Goal: Task Accomplishment & Management: Use online tool/utility

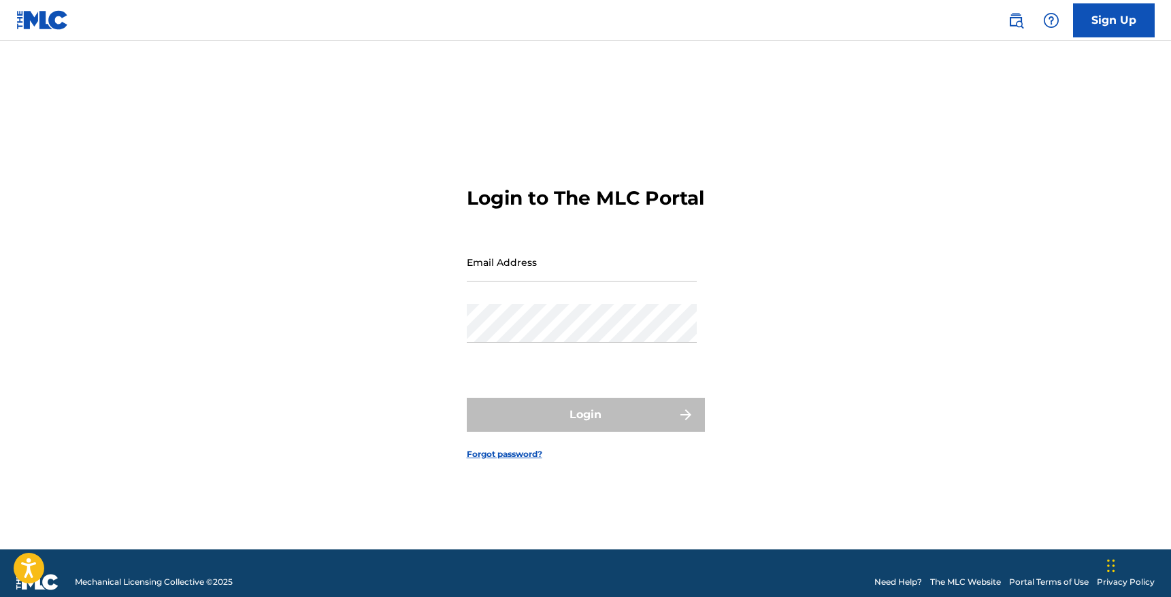
click at [605, 270] on input "Email Address" at bounding box center [582, 262] width 230 height 39
type input "Cubskout@gmail.com"
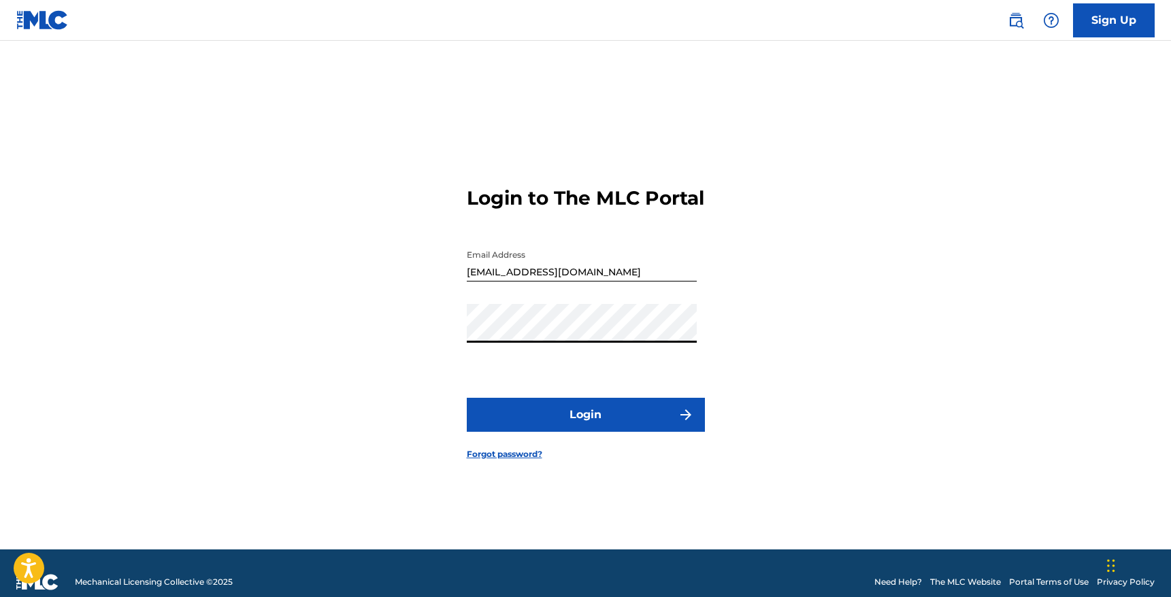
click at [565, 432] on button "Login" at bounding box center [586, 415] width 238 height 34
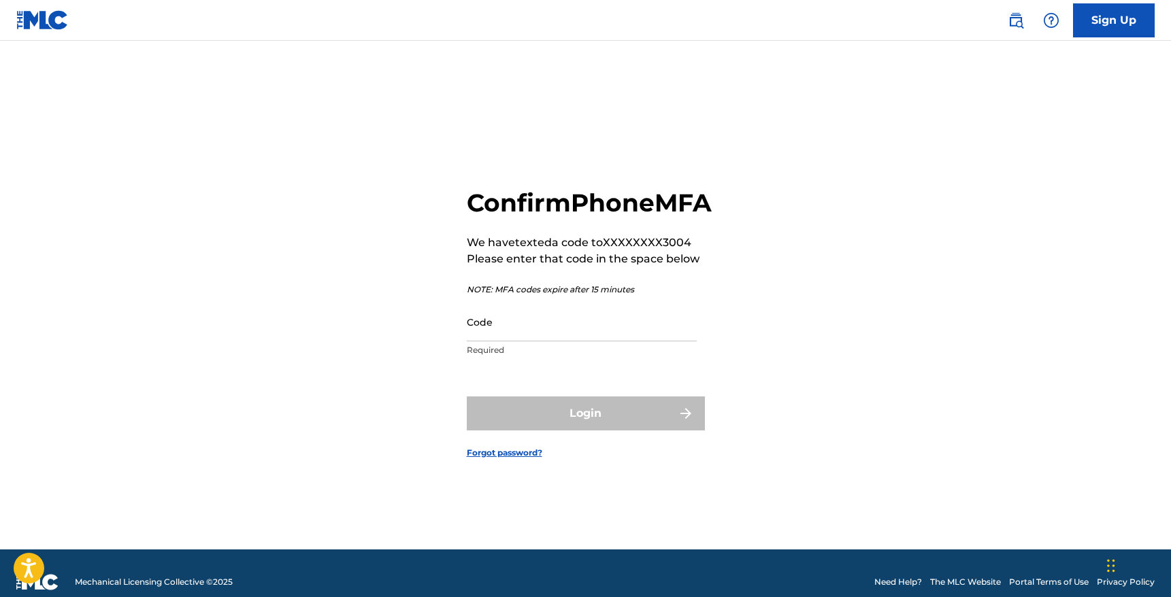
click at [584, 356] on p "Required" at bounding box center [582, 350] width 230 height 12
click at [580, 341] on input "Code" at bounding box center [582, 322] width 230 height 39
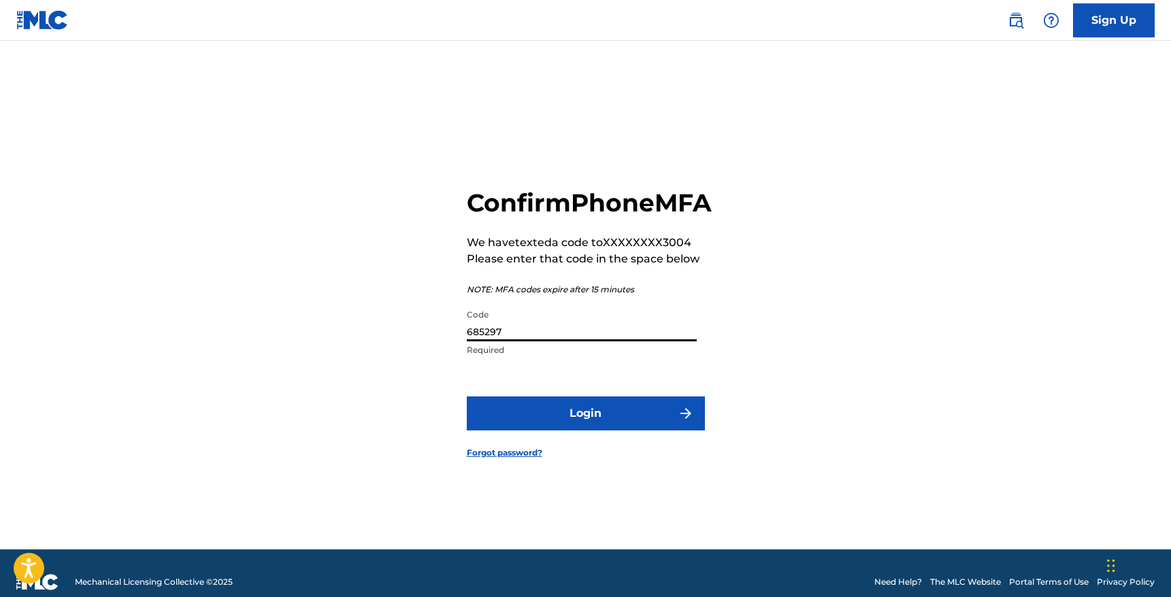
type input "685297"
click at [594, 425] on button "Login" at bounding box center [586, 414] width 238 height 34
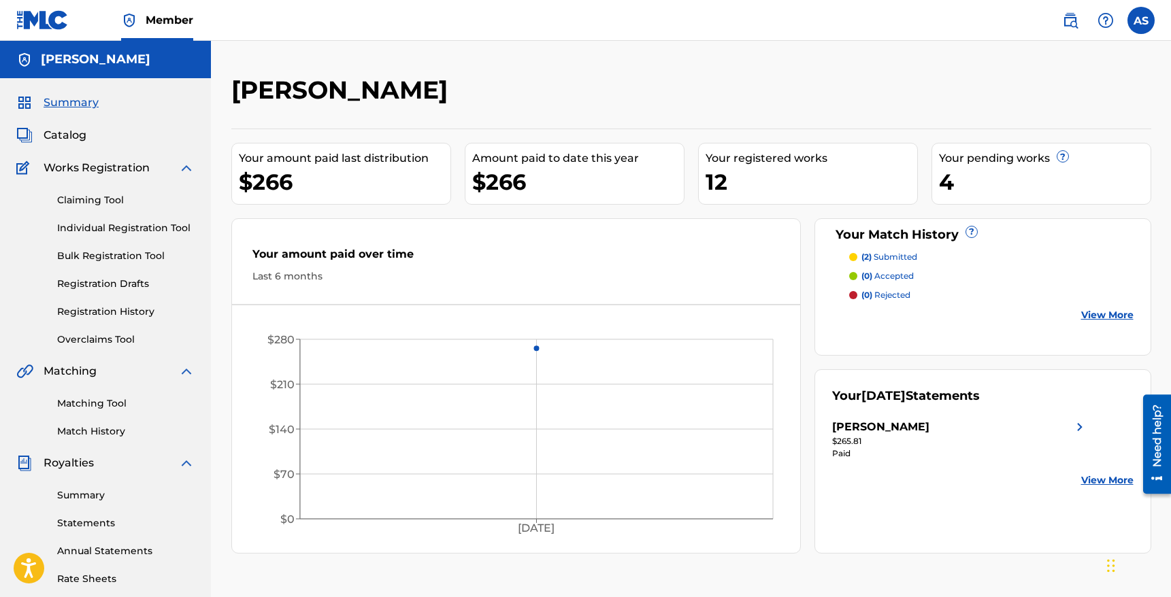
click at [118, 195] on link "Claiming Tool" at bounding box center [125, 200] width 137 height 14
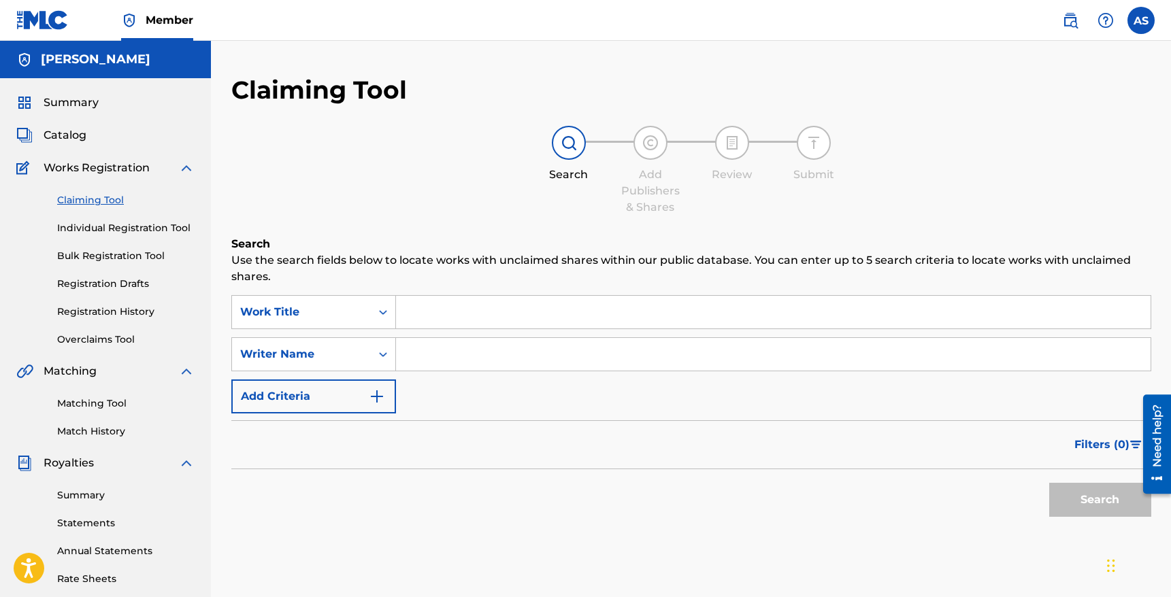
click at [441, 312] on input "Search Form" at bounding box center [773, 312] width 754 height 33
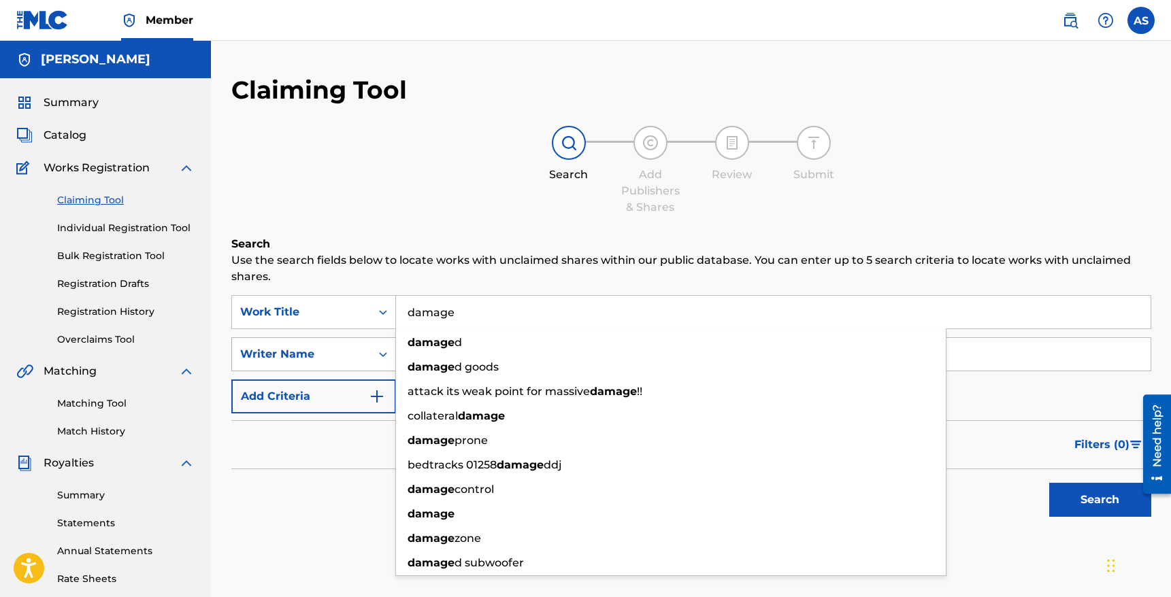
type input "damage"
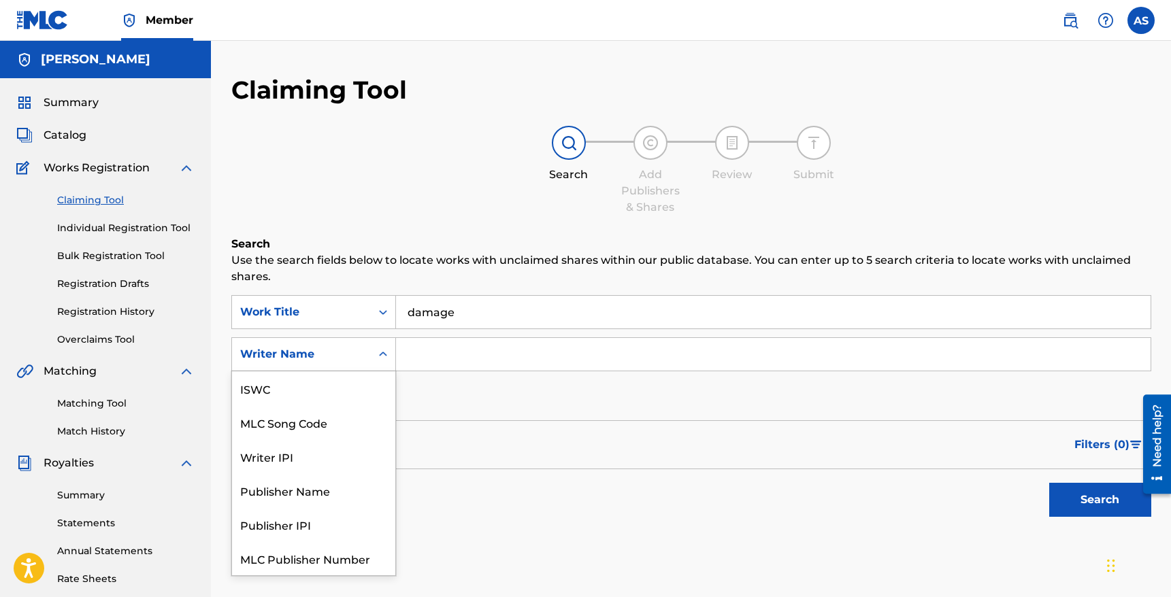
scroll to position [34, 0]
click at [361, 348] on div "Writer Name" at bounding box center [301, 354] width 122 height 16
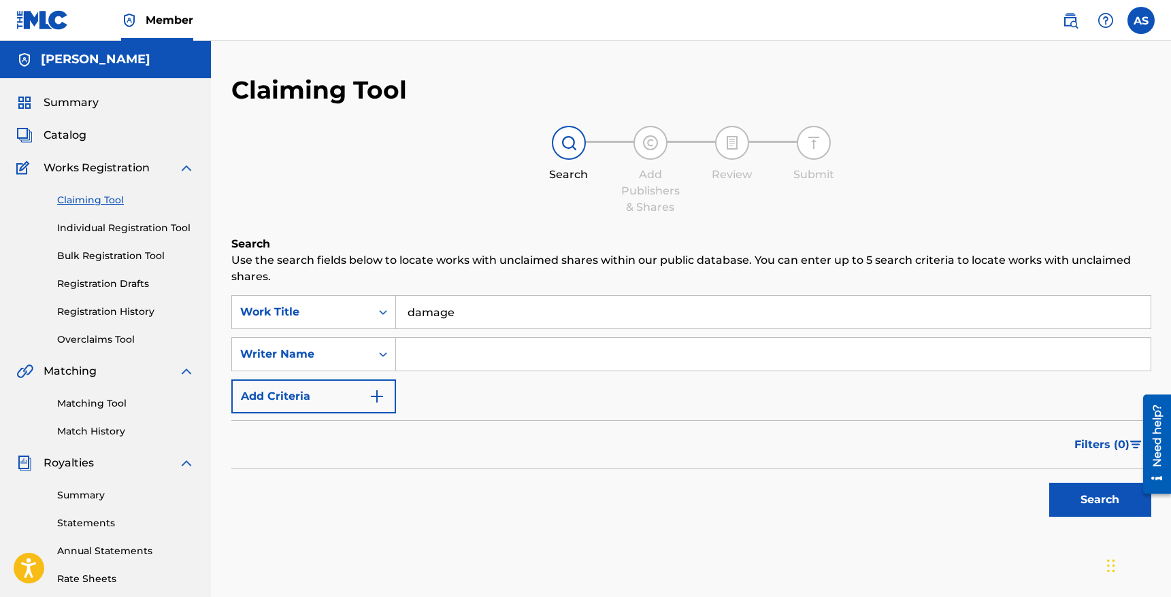
click at [550, 418] on form "SearchWithCriteriad91454ae-faa0-49a4-90af-b2efd2f290a2 Work Title damage Search…" at bounding box center [691, 409] width 920 height 229
click at [371, 354] on div "Search Form" at bounding box center [383, 354] width 24 height 24
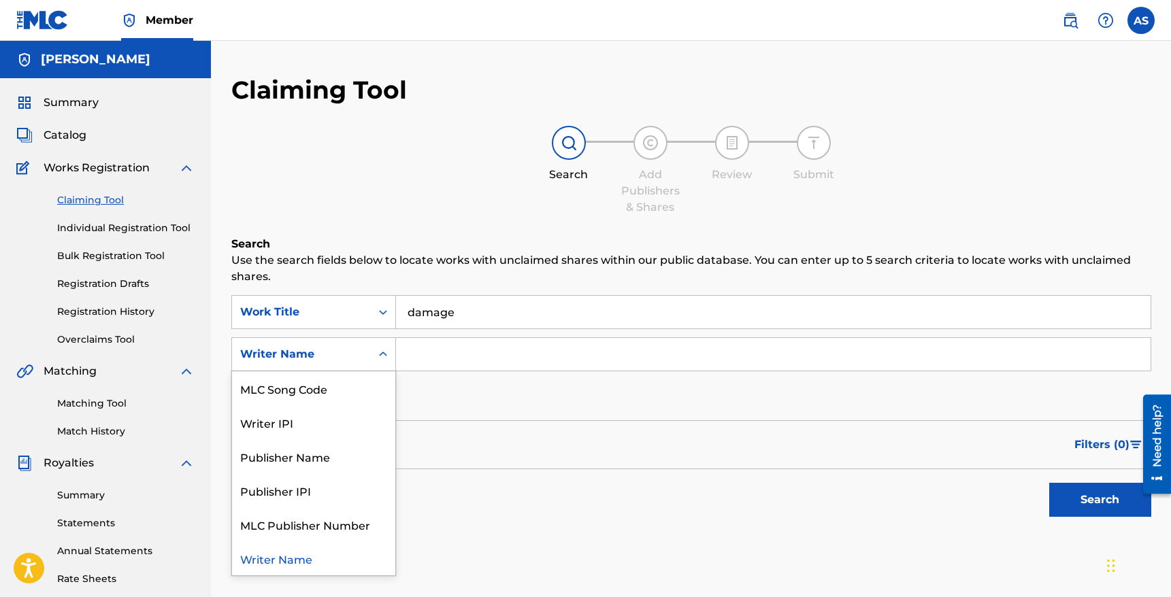
click at [471, 351] on input "Search Form" at bounding box center [773, 354] width 754 height 33
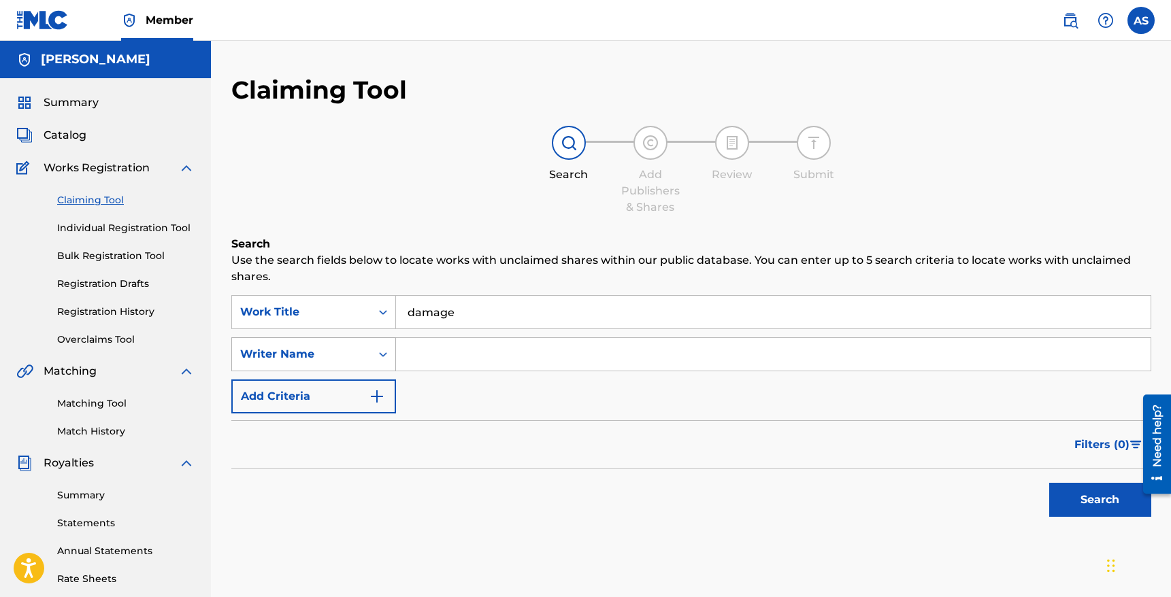
click at [318, 350] on div "Writer Name" at bounding box center [301, 354] width 122 height 16
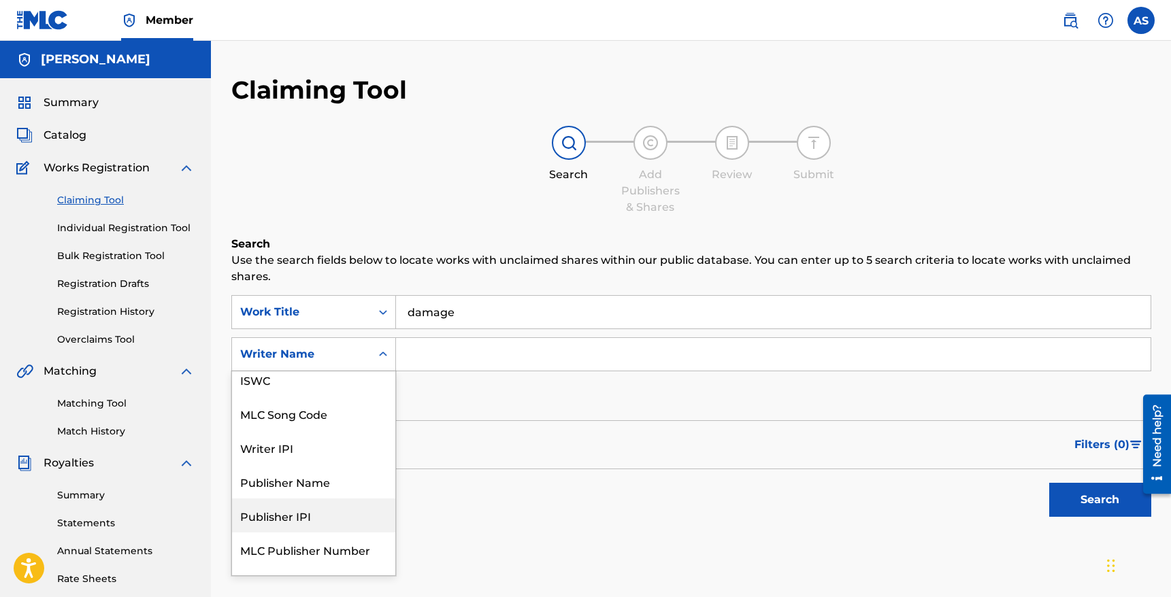
scroll to position [0, 0]
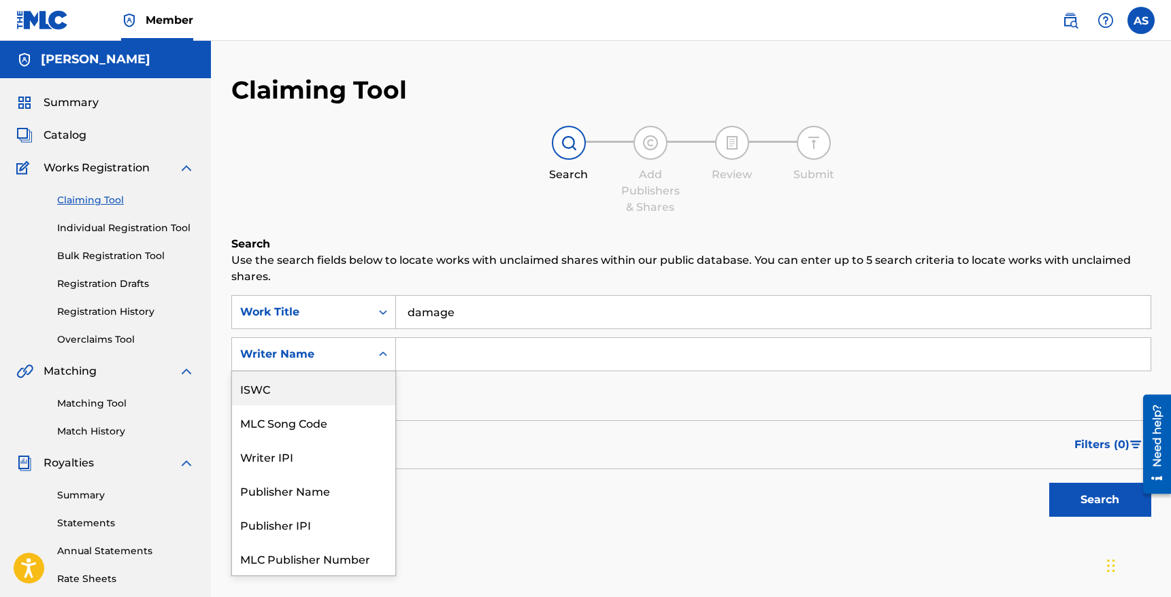
click at [277, 394] on div "ISWC" at bounding box center [313, 388] width 163 height 34
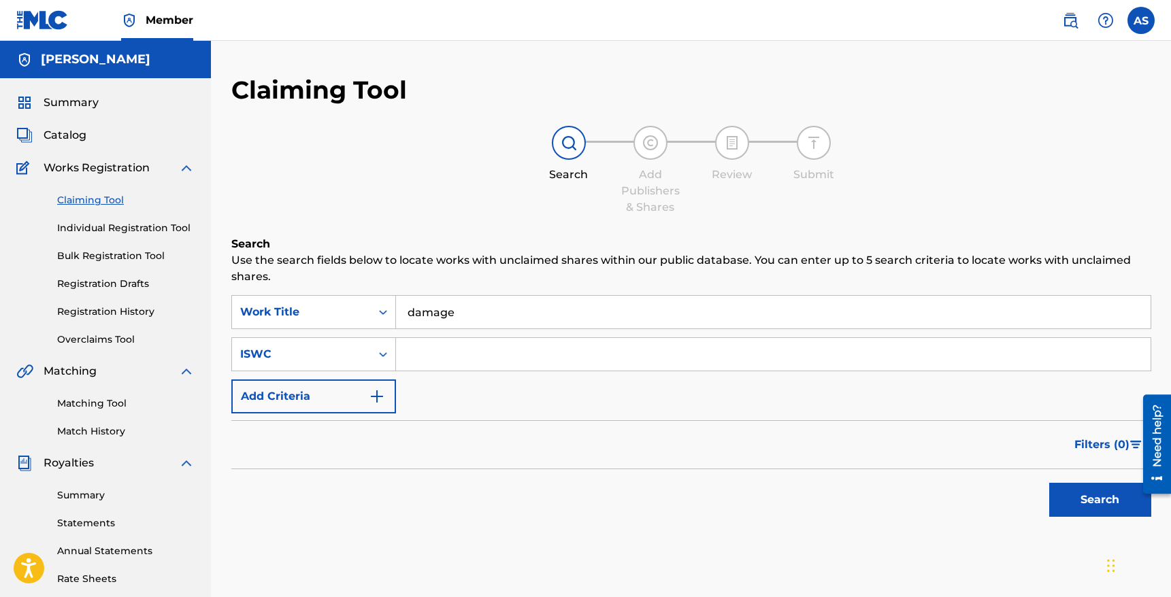
click at [422, 355] on input "Search Form" at bounding box center [773, 354] width 754 height 33
paste input "AUMEV2502378"
type input "AUMEV2502378"
click at [1049, 483] on button "Search" at bounding box center [1100, 500] width 102 height 34
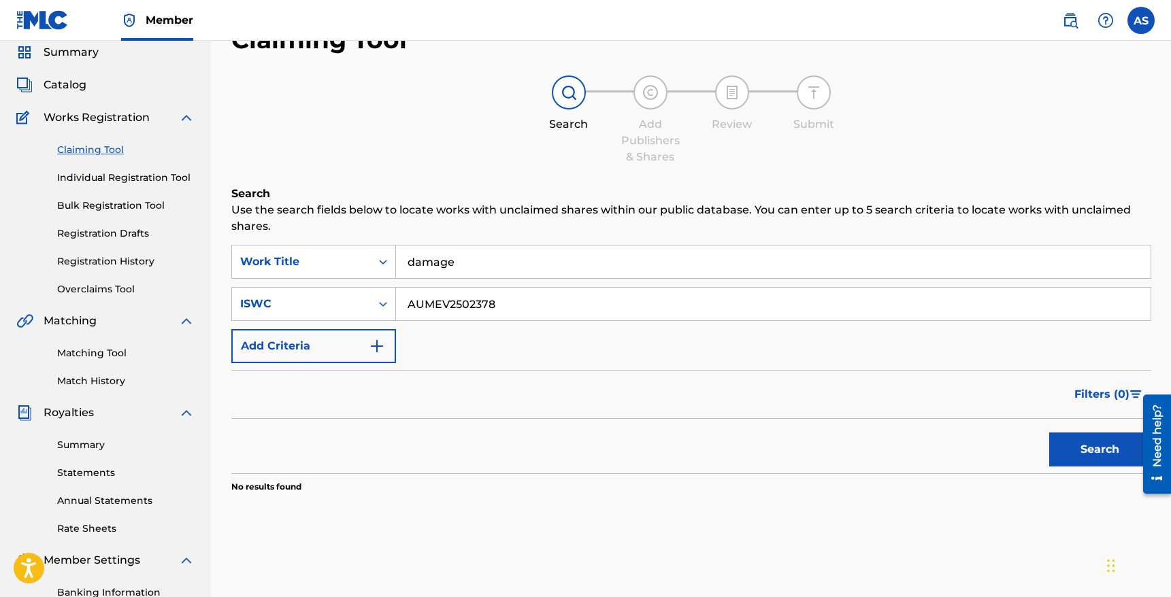
scroll to position [54, 0]
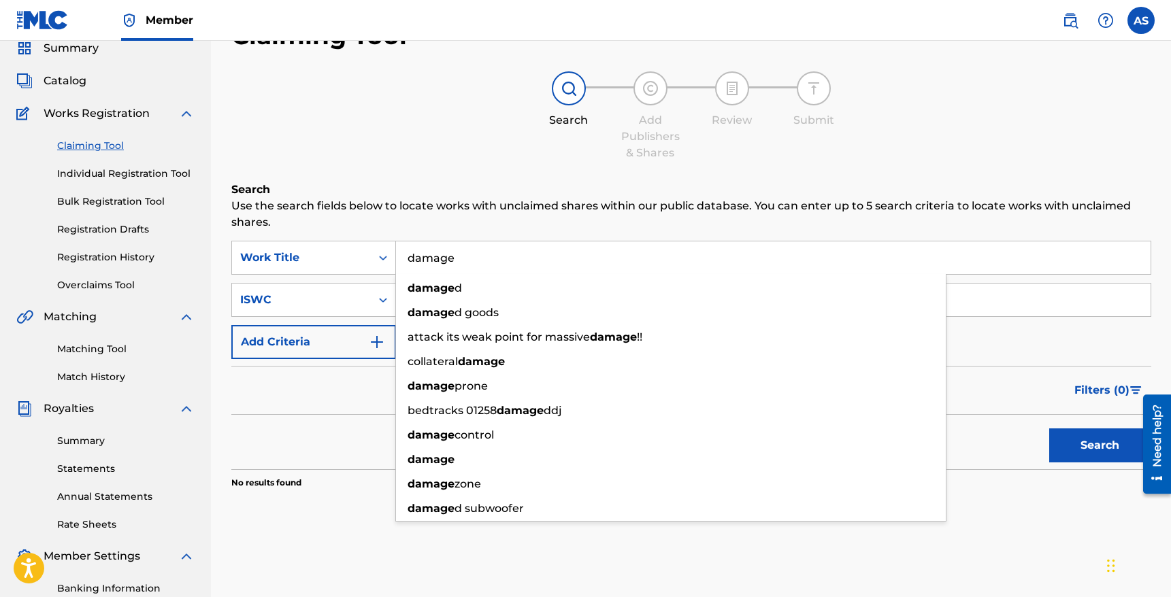
drag, startPoint x: 473, startPoint y: 270, endPoint x: 409, endPoint y: 245, distance: 68.1
click at [410, 245] on input "damage" at bounding box center [773, 257] width 754 height 33
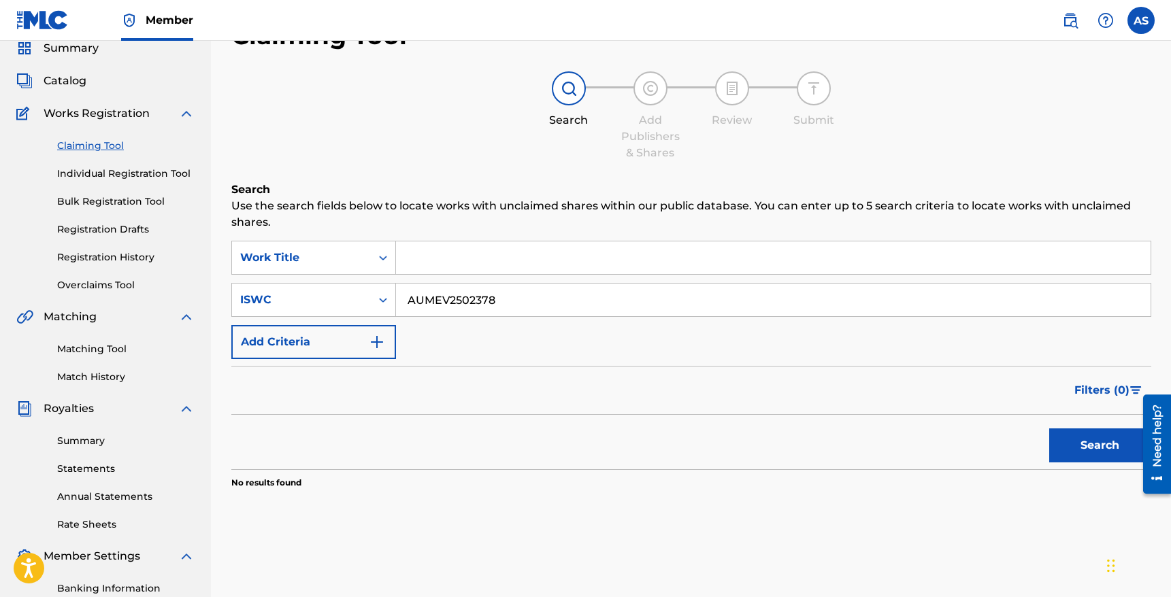
click at [1049, 429] on button "Search" at bounding box center [1100, 446] width 102 height 34
click at [365, 306] on div "ISWC" at bounding box center [301, 300] width 139 height 26
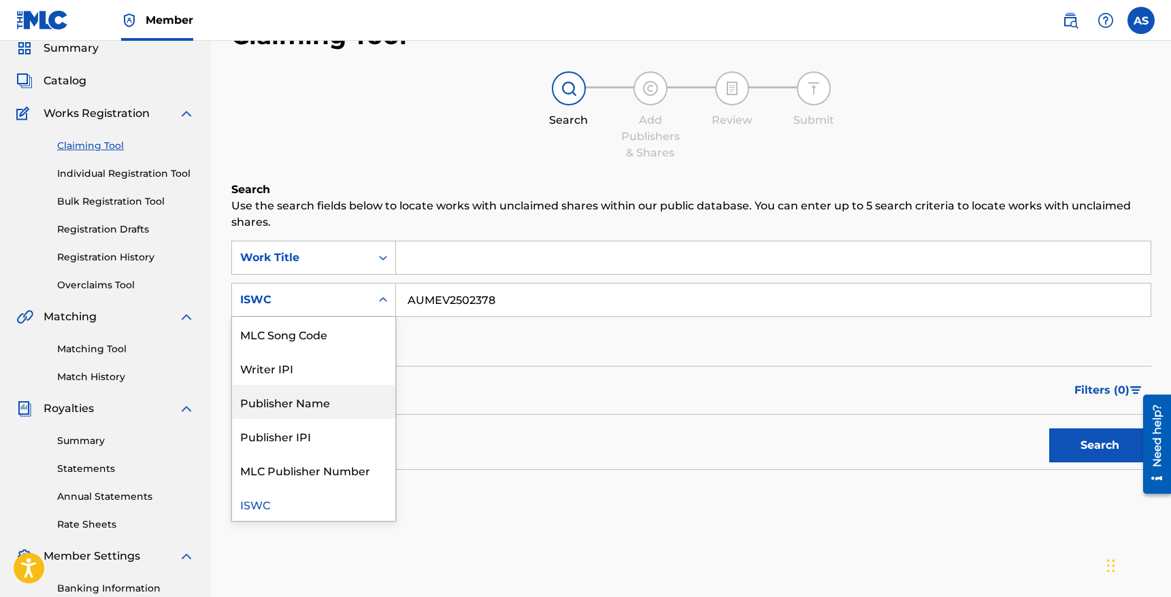
scroll to position [0, 0]
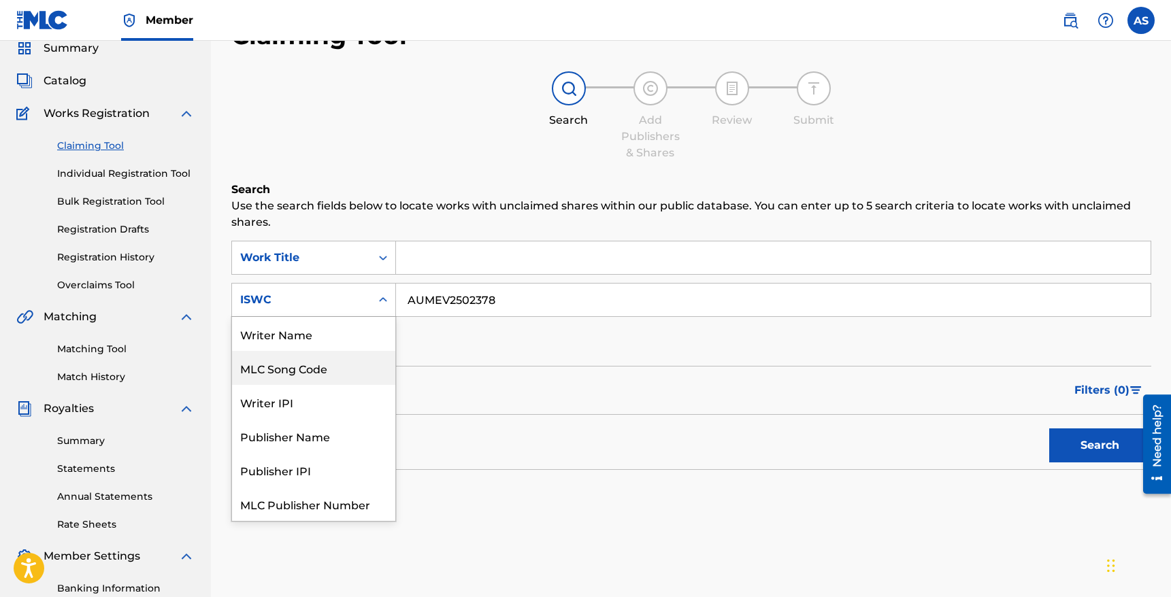
click at [297, 346] on div "Writer Name" at bounding box center [313, 334] width 163 height 34
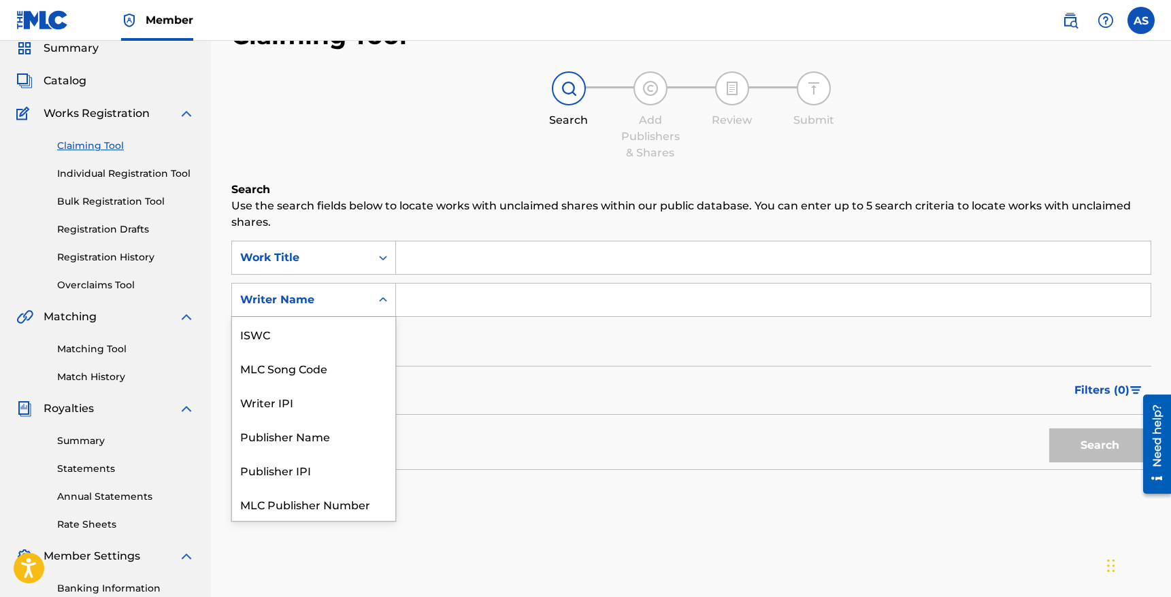
click at [341, 299] on div "Writer Name" at bounding box center [301, 300] width 122 height 16
click at [467, 298] on input "Search Form" at bounding box center [773, 300] width 754 height 33
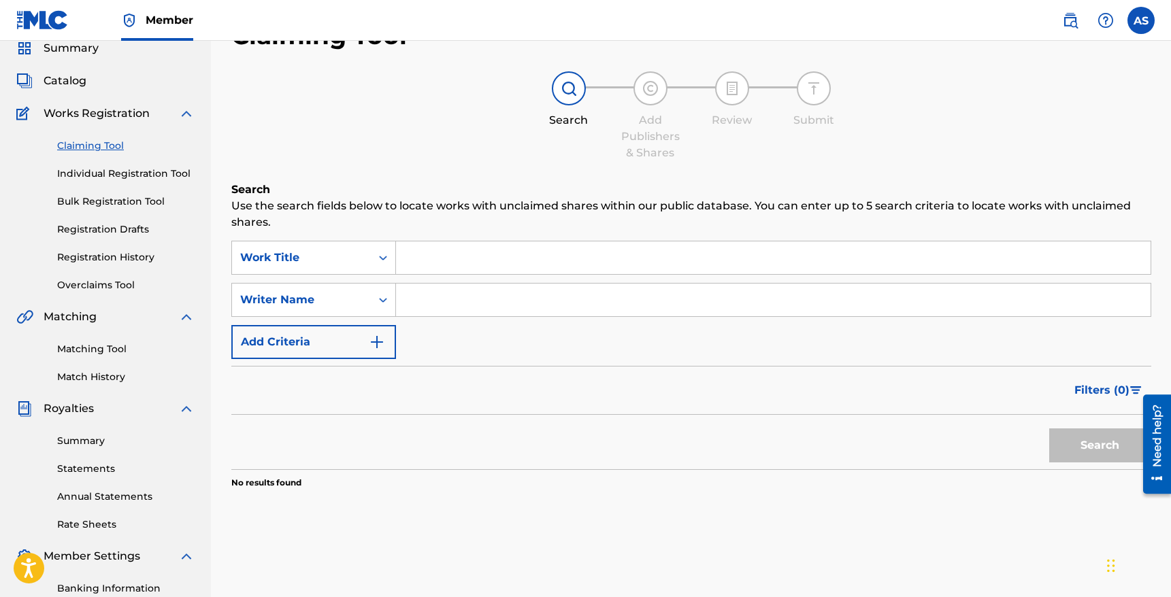
type input "R"
type input "P"
type input "Roderick Jean"
click at [493, 265] on input "Search Form" at bounding box center [773, 257] width 754 height 33
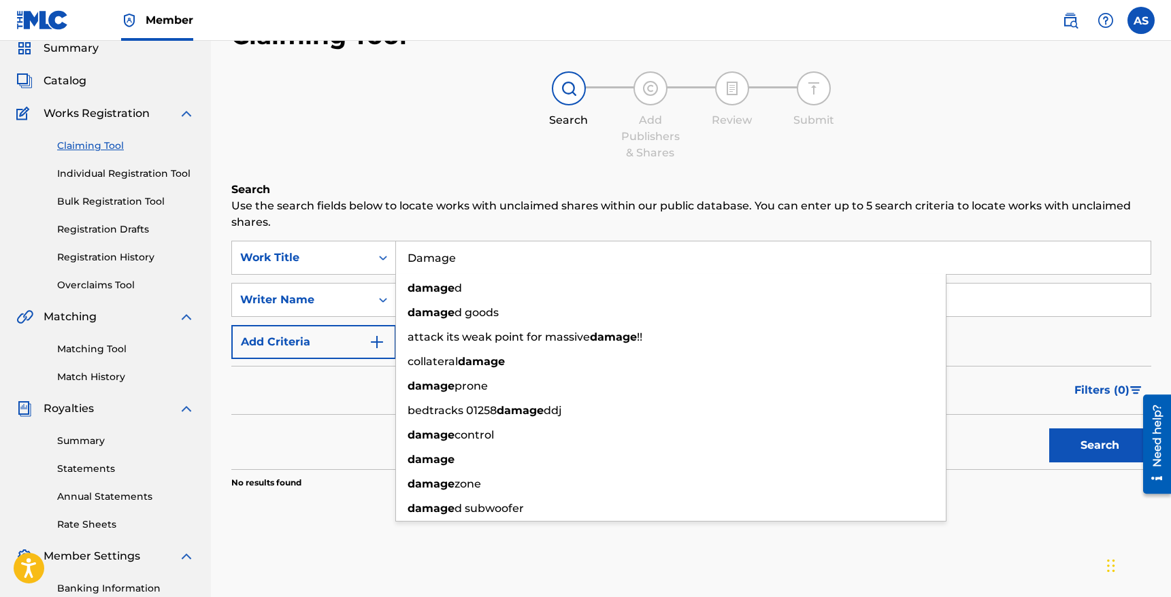
type input "Damage"
click at [1049, 429] on button "Search" at bounding box center [1100, 446] width 102 height 34
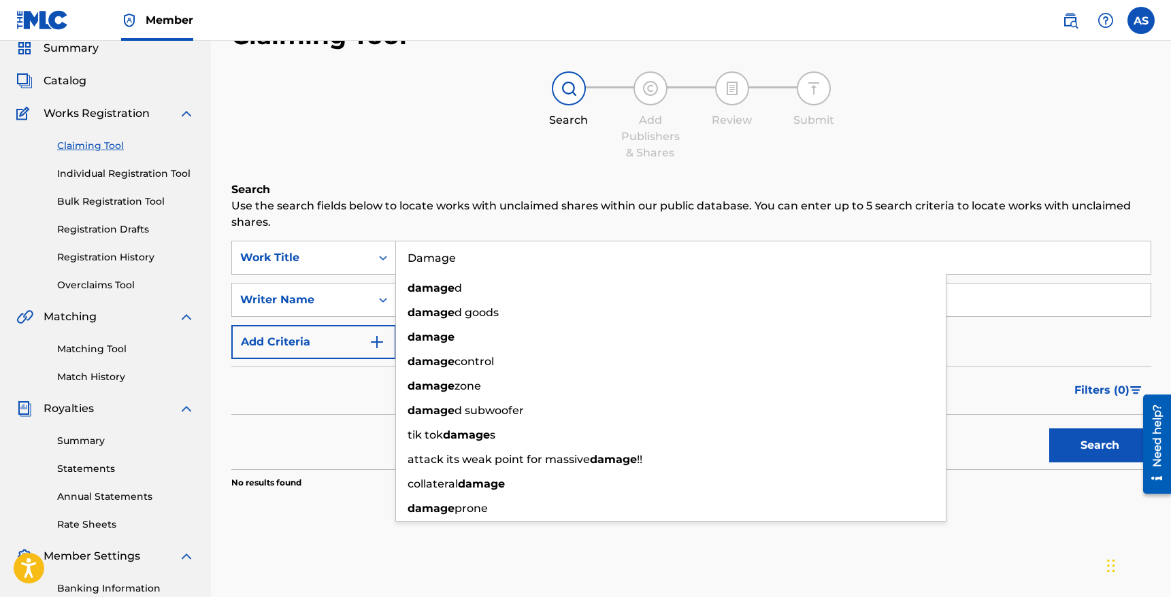
click at [317, 335] on button "Add Criteria" at bounding box center [313, 342] width 165 height 34
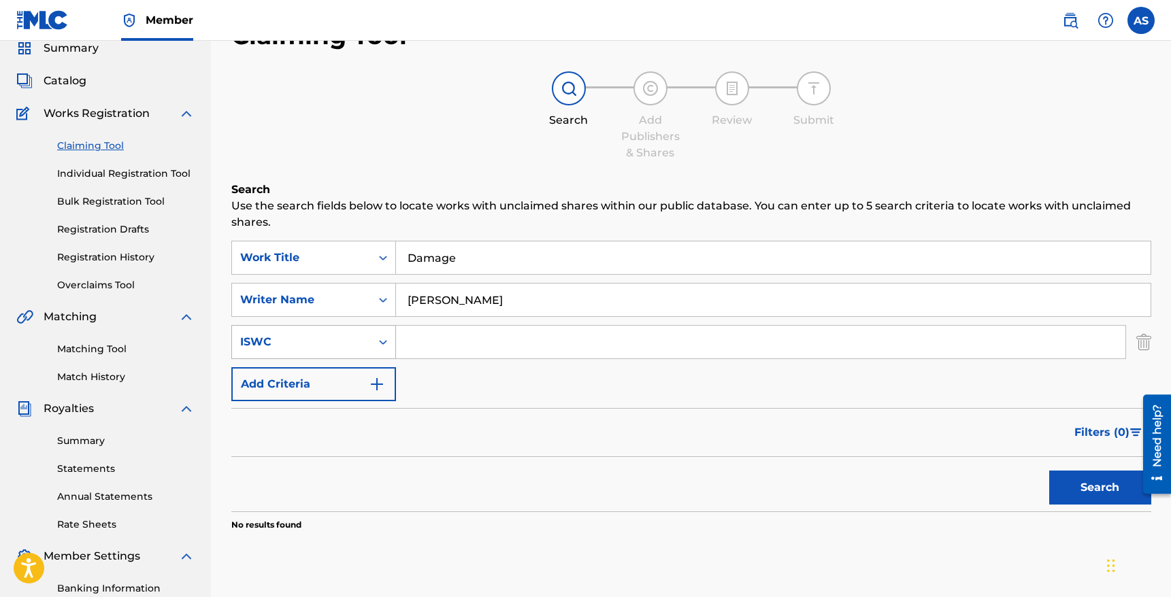
click at [378, 344] on icon "Search Form" at bounding box center [383, 342] width 14 height 14
click at [458, 343] on input "Search Form" at bounding box center [760, 342] width 729 height 33
click at [495, 302] on input "Roderick Jean" at bounding box center [773, 300] width 754 height 33
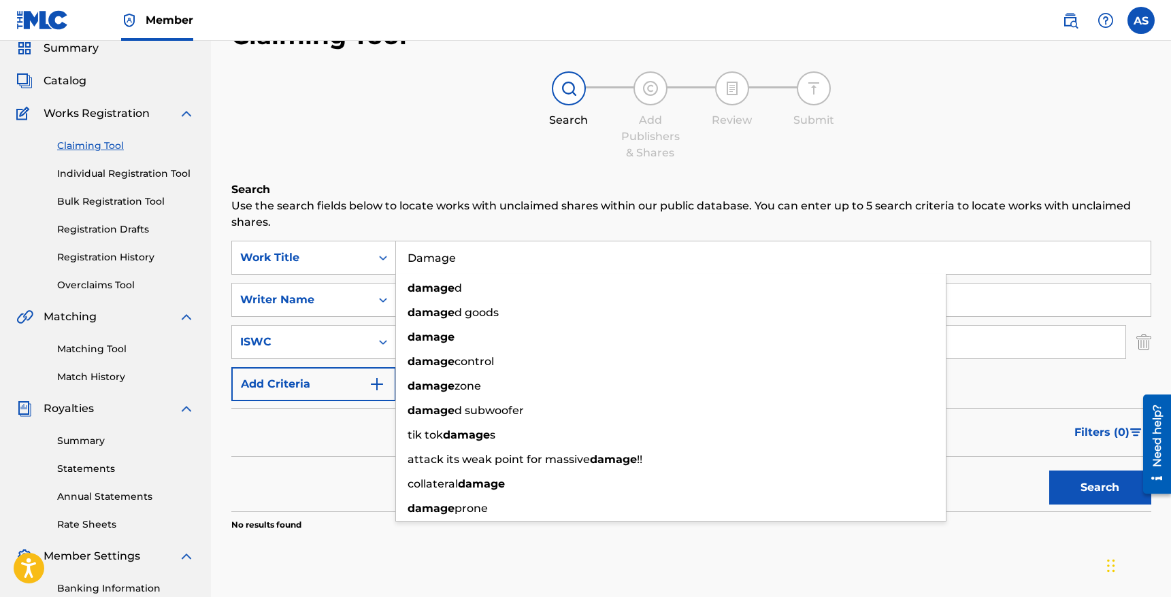
drag, startPoint x: 480, startPoint y: 273, endPoint x: 360, endPoint y: 237, distance: 125.2
click at [361, 238] on div "Search Use the search fields below to locate works with unclaimed shares within…" at bounding box center [691, 391] width 920 height 418
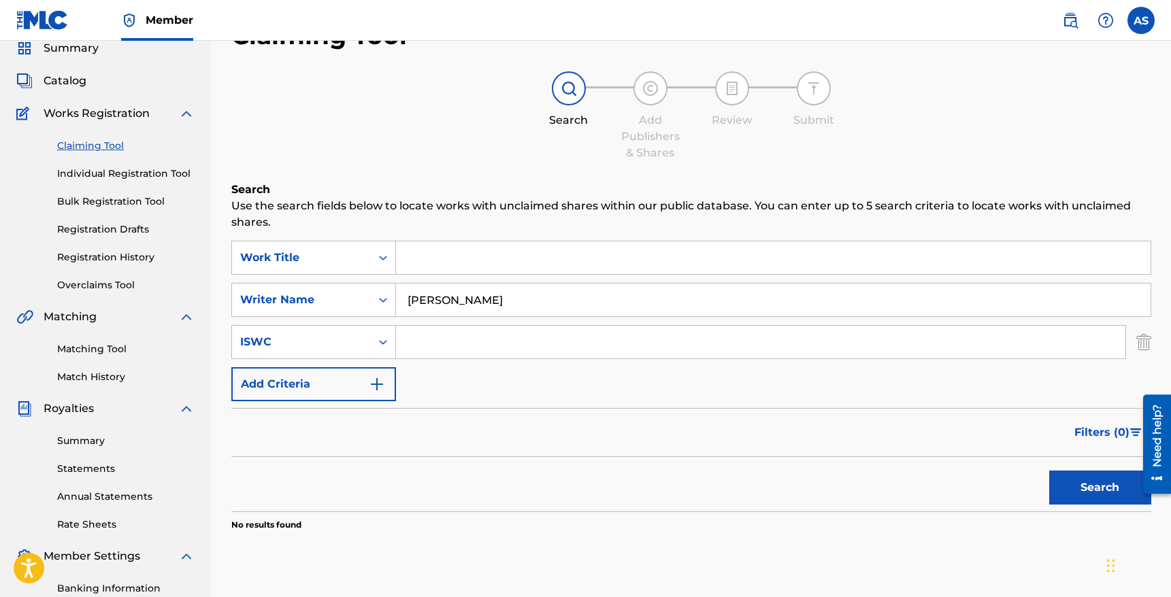
click at [1049, 471] on button "Search" at bounding box center [1100, 488] width 102 height 34
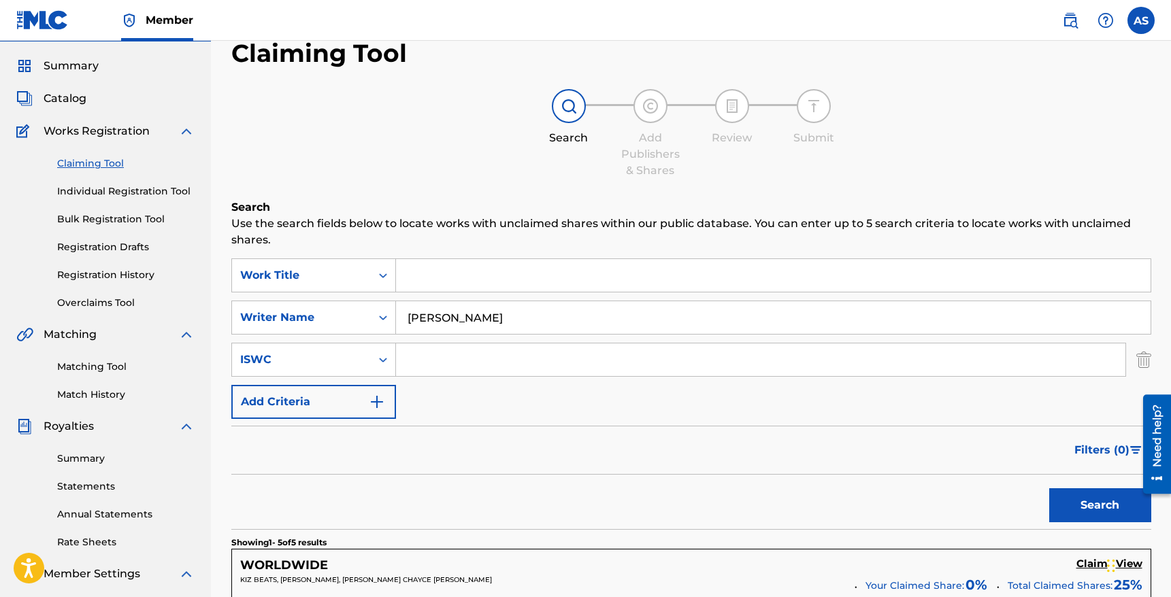
scroll to position [0, 0]
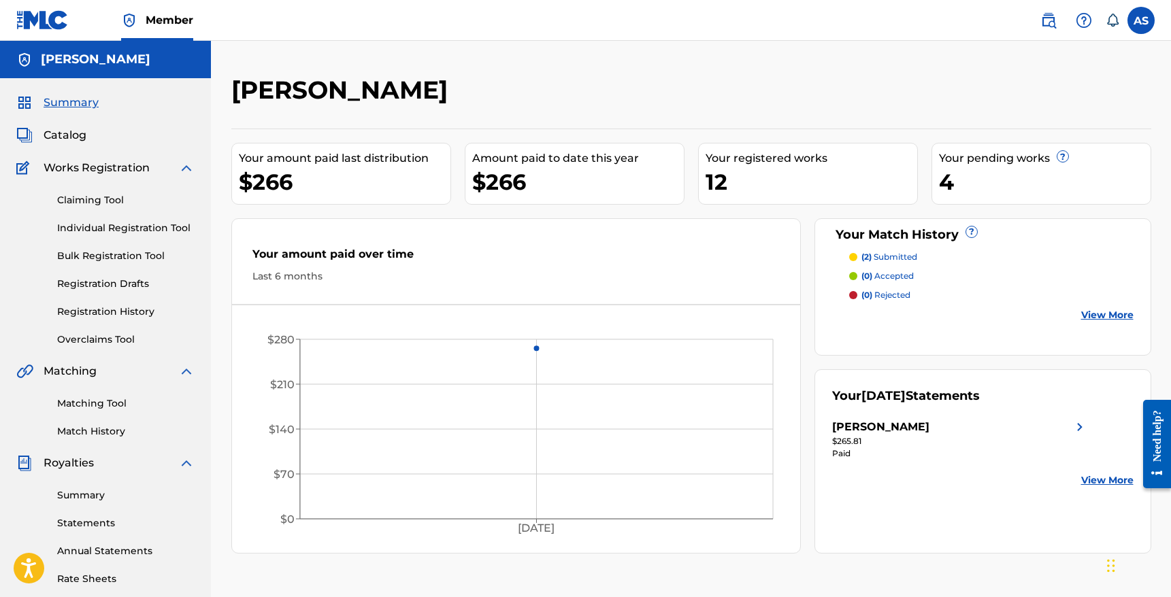
click at [57, 121] on div "Summary Catalog Works Registration Claiming Tool Individual Registration Tool B…" at bounding box center [105, 428] width 211 height 700
click at [57, 139] on span "Catalog" at bounding box center [65, 135] width 43 height 16
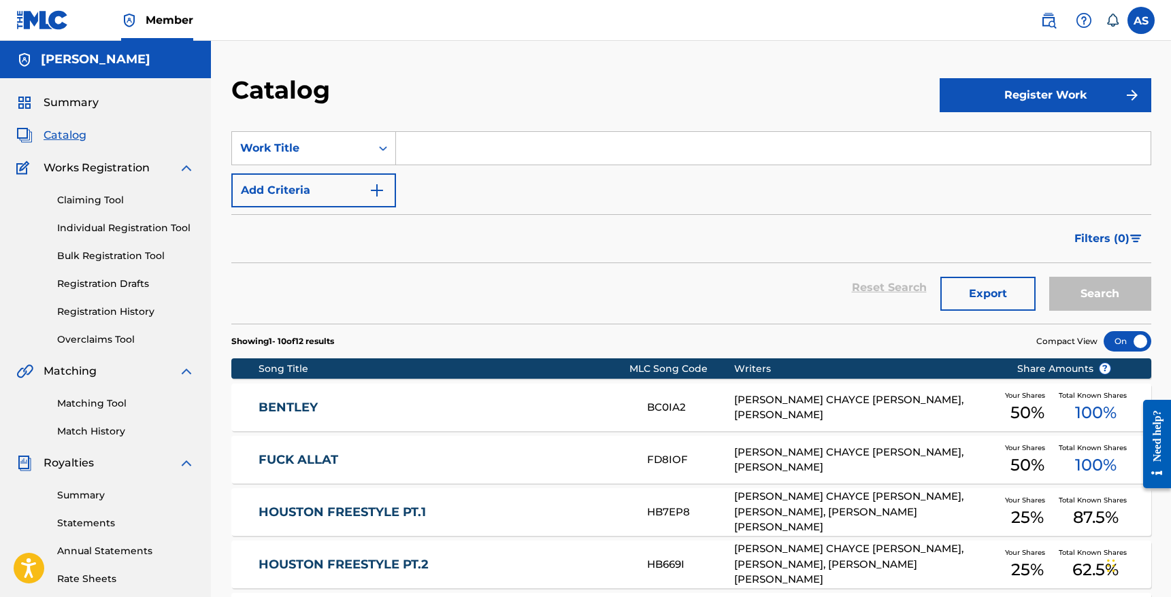
click at [98, 305] on link "Registration History" at bounding box center [125, 312] width 137 height 14
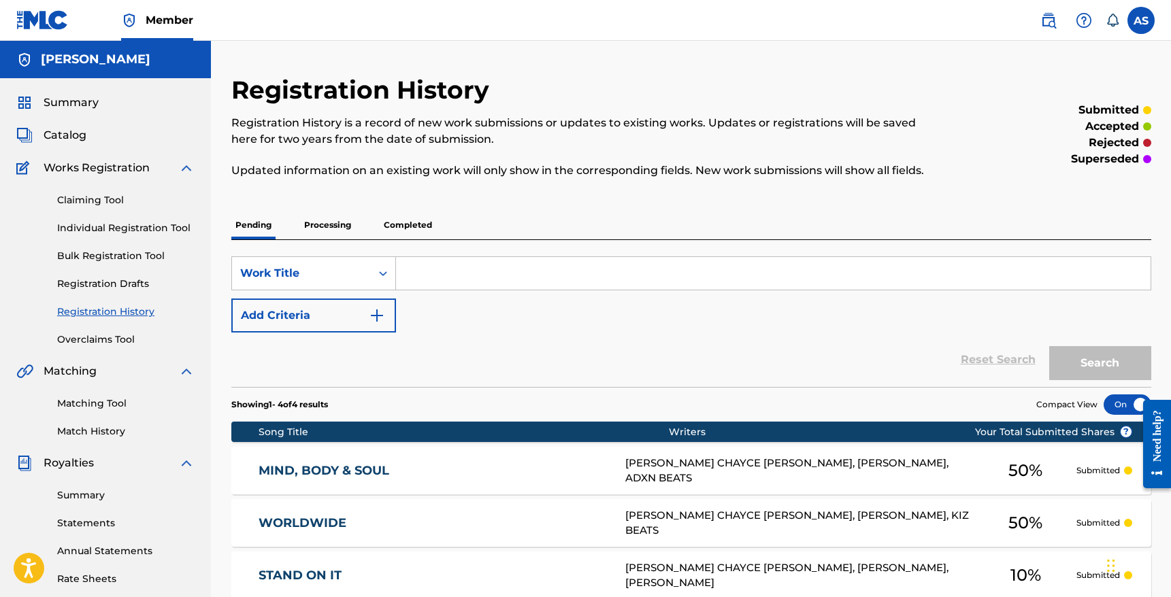
click at [335, 218] on p "Processing" at bounding box center [327, 225] width 55 height 29
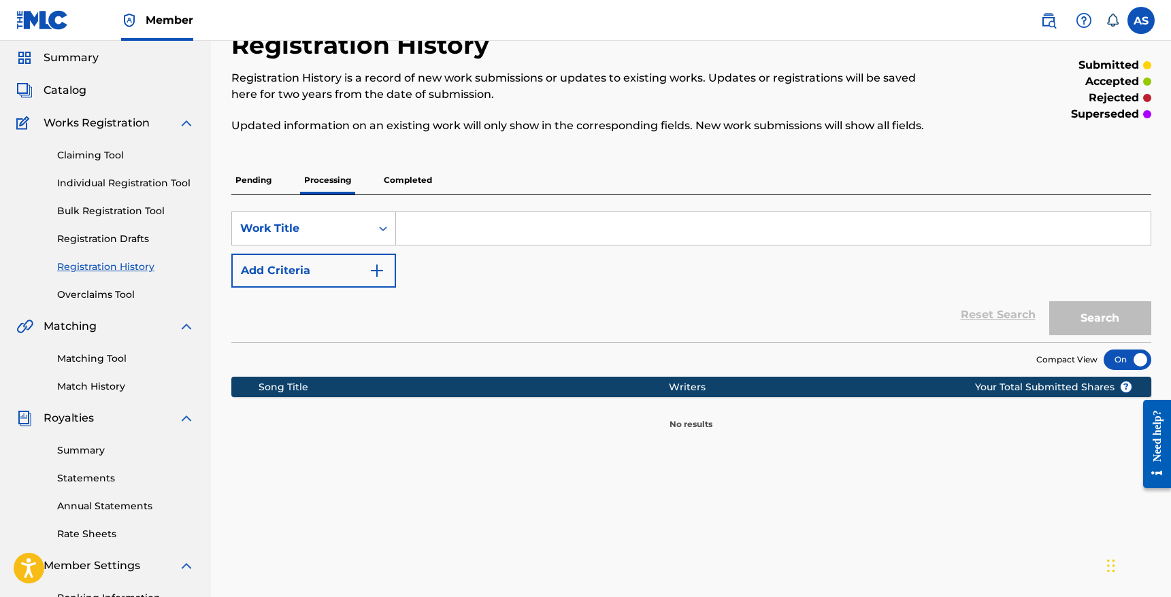
scroll to position [49, 0]
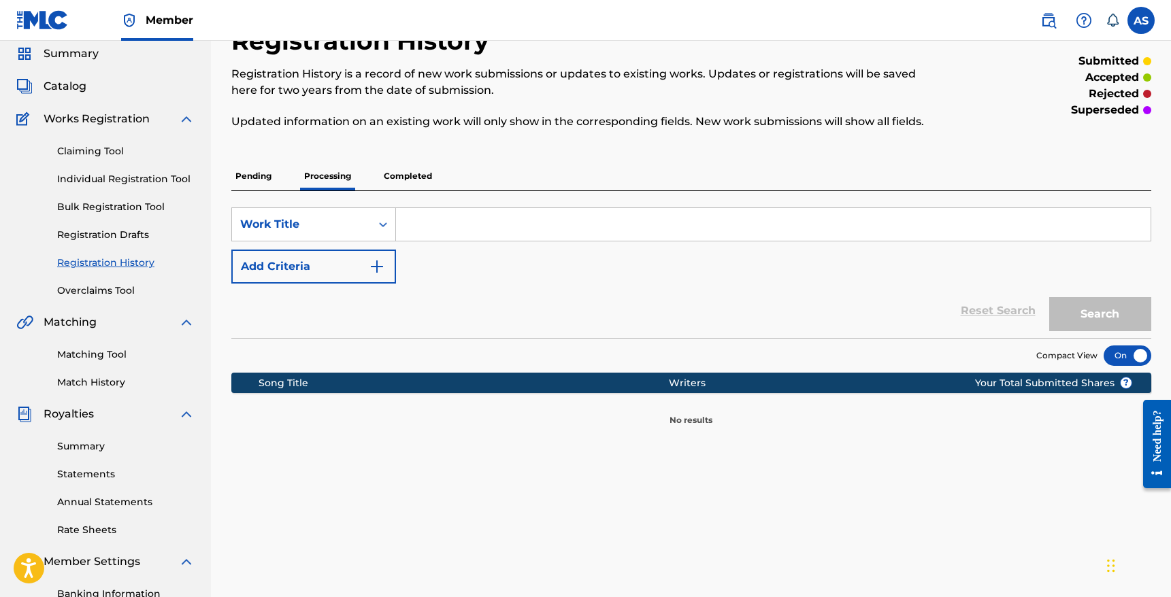
click at [409, 178] on p "Completed" at bounding box center [408, 176] width 56 height 29
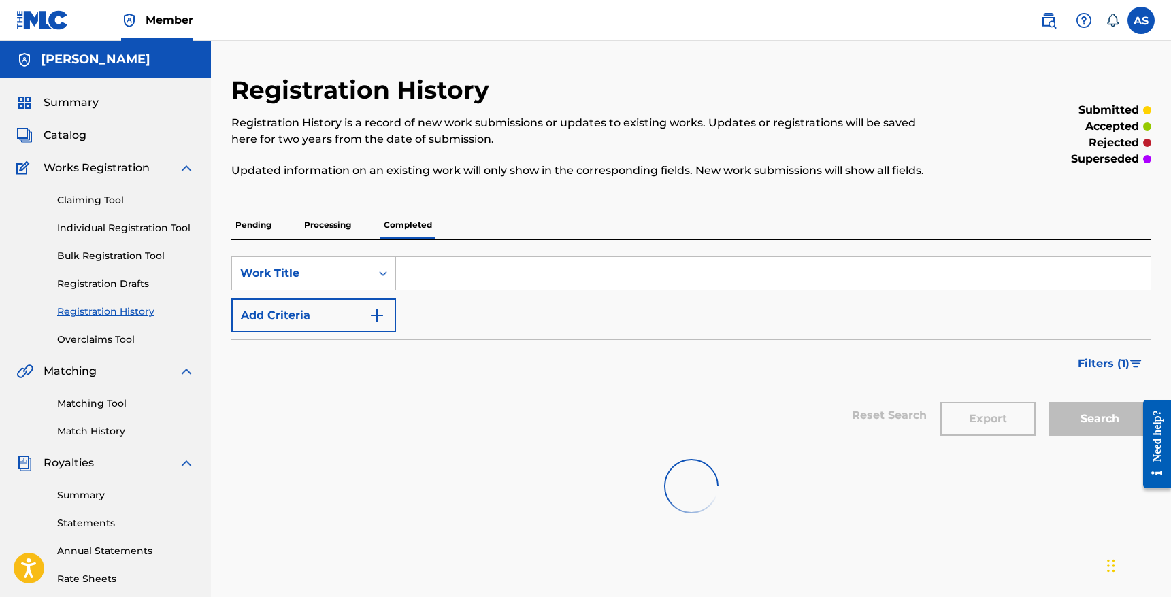
click at [255, 222] on p "Pending" at bounding box center [253, 225] width 44 height 29
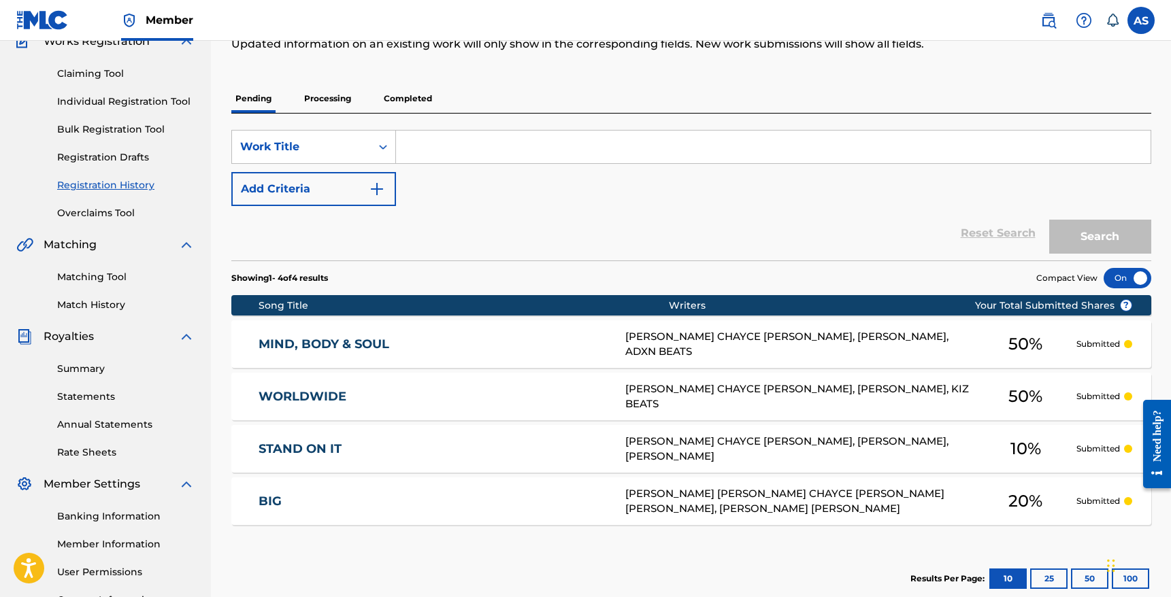
scroll to position [116, 0]
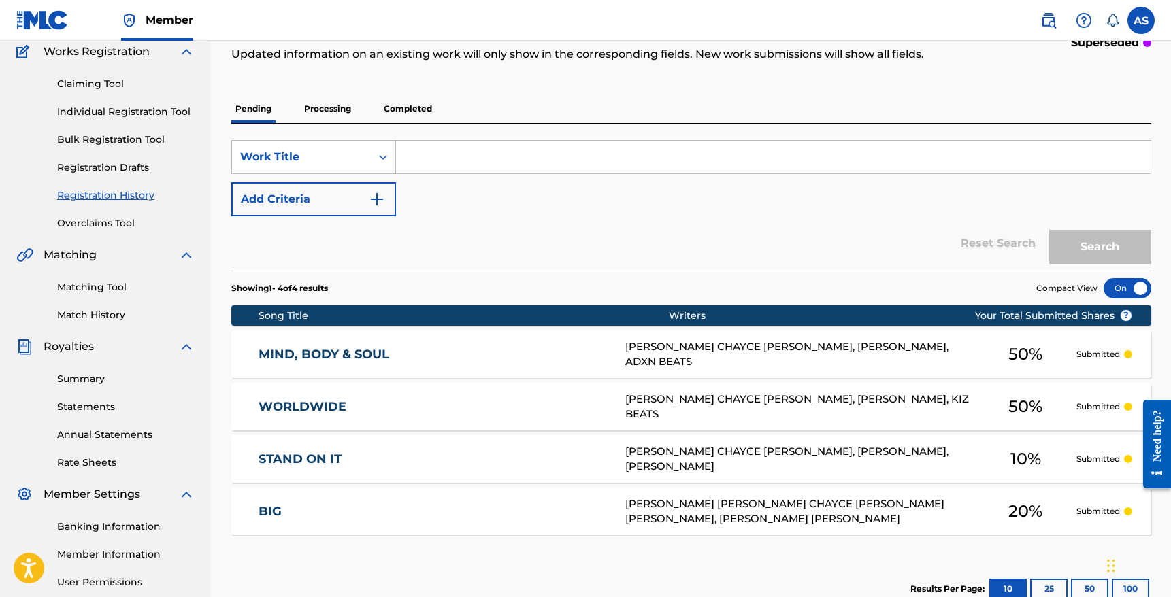
click at [386, 111] on p "Completed" at bounding box center [408, 109] width 56 height 29
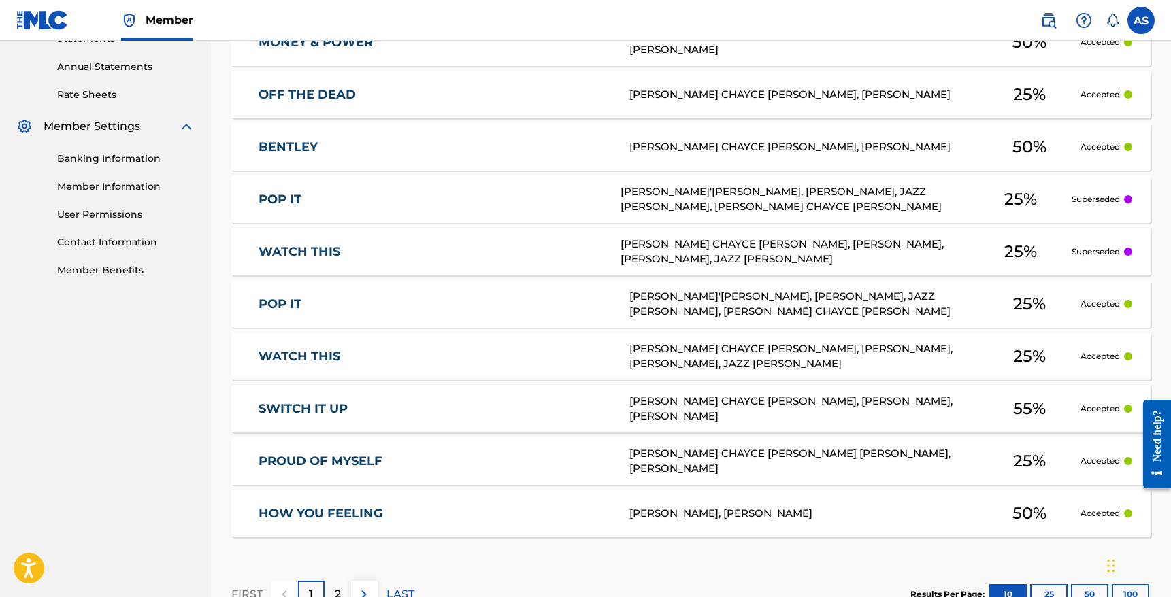
scroll to position [582, 0]
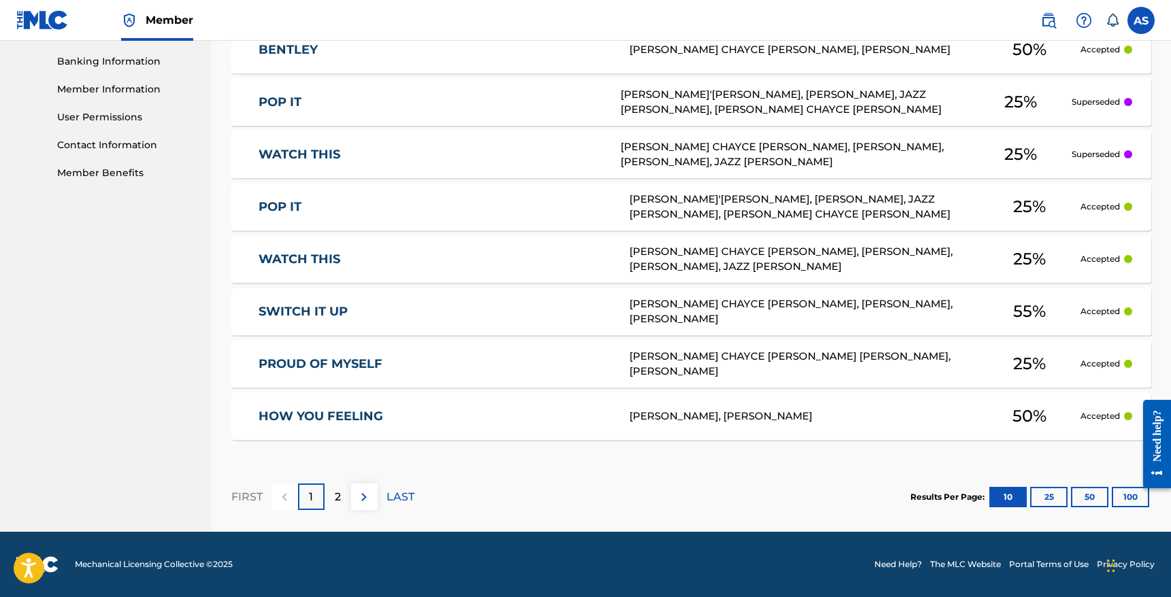
click at [1052, 498] on button "25" at bounding box center [1048, 497] width 37 height 20
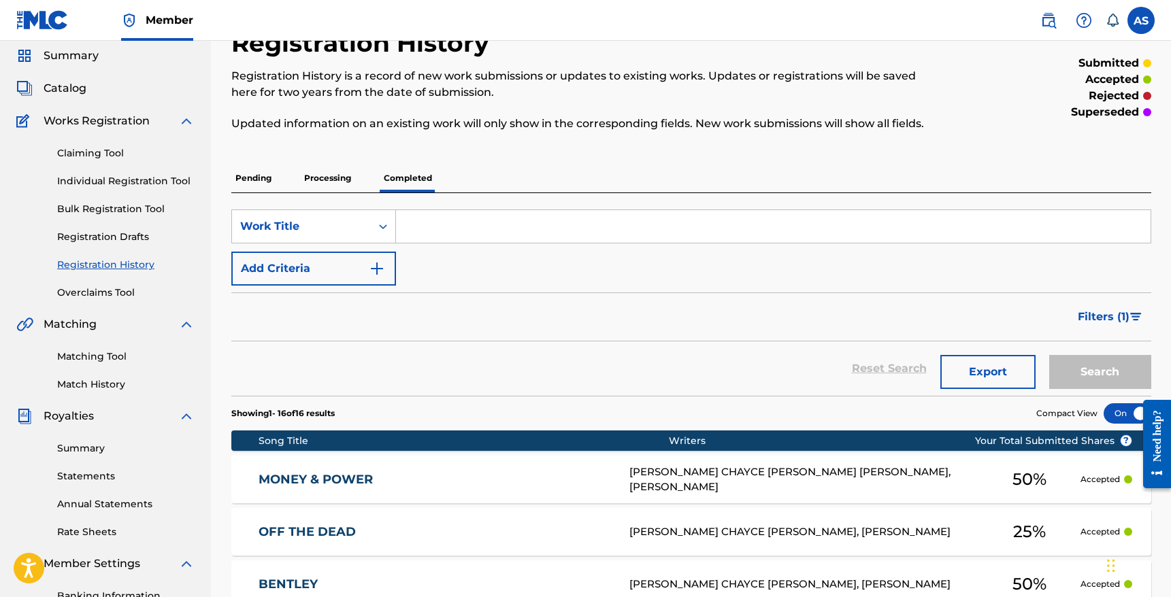
scroll to position [23, 0]
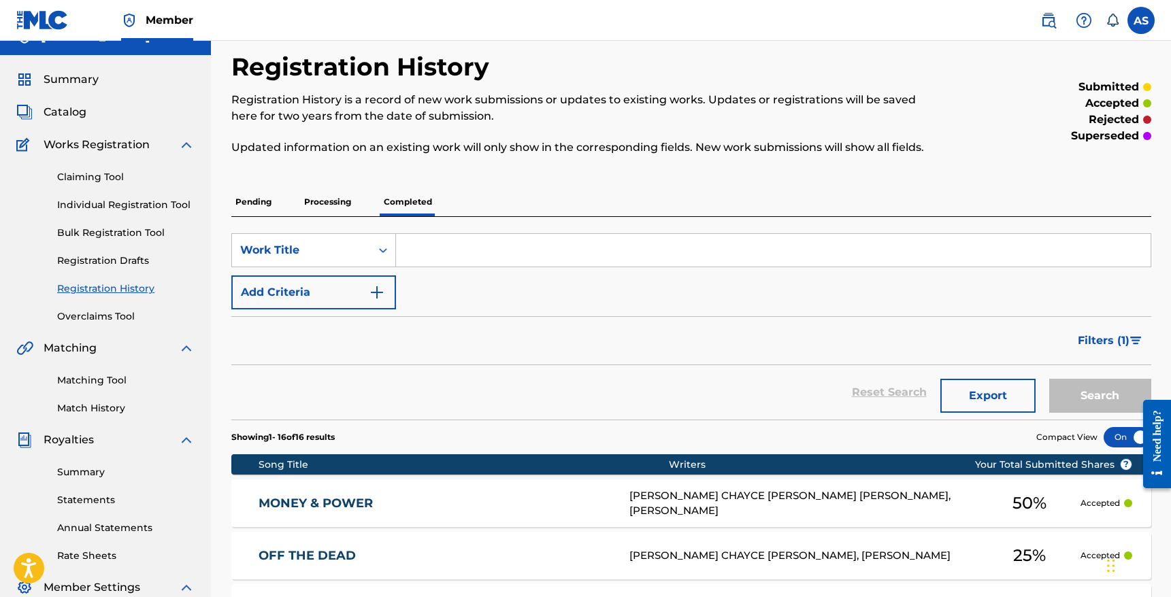
click at [95, 405] on link "Match History" at bounding box center [125, 408] width 137 height 14
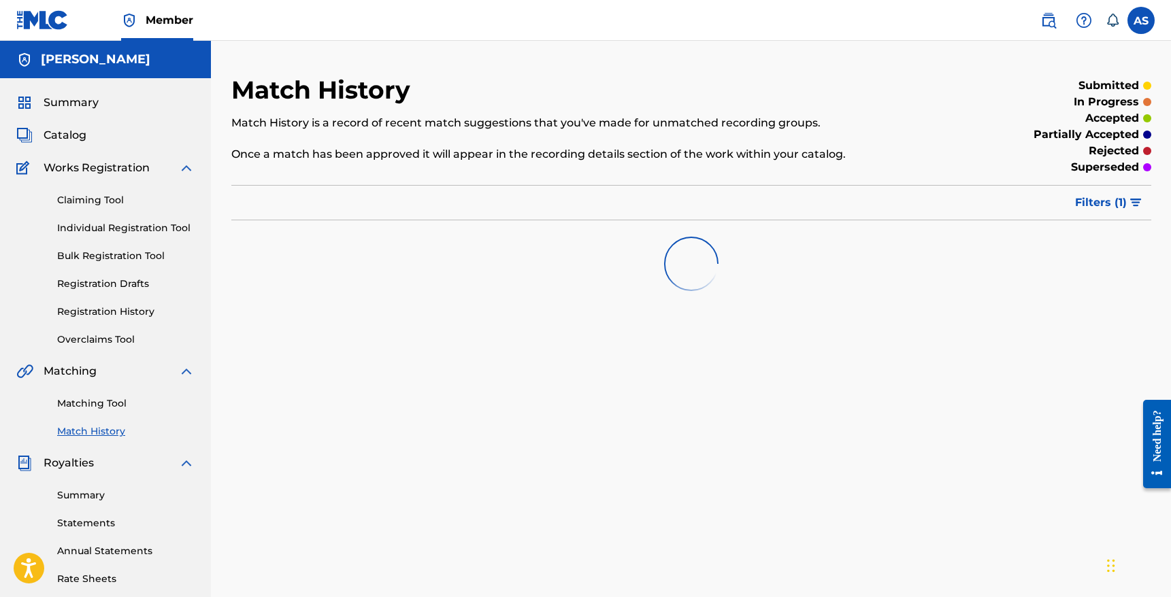
click at [101, 403] on link "Matching Tool" at bounding box center [125, 404] width 137 height 14
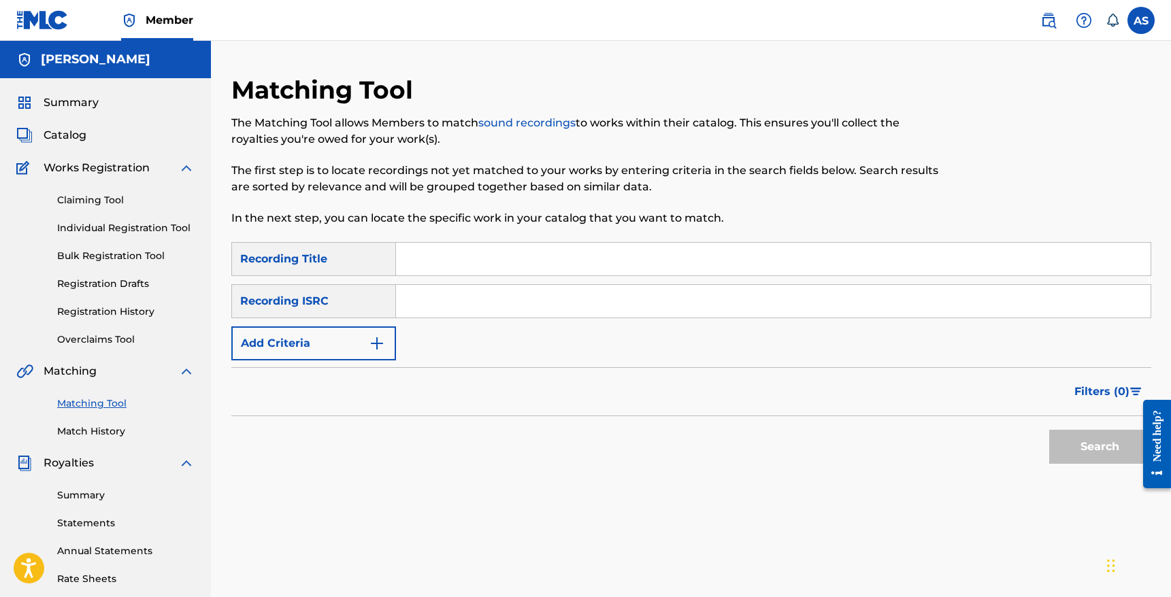
click at [435, 260] on input "Search Form" at bounding box center [773, 259] width 754 height 33
type input "p"
type input "off the dead"
click at [457, 299] on input "Search Form" at bounding box center [773, 301] width 754 height 33
click at [317, 346] on button "Add Criteria" at bounding box center [313, 343] width 165 height 34
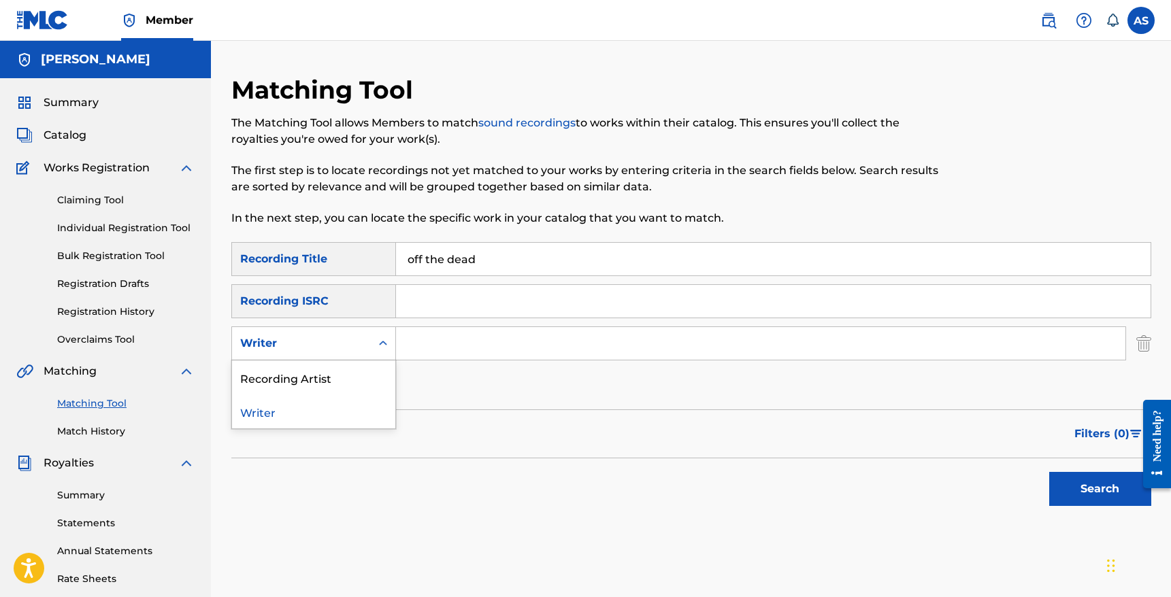
click at [311, 348] on div "Writer" at bounding box center [301, 343] width 122 height 16
click at [447, 340] on input "Search Form" at bounding box center [760, 343] width 729 height 33
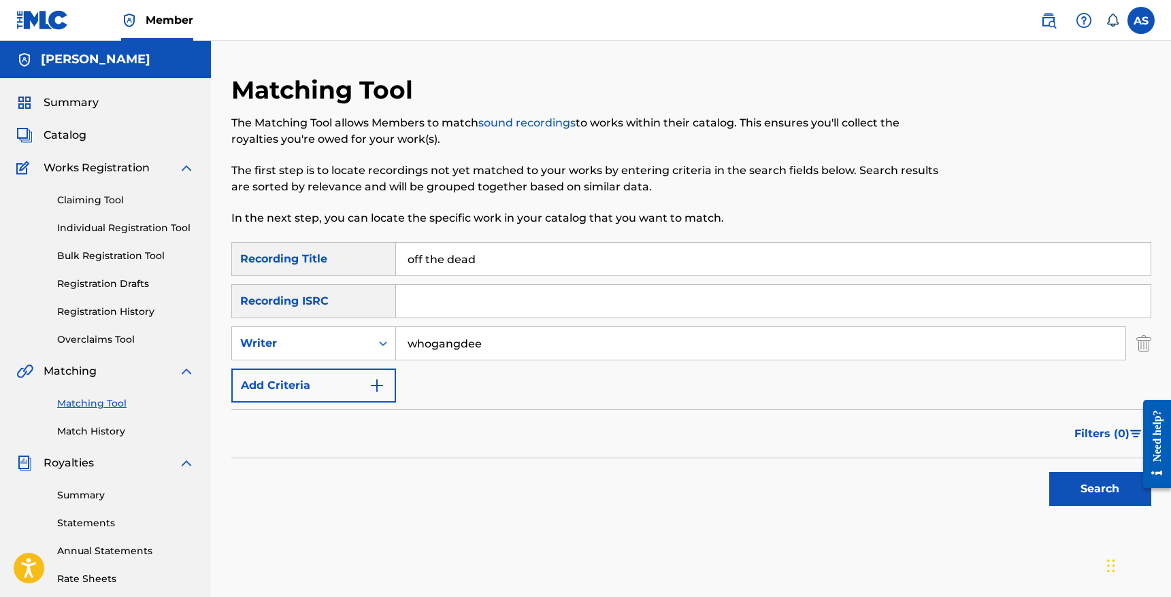
type input "whogangdee"
click at [1049, 472] on button "Search" at bounding box center [1100, 489] width 102 height 34
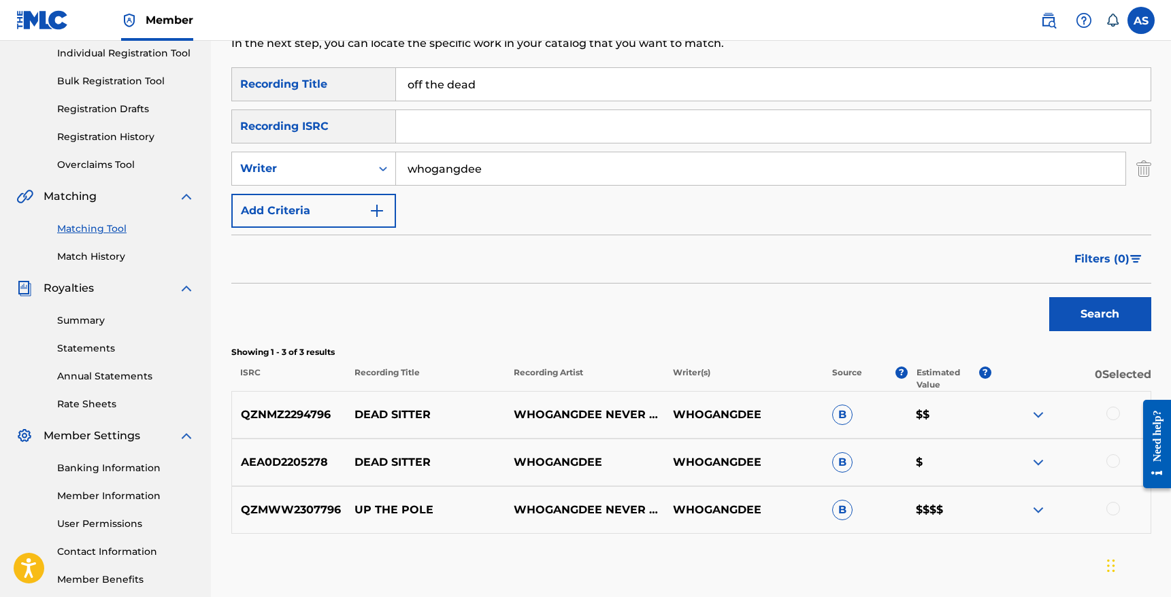
scroll to position [164, 0]
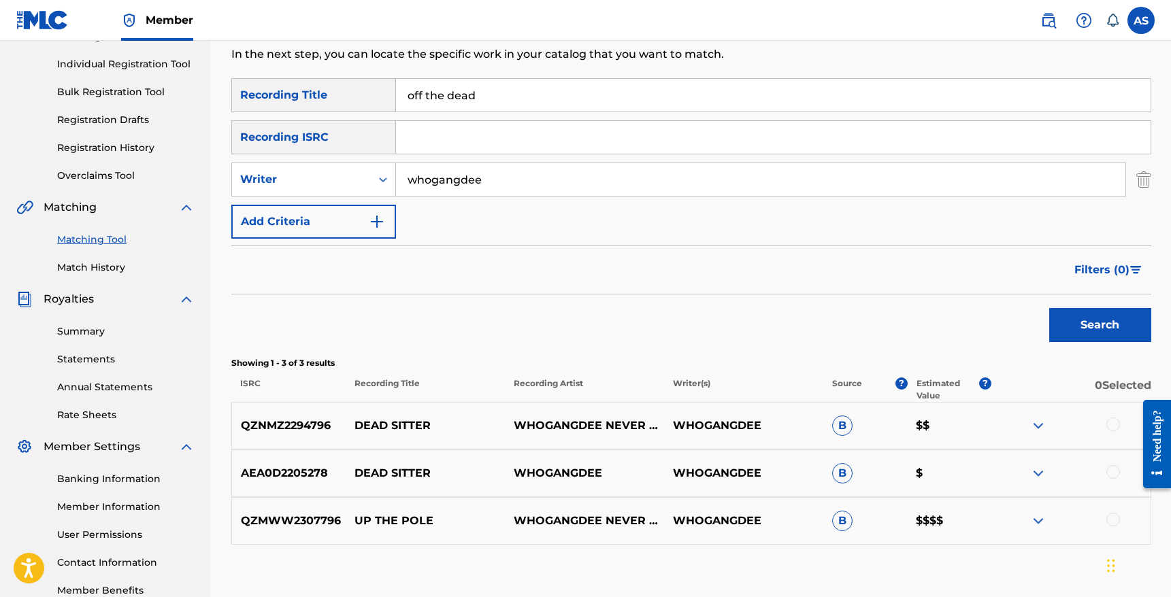
drag, startPoint x: 492, startPoint y: 182, endPoint x: 412, endPoint y: 182, distance: 79.6
click at [412, 182] on input "whogangdee" at bounding box center [760, 179] width 729 height 33
click at [514, 182] on input "whogangdee" at bounding box center [760, 179] width 729 height 33
drag, startPoint x: 496, startPoint y: 180, endPoint x: 356, endPoint y: 169, distance: 140.5
click at [357, 170] on div "SearchWithCriteria0dd9269f-9dea-4f6b-983d-e988b0c09554 Writer whogangdee" at bounding box center [691, 180] width 920 height 34
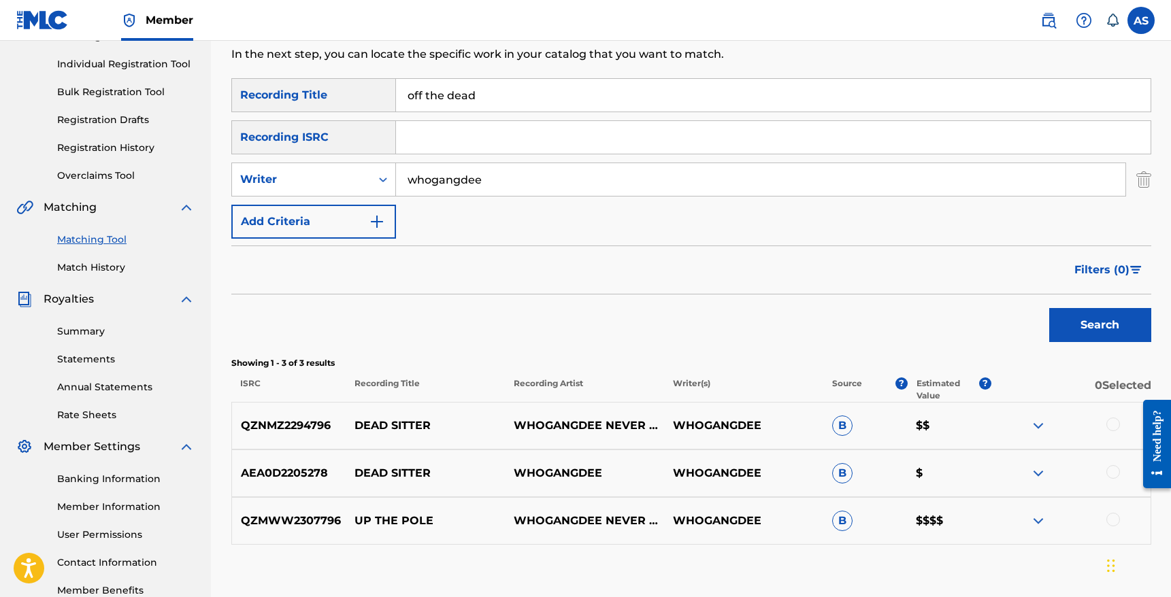
click at [1040, 529] on img at bounding box center [1038, 521] width 16 height 16
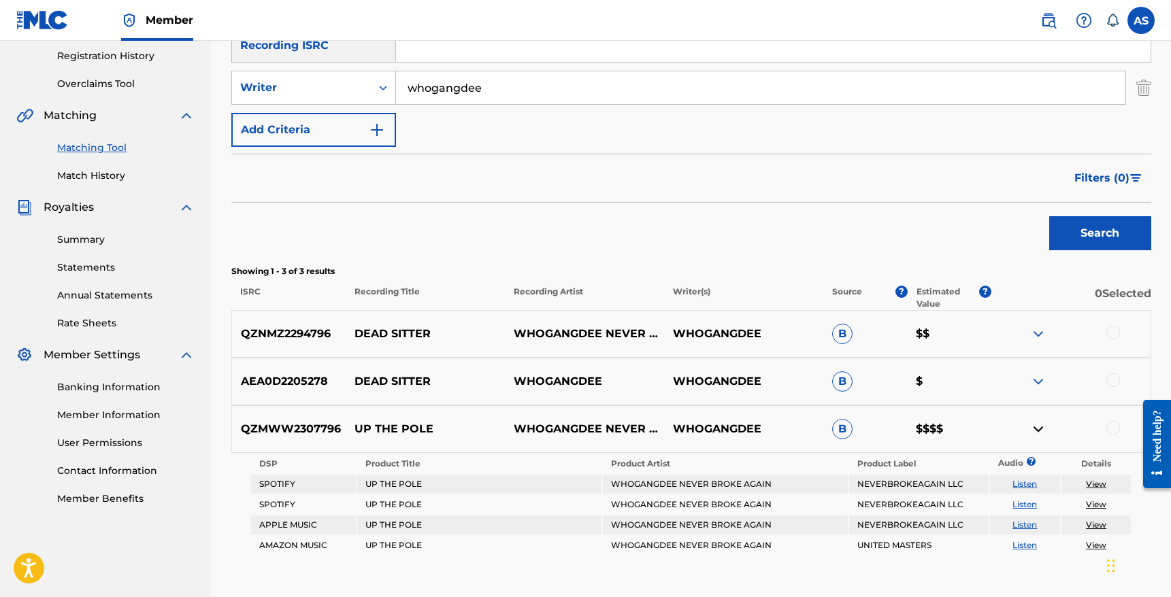
scroll to position [348, 0]
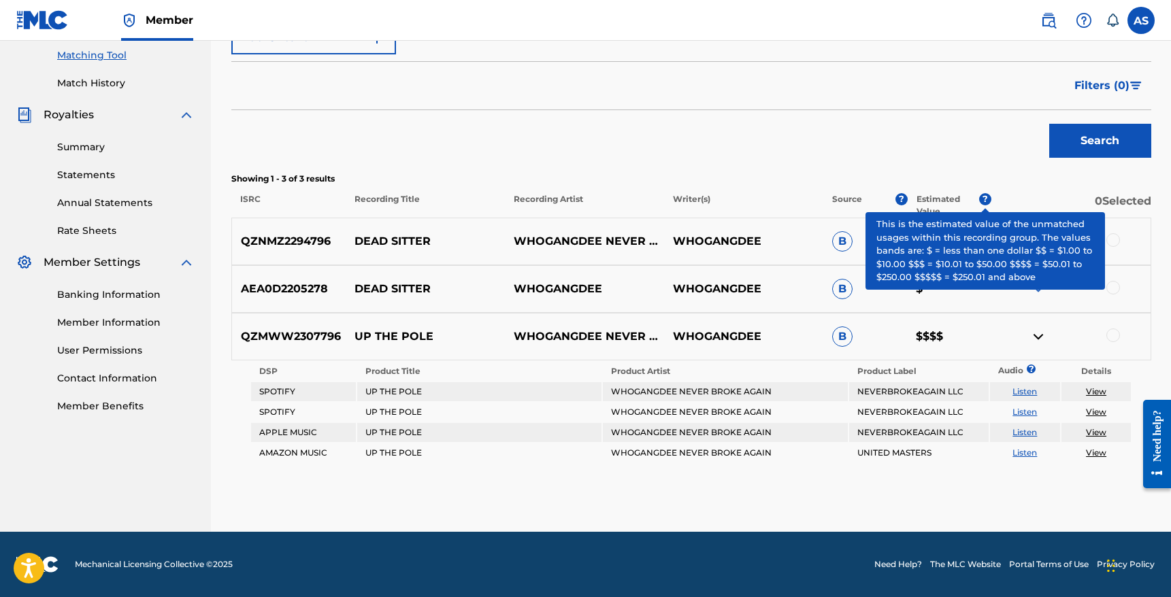
click at [986, 203] on span "?" at bounding box center [985, 199] width 12 height 12
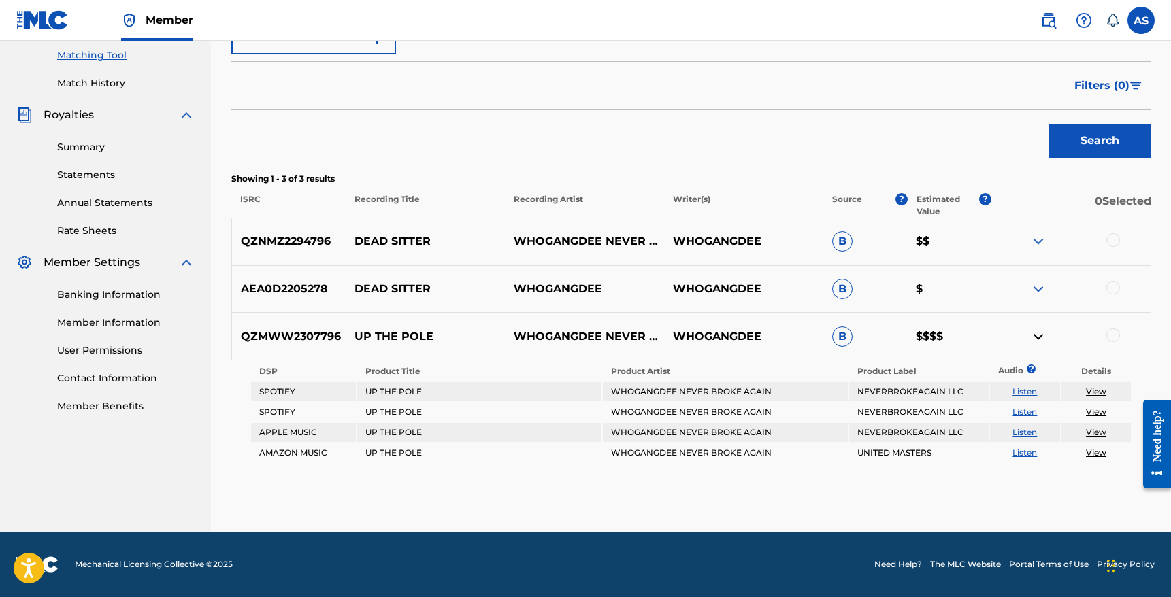
click at [951, 163] on div "Search" at bounding box center [691, 137] width 920 height 54
click at [1025, 338] on div at bounding box center [1070, 337] width 159 height 16
click at [1037, 338] on img at bounding box center [1038, 337] width 16 height 16
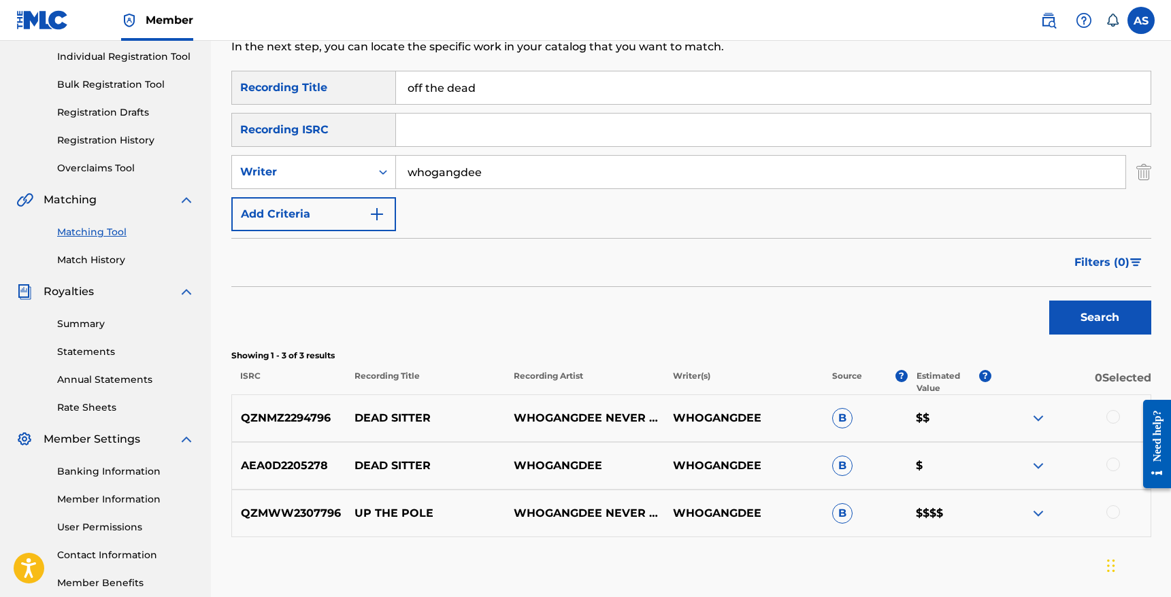
scroll to position [126, 0]
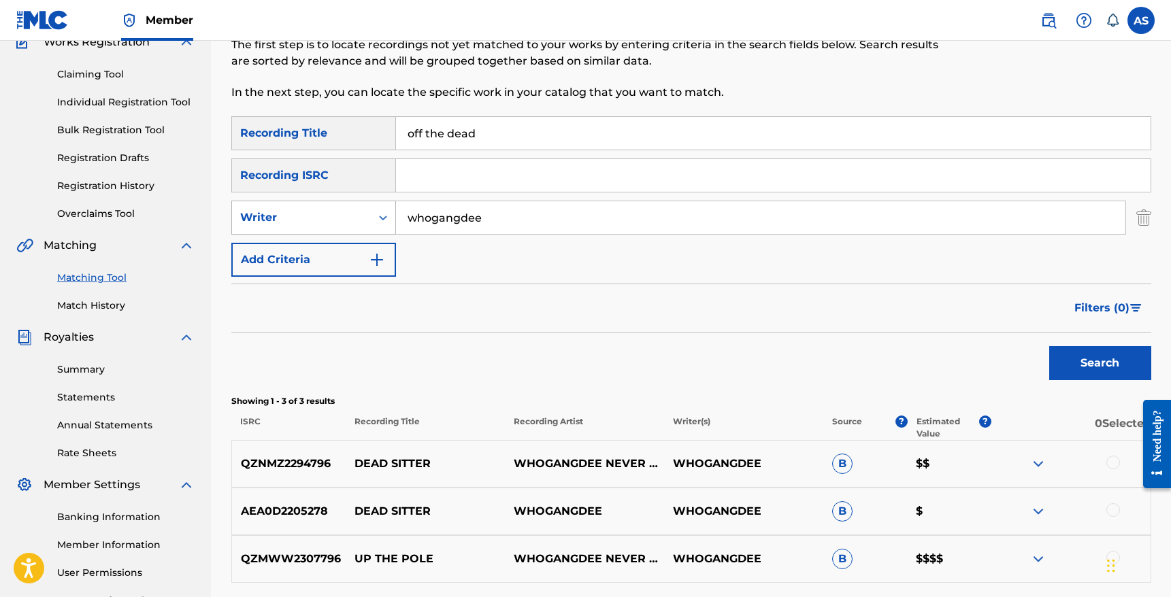
drag, startPoint x: 491, startPoint y: 222, endPoint x: 369, endPoint y: 220, distance: 122.5
click at [369, 220] on div "SearchWithCriteria0dd9269f-9dea-4f6b-983d-e988b0c09554 Writer whogangdee" at bounding box center [691, 218] width 920 height 34
type input "7098"
click at [1049, 346] on button "Search" at bounding box center [1100, 363] width 102 height 34
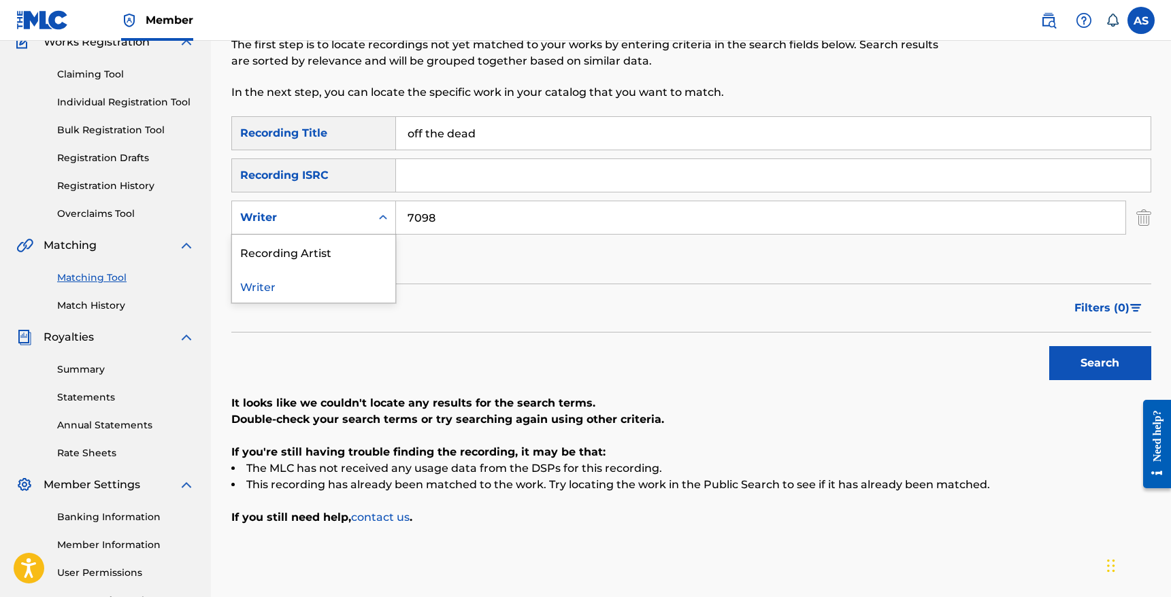
click at [379, 222] on icon "Search Form" at bounding box center [383, 218] width 14 height 14
click at [313, 249] on div "Recording Artist" at bounding box center [313, 252] width 163 height 34
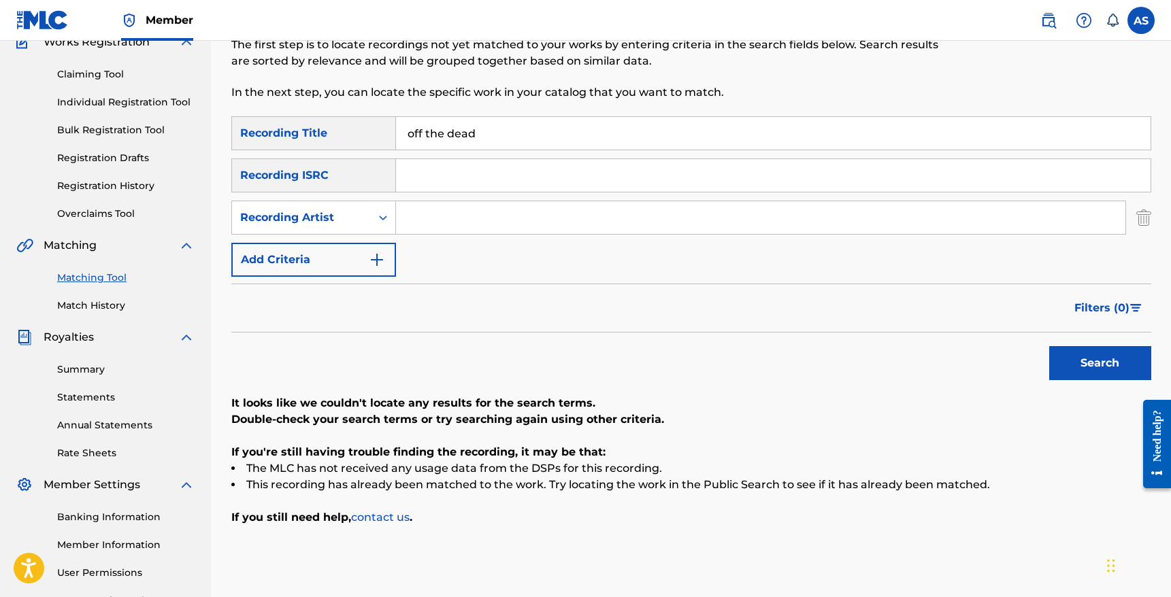
click at [495, 224] on input "Search Form" at bounding box center [760, 217] width 729 height 33
type input "7098"
click at [1049, 346] on button "Search" at bounding box center [1100, 363] width 102 height 34
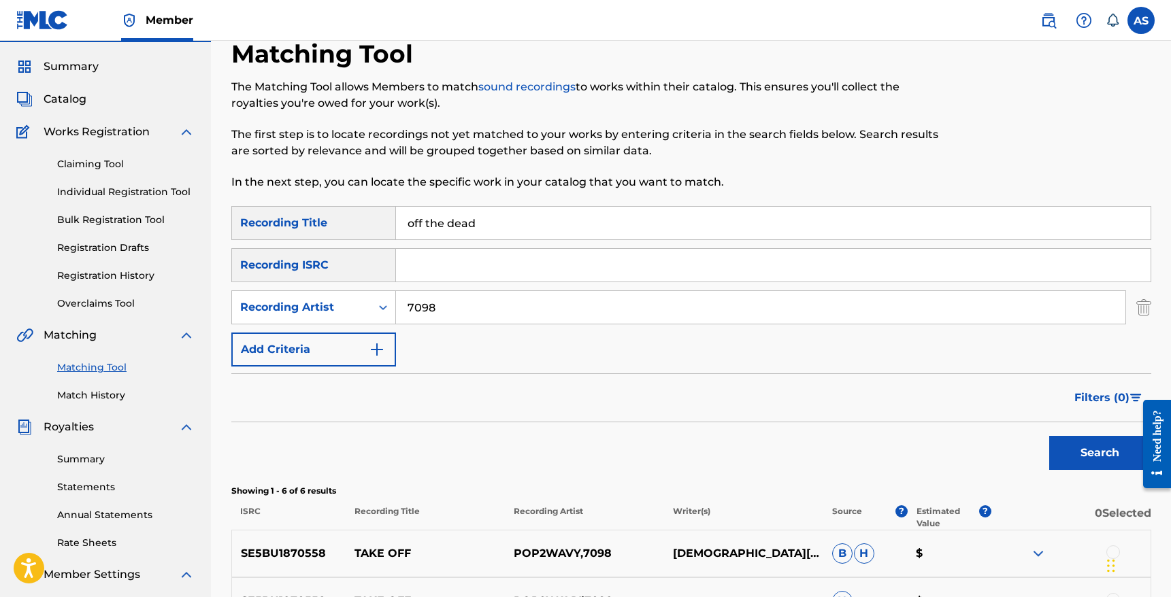
scroll to position [0, 0]
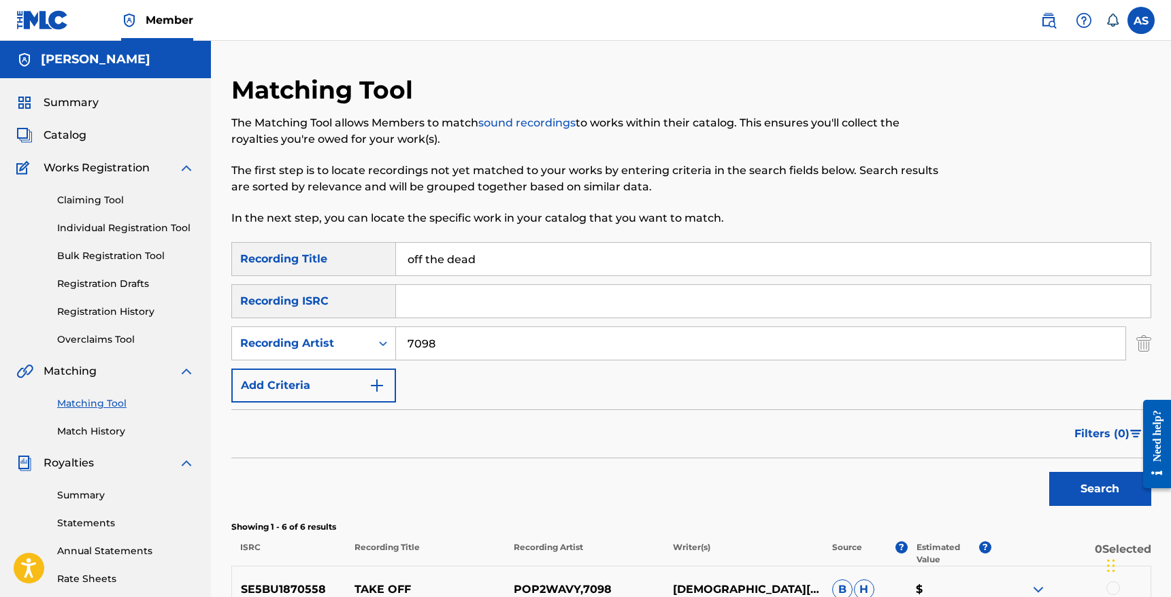
drag, startPoint x: 452, startPoint y: 351, endPoint x: 283, endPoint y: 323, distance: 171.0
click at [283, 323] on div "SearchWithCriteriac15da87b-4698-4905-956c-f8cac774601d Recording Title off the …" at bounding box center [691, 322] width 920 height 161
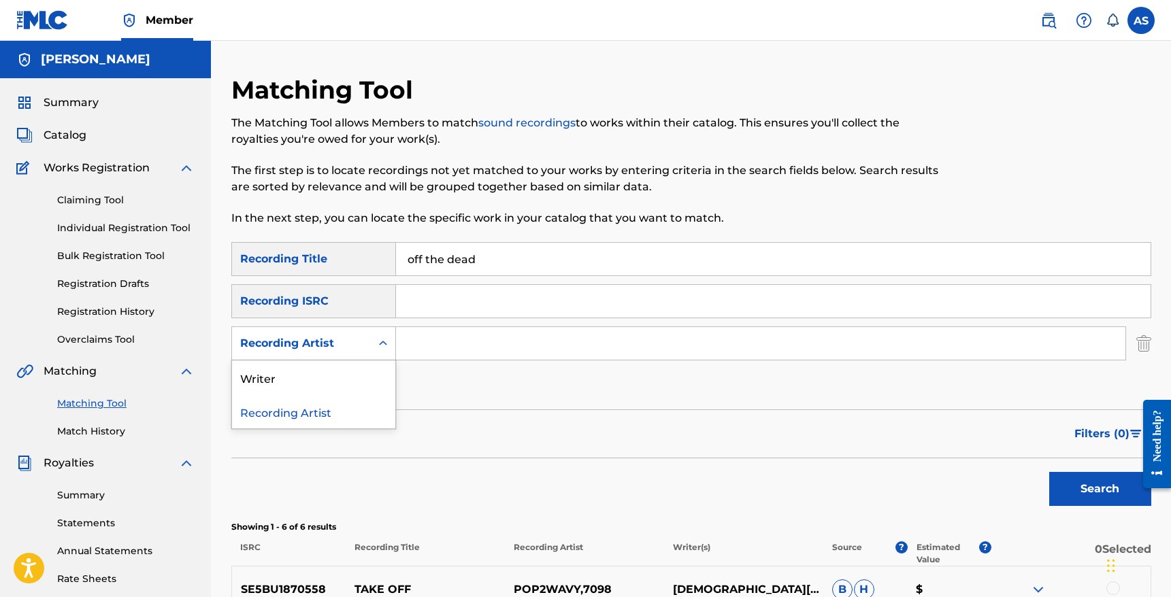
click at [306, 339] on div "Recording Artist" at bounding box center [301, 343] width 122 height 16
click at [514, 360] on div "Search Form" at bounding box center [761, 343] width 730 height 34
click at [494, 264] on input "off the dead" at bounding box center [773, 259] width 754 height 33
drag, startPoint x: 504, startPoint y: 265, endPoint x: 330, endPoint y: 235, distance: 176.7
click at [331, 235] on div "Matching Tool The Matching Tool allows Members to match sound recordings to wor…" at bounding box center [691, 497] width 920 height 845
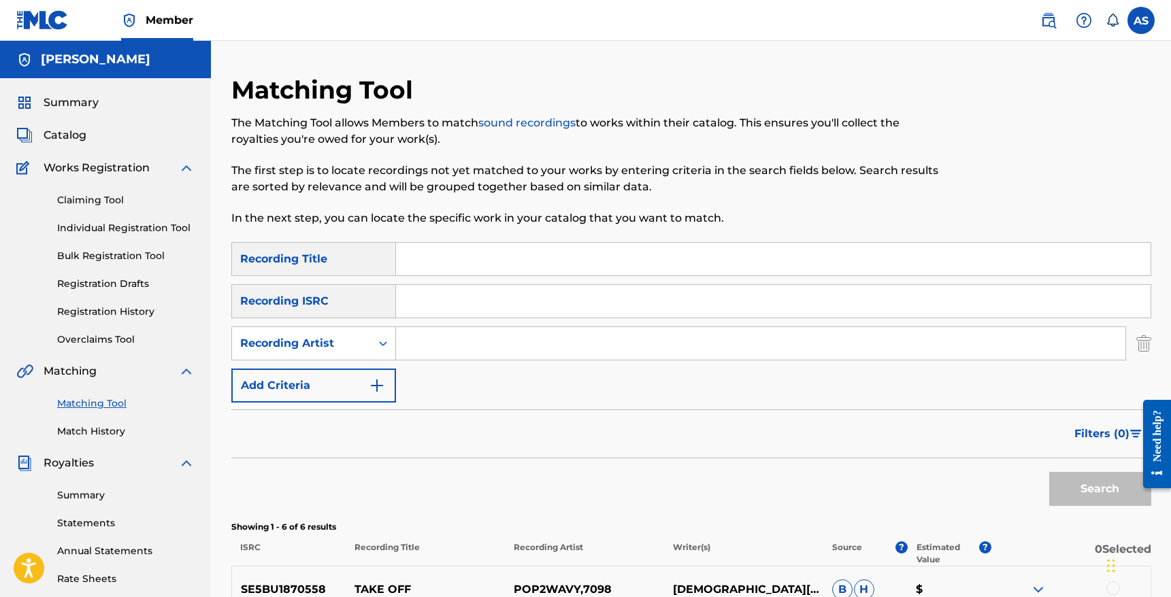
click at [444, 341] on input "Search Form" at bounding box center [760, 343] width 729 height 33
click at [1049, 472] on button "Search" at bounding box center [1100, 489] width 102 height 34
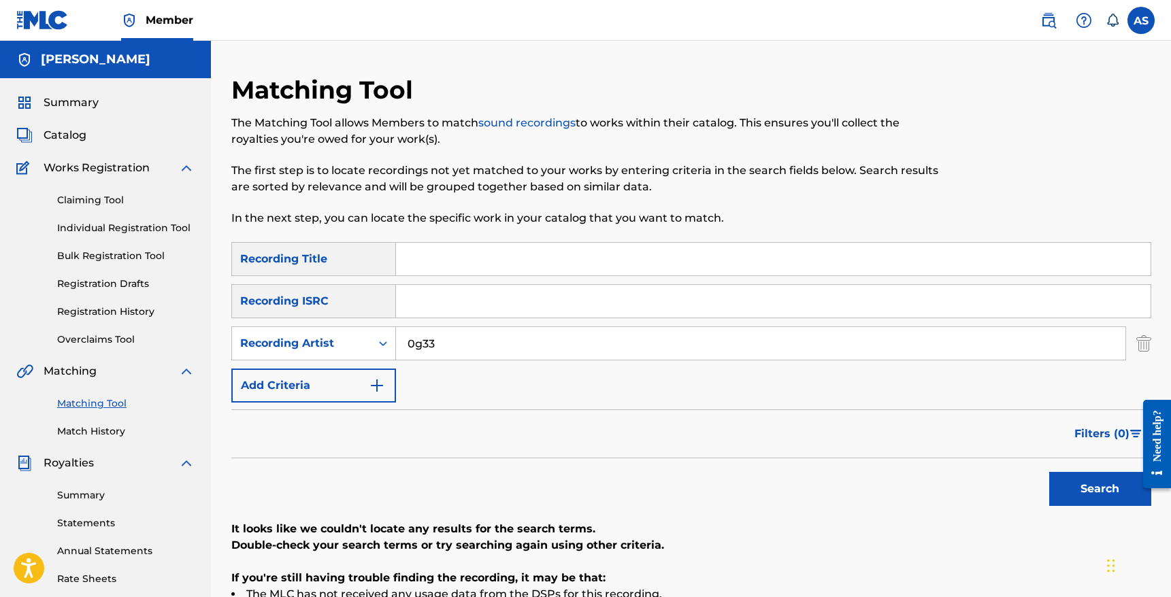
click at [488, 356] on input "0g33" at bounding box center [760, 343] width 729 height 33
type input "0"
type input "og3three"
click at [1049, 472] on button "Search" at bounding box center [1100, 489] width 102 height 34
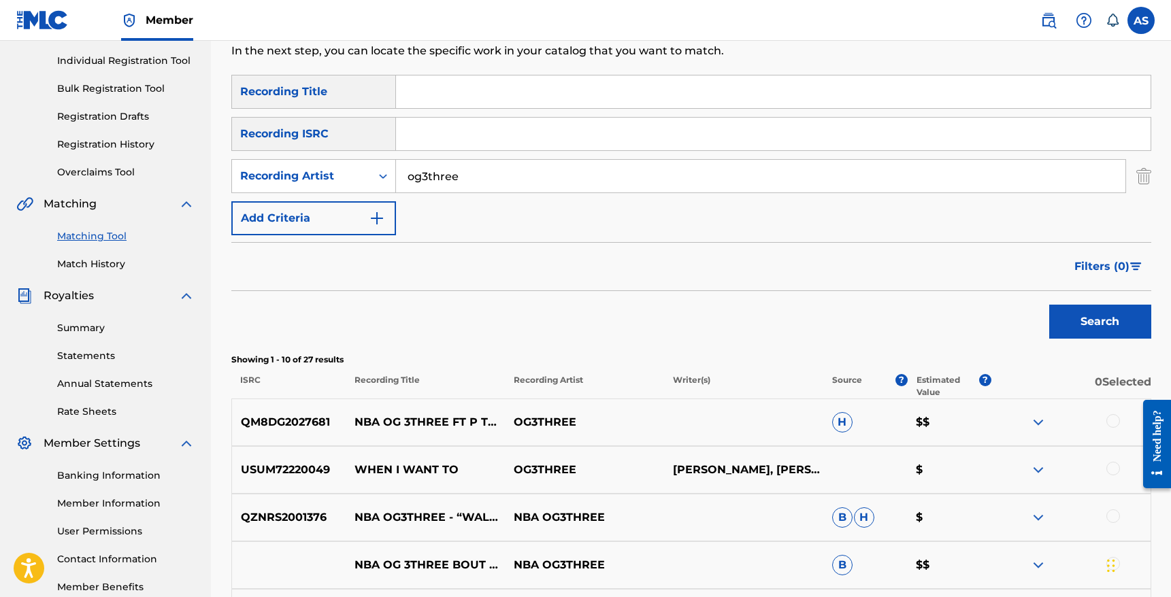
scroll to position [190, 0]
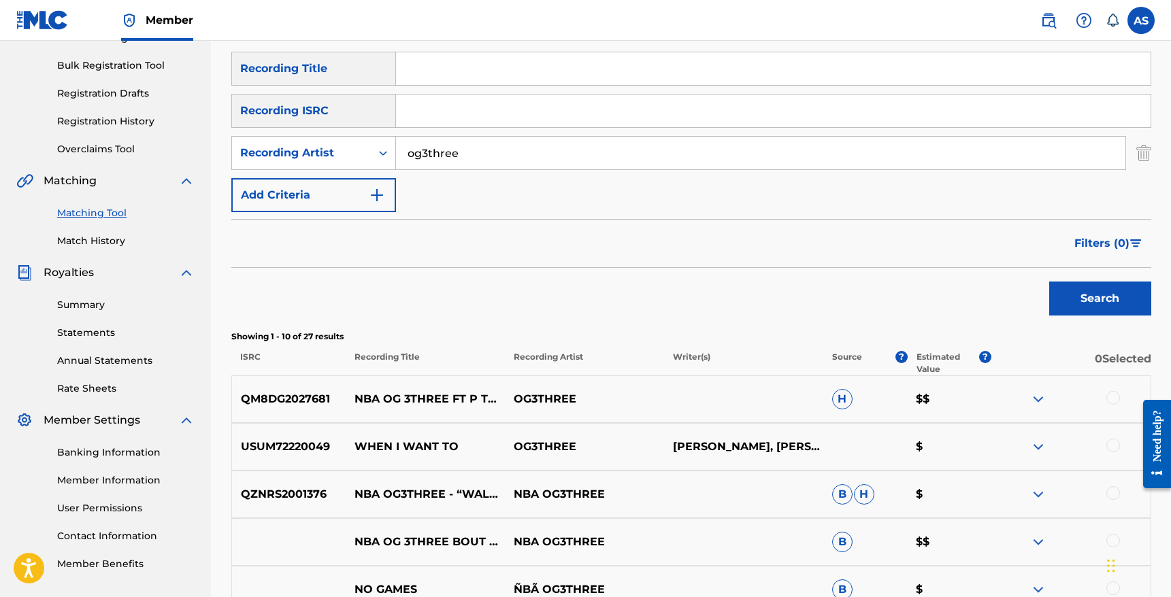
click at [1108, 440] on div at bounding box center [1113, 446] width 14 height 14
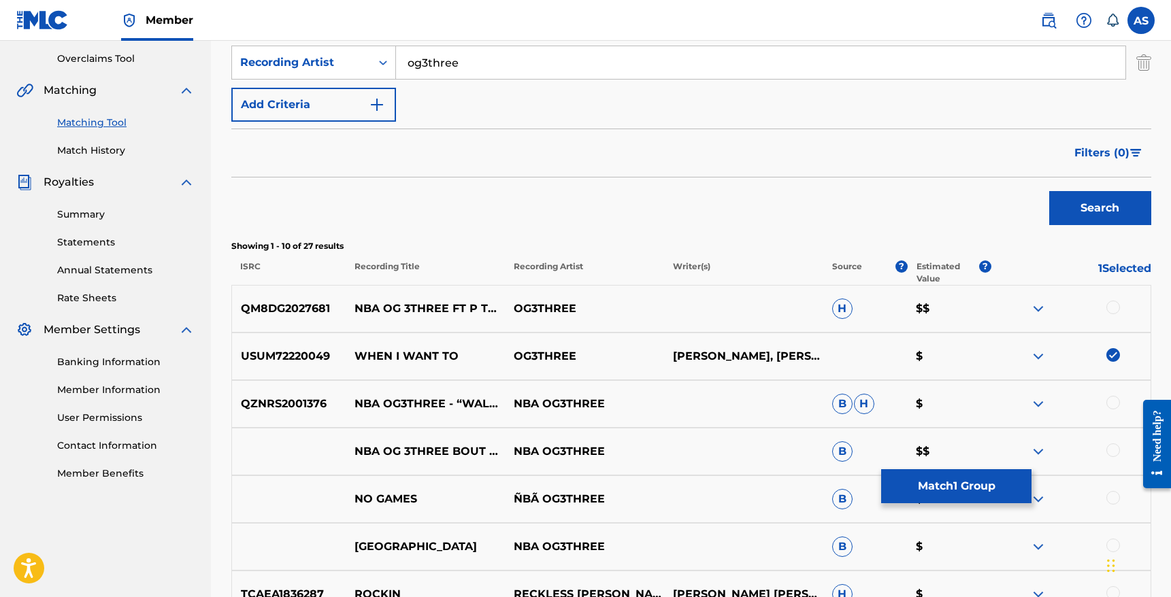
scroll to position [282, 0]
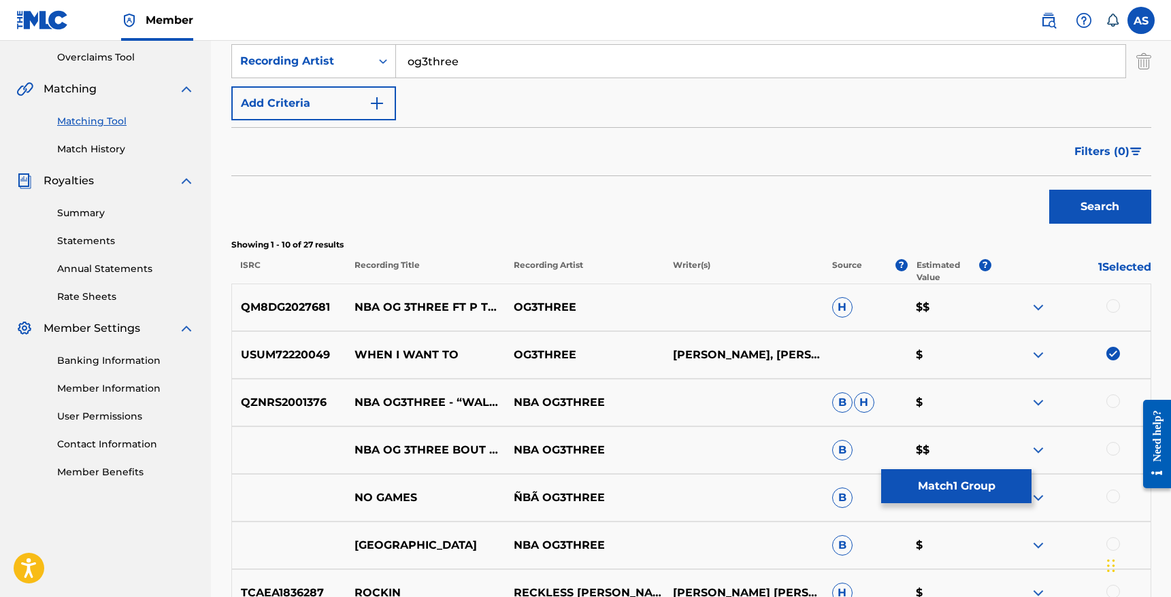
click at [1037, 354] on img at bounding box center [1038, 355] width 16 height 16
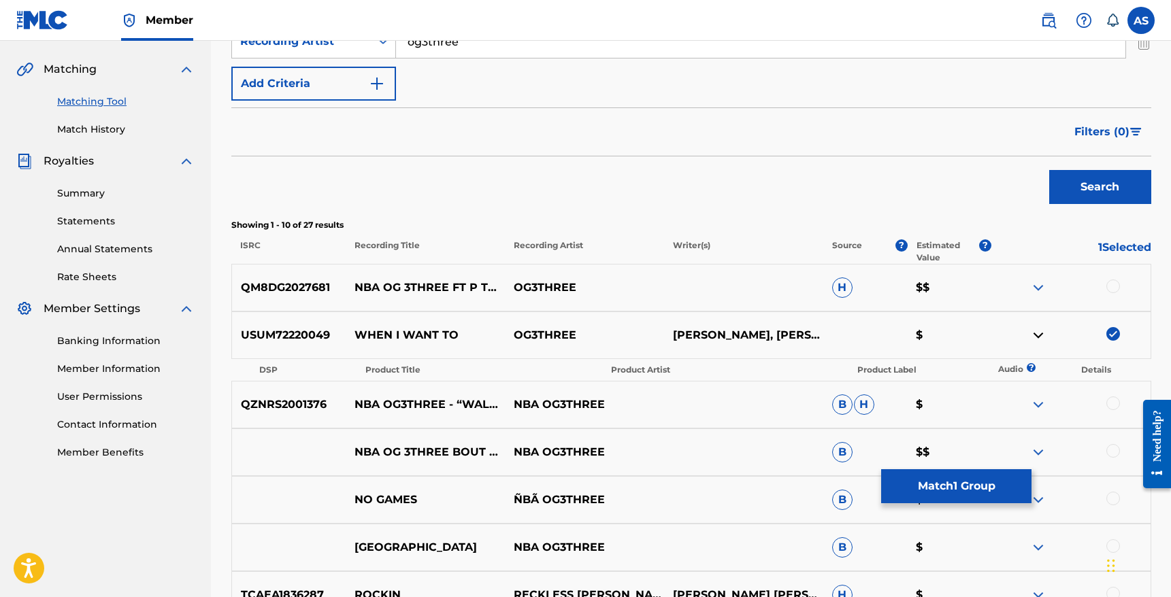
scroll to position [304, 0]
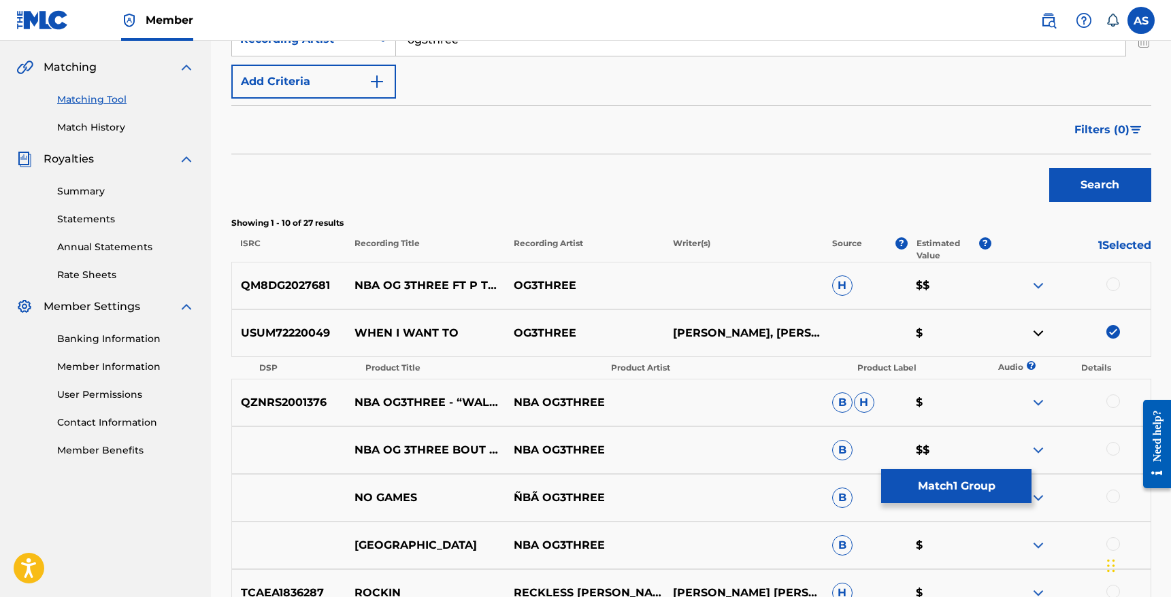
click at [945, 485] on button "Match 1 Group" at bounding box center [956, 486] width 150 height 34
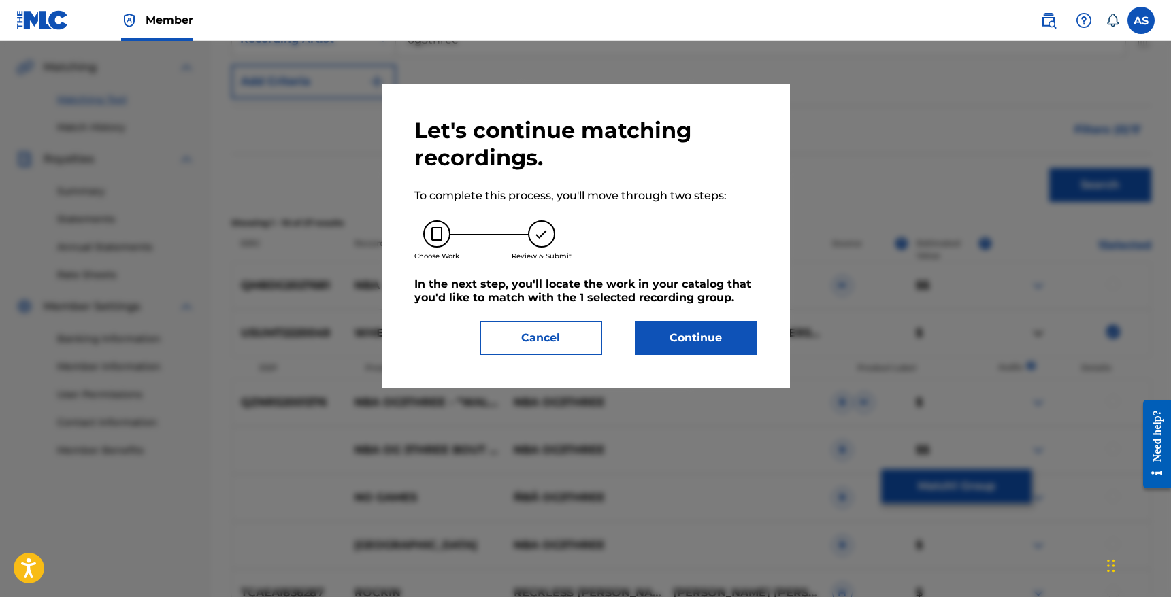
click at [561, 337] on button "Cancel" at bounding box center [541, 338] width 122 height 34
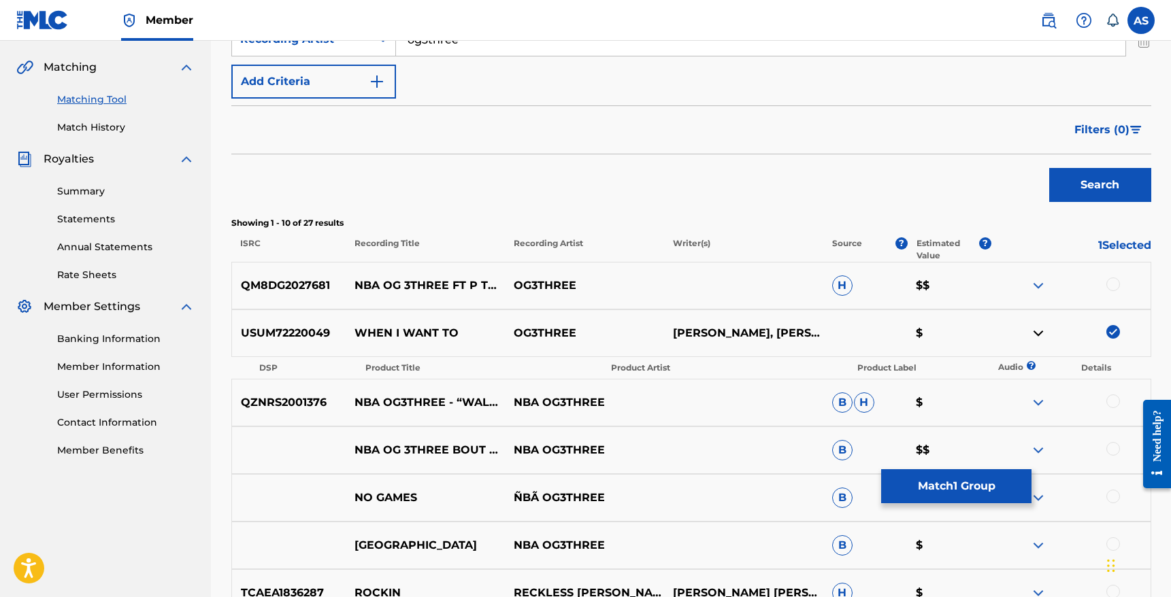
click at [658, 326] on p "OG3THREE" at bounding box center [584, 333] width 159 height 16
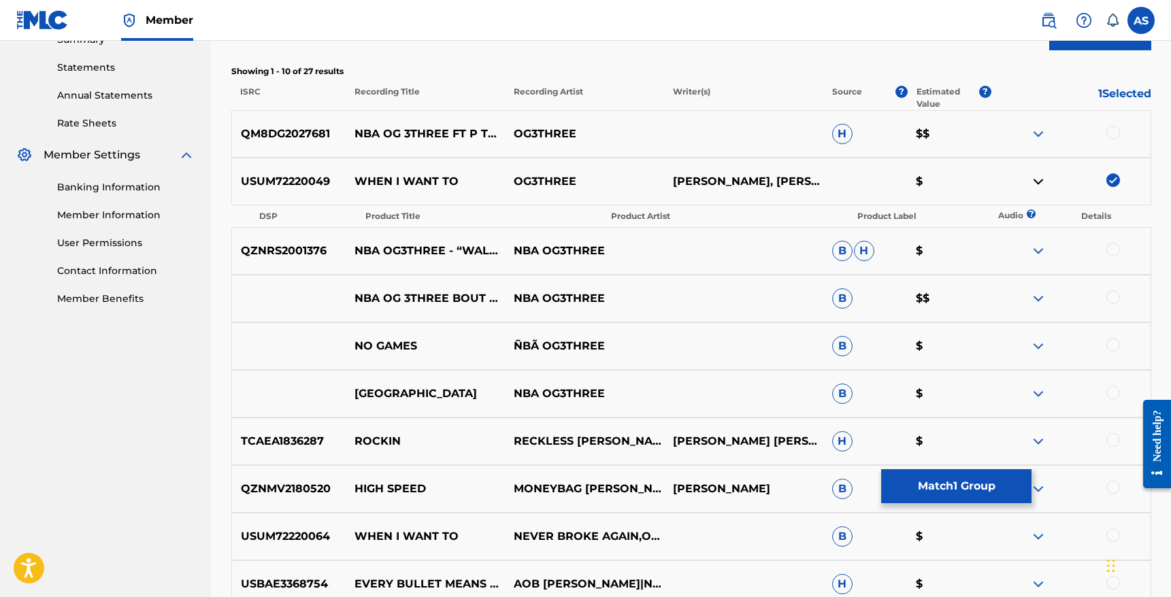
scroll to position [460, 0]
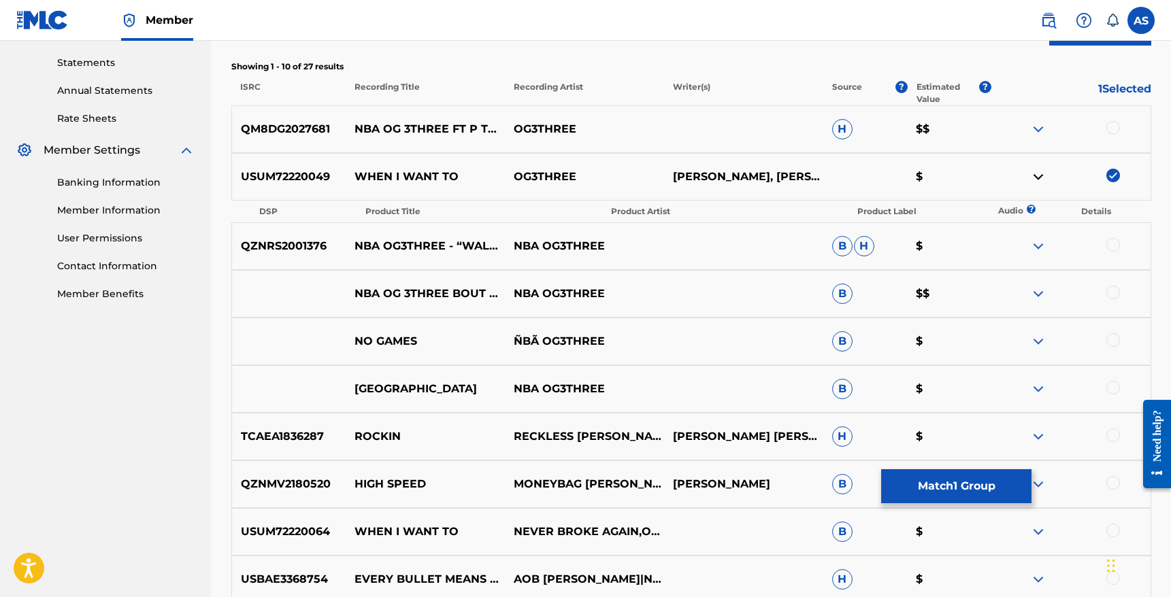
click at [1036, 246] on img at bounding box center [1038, 246] width 16 height 16
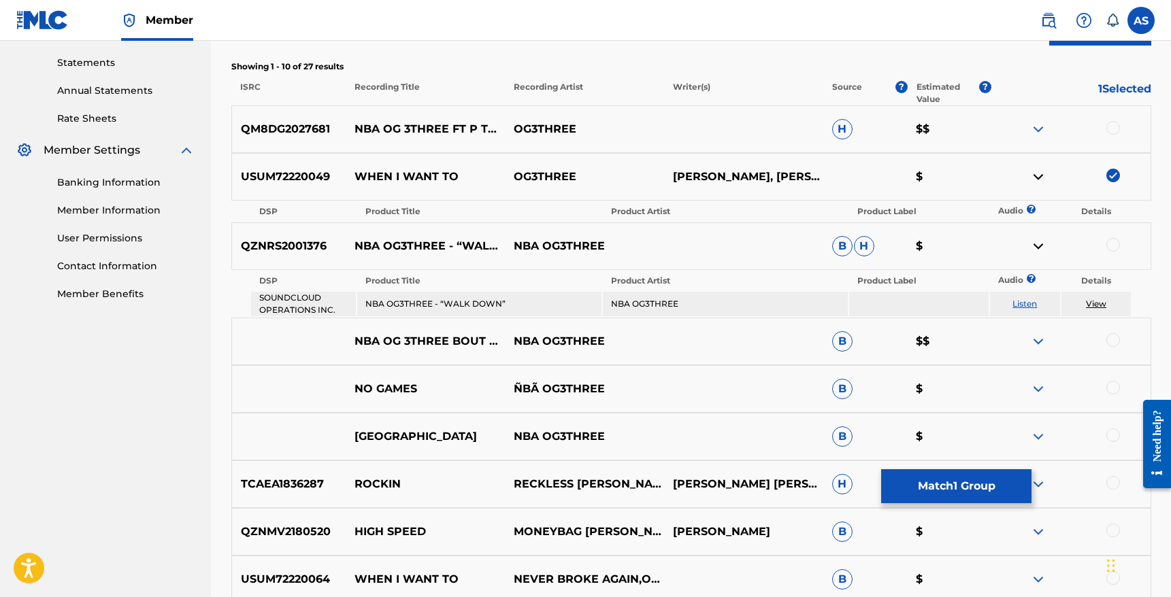
click at [1037, 246] on img at bounding box center [1038, 246] width 16 height 16
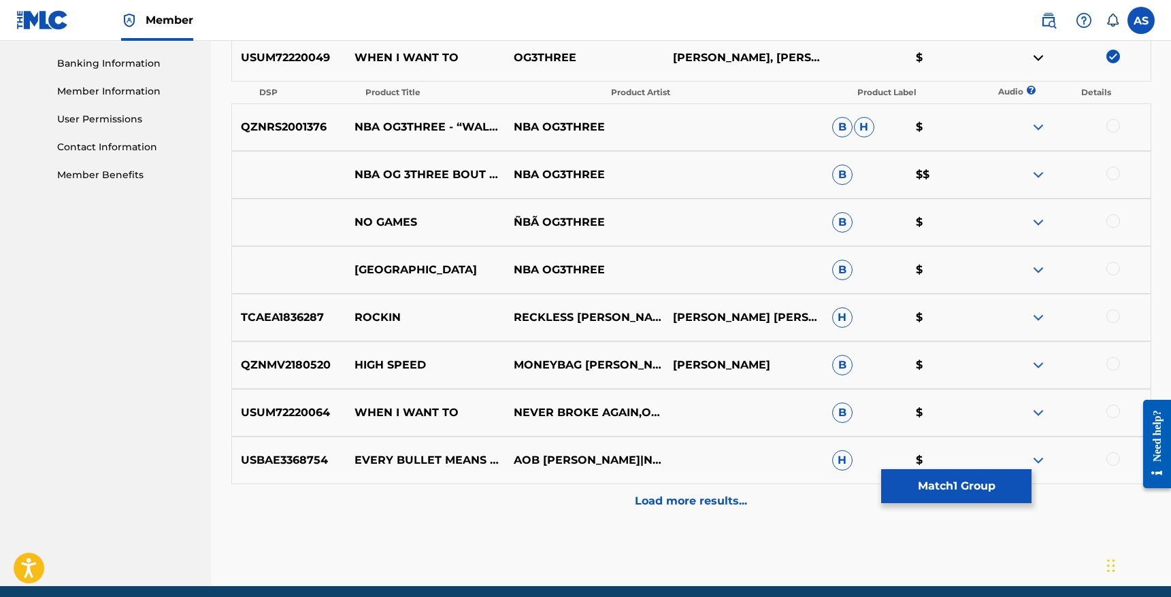
scroll to position [594, 0]
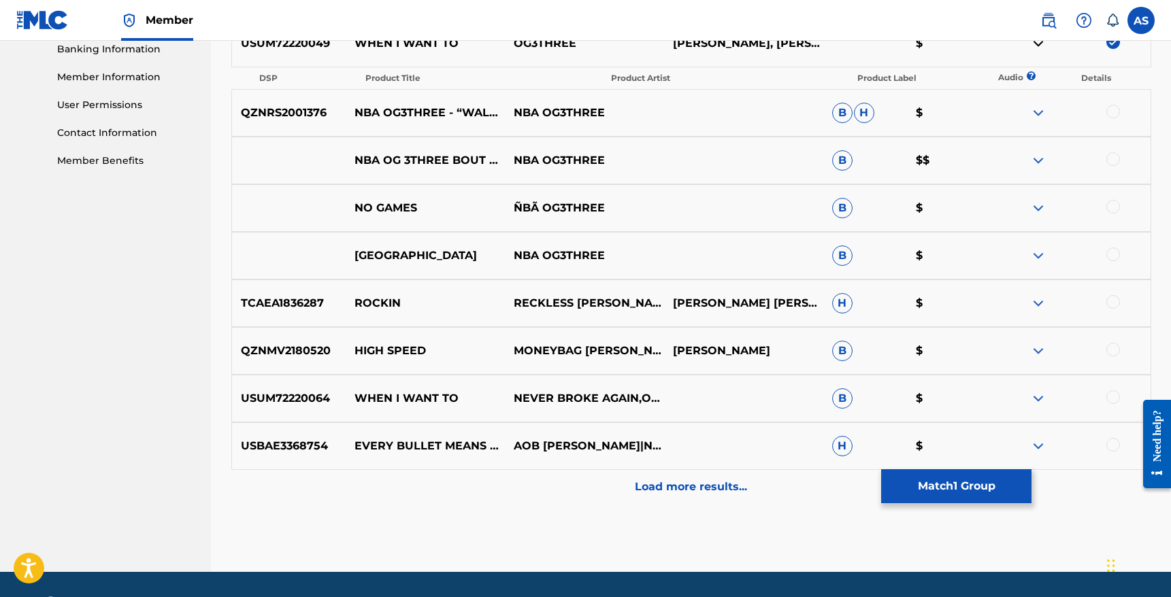
click at [1116, 400] on div at bounding box center [1113, 397] width 14 height 14
click at [672, 489] on p "Load more results..." at bounding box center [691, 487] width 112 height 16
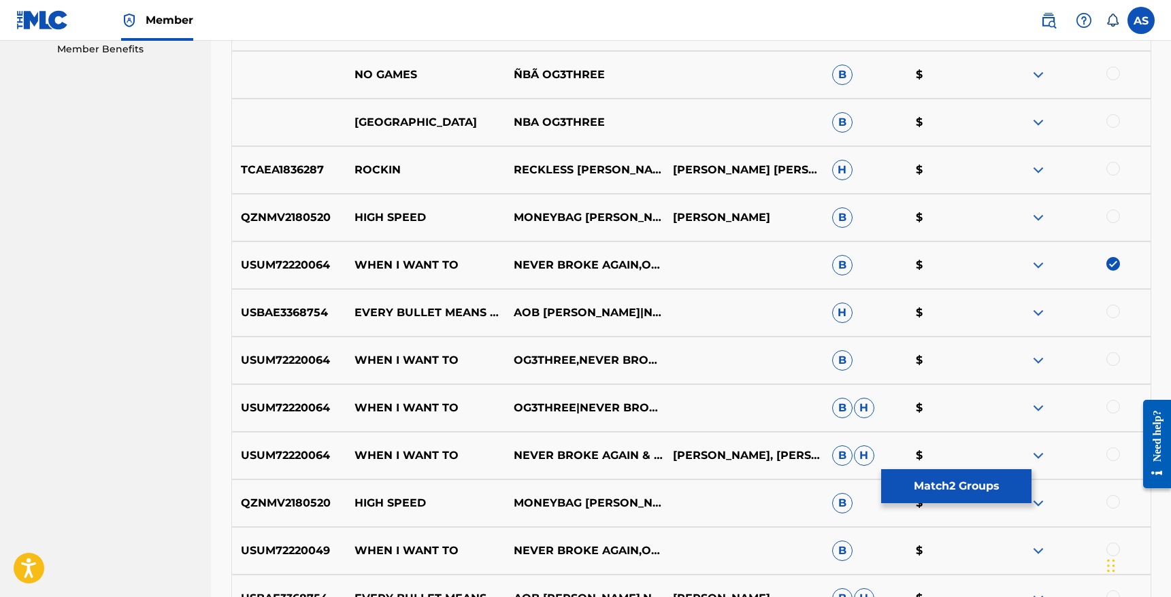
scroll to position [726, 0]
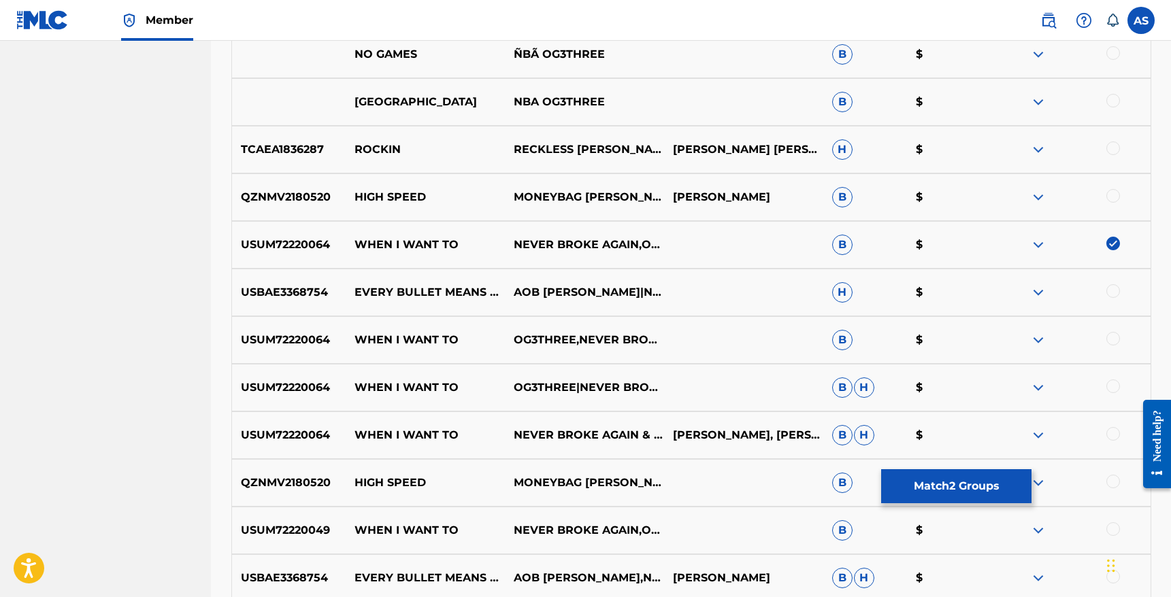
click at [1119, 340] on div at bounding box center [1113, 339] width 14 height 14
click at [1105, 385] on div at bounding box center [1070, 388] width 159 height 16
click at [1116, 386] on div at bounding box center [1113, 387] width 14 height 14
click at [1114, 435] on div at bounding box center [1113, 434] width 14 height 14
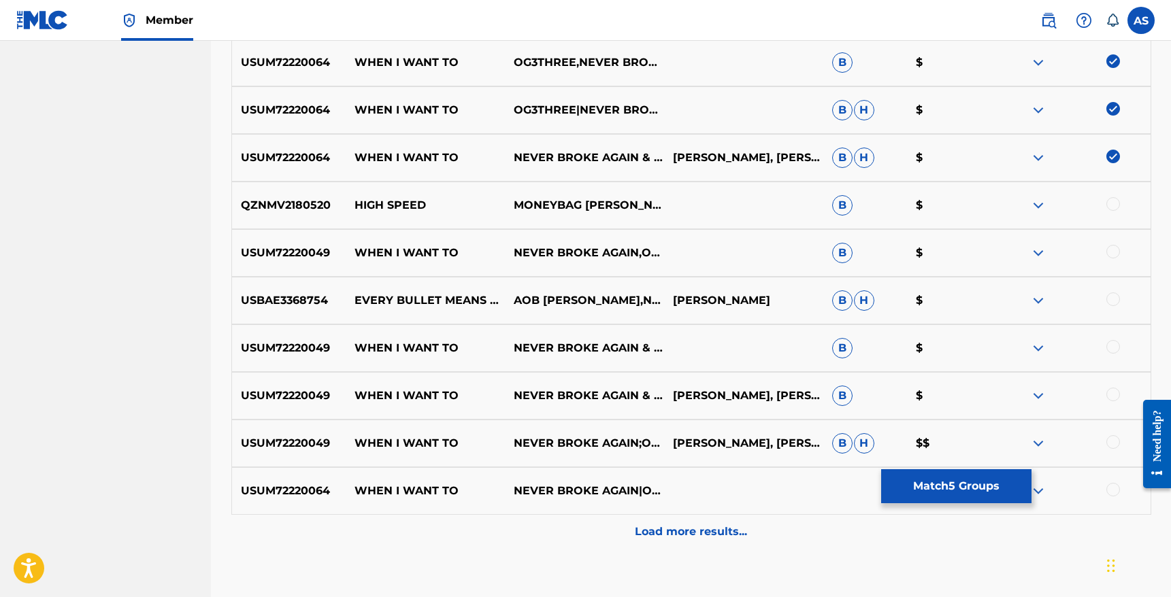
scroll to position [1001, 0]
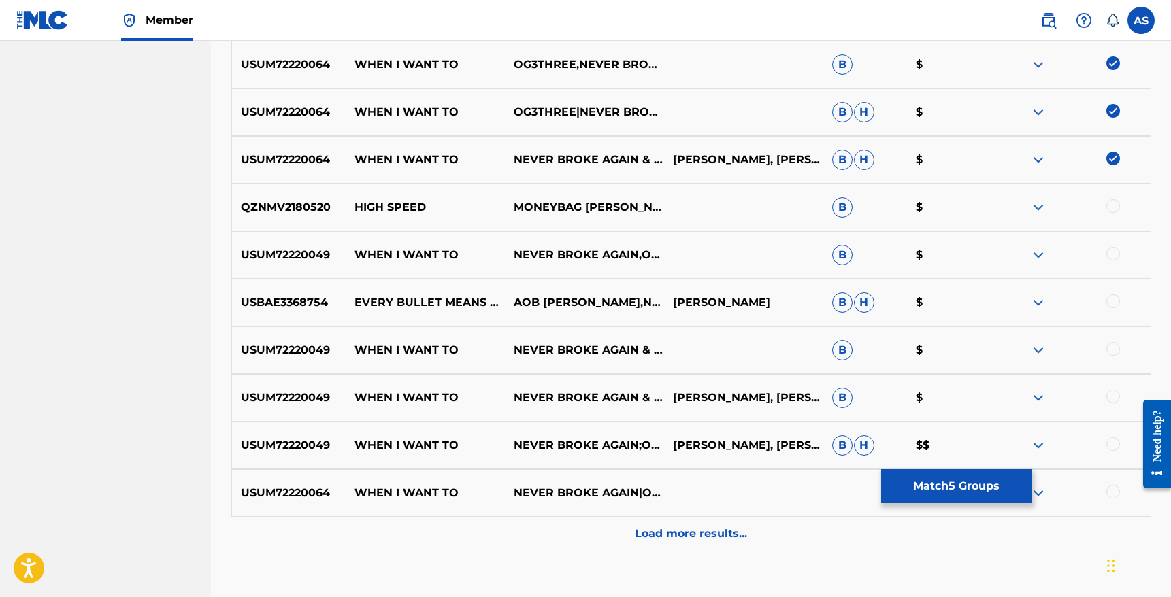
click at [1116, 355] on div at bounding box center [1070, 350] width 159 height 16
click at [1107, 356] on div at bounding box center [1070, 350] width 159 height 16
click at [1108, 348] on div at bounding box center [1113, 349] width 14 height 14
click at [1110, 404] on div at bounding box center [1070, 398] width 159 height 16
click at [1114, 399] on div at bounding box center [1113, 397] width 14 height 14
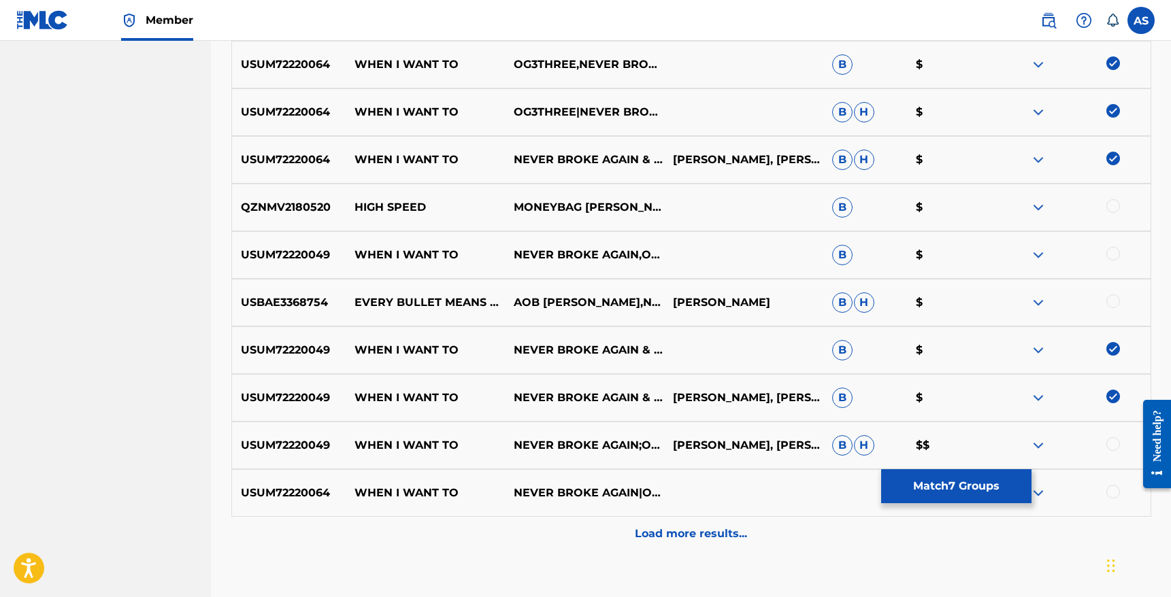
click at [1115, 444] on div at bounding box center [1113, 444] width 14 height 14
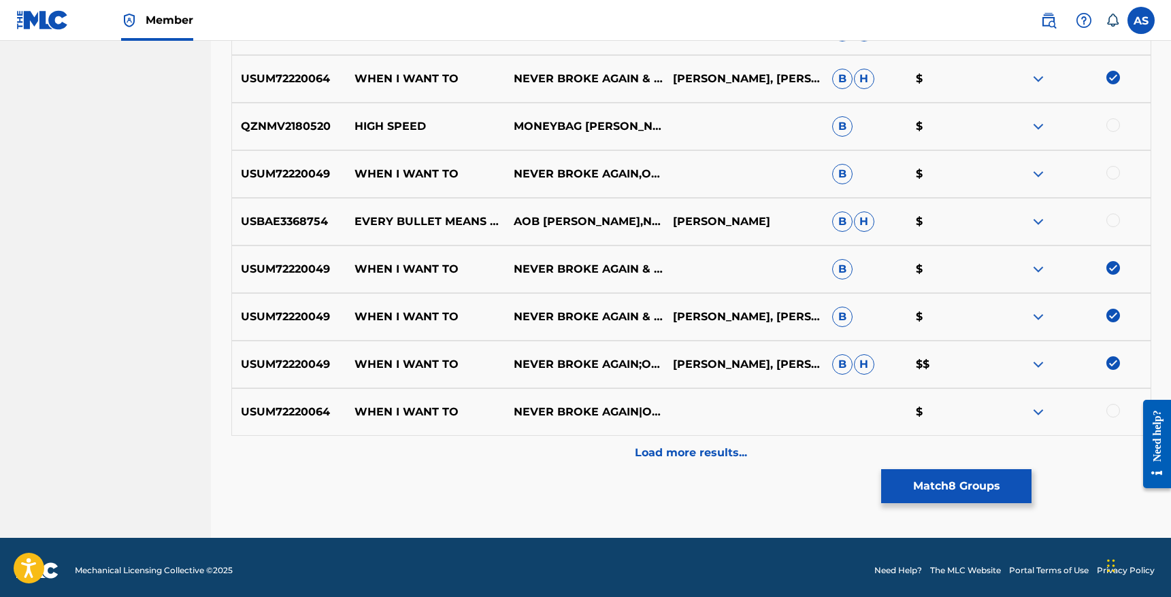
scroll to position [1088, 0]
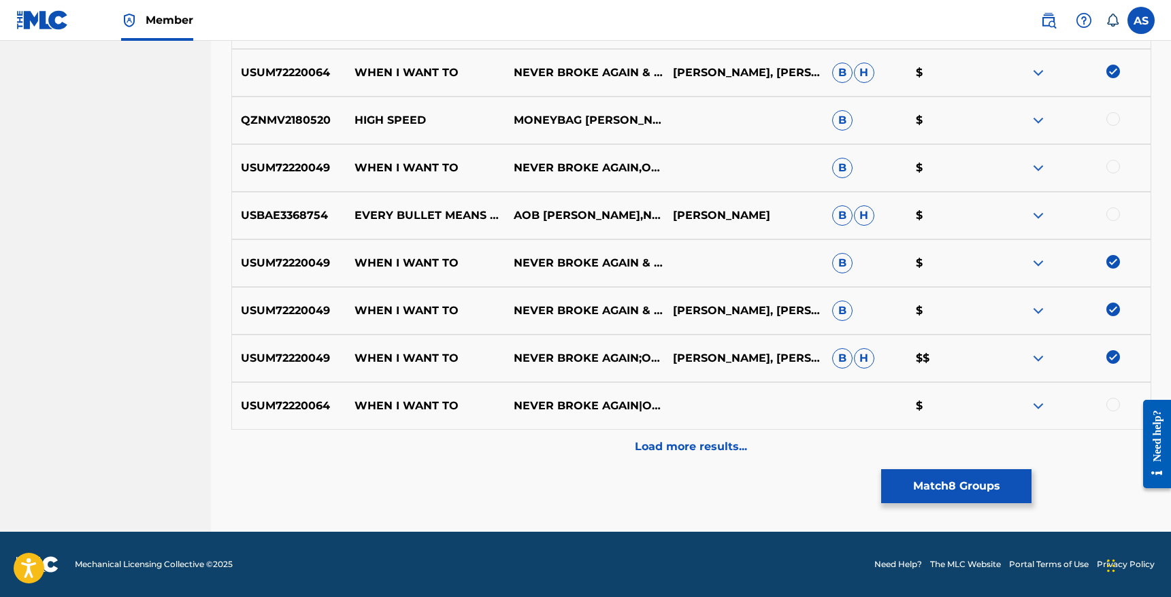
click at [1109, 401] on div at bounding box center [1113, 405] width 14 height 14
click at [696, 439] on p "Load more results..." at bounding box center [691, 447] width 112 height 16
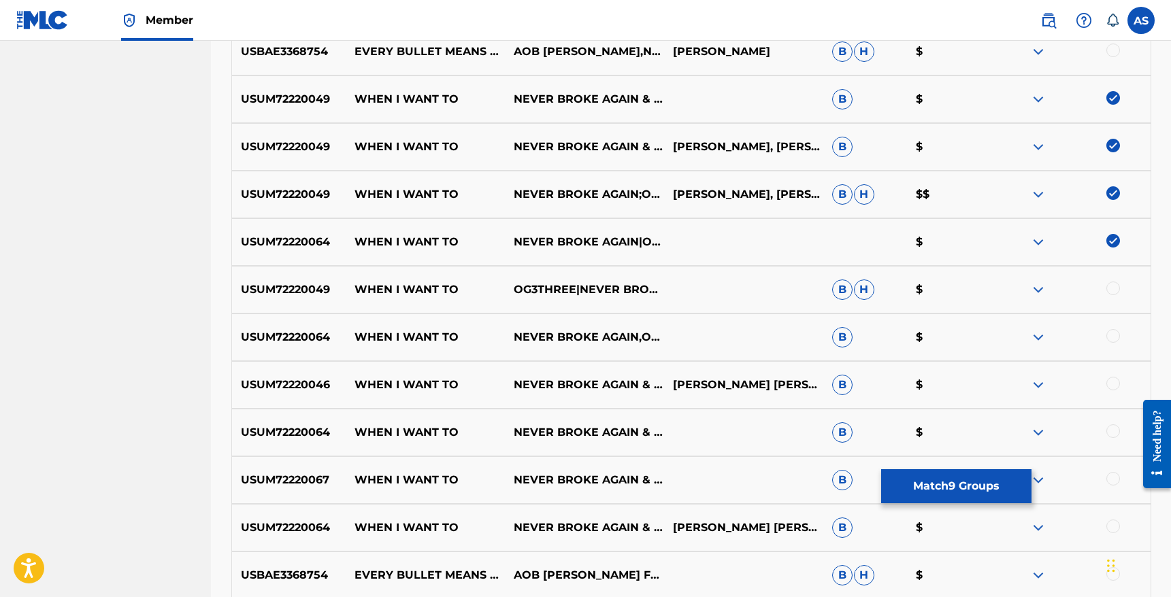
scroll to position [1253, 0]
click at [1118, 286] on div at bounding box center [1113, 288] width 14 height 14
click at [1109, 329] on div at bounding box center [1070, 337] width 159 height 16
click at [1109, 338] on div at bounding box center [1113, 336] width 14 height 14
click at [1116, 383] on div at bounding box center [1113, 383] width 14 height 14
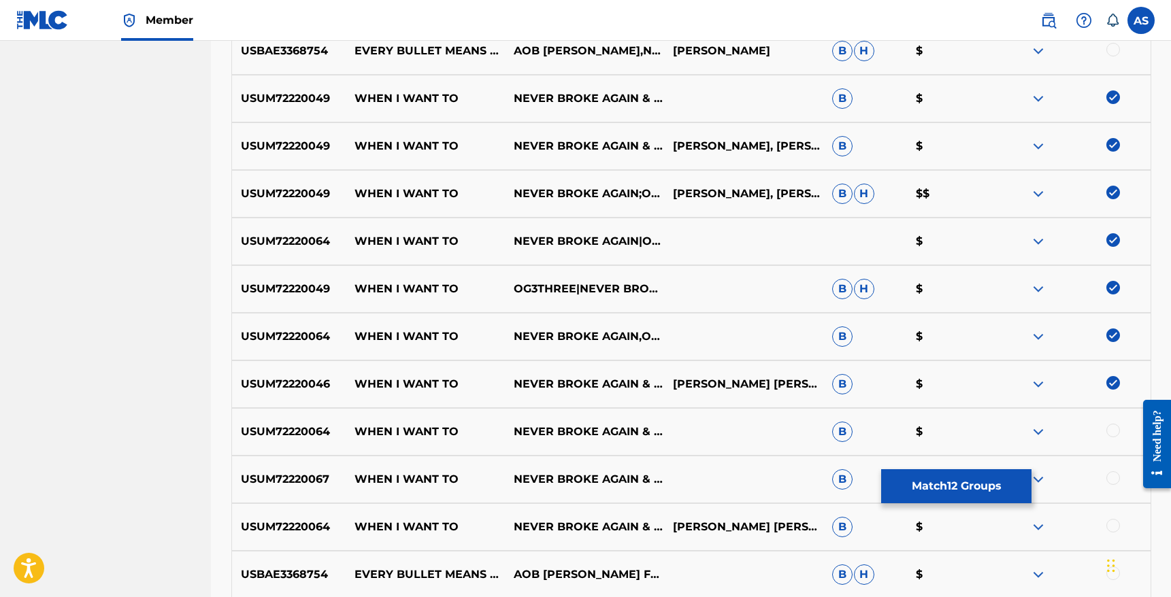
click at [1116, 433] on div at bounding box center [1113, 431] width 14 height 14
click at [1113, 478] on div at bounding box center [1113, 478] width 14 height 14
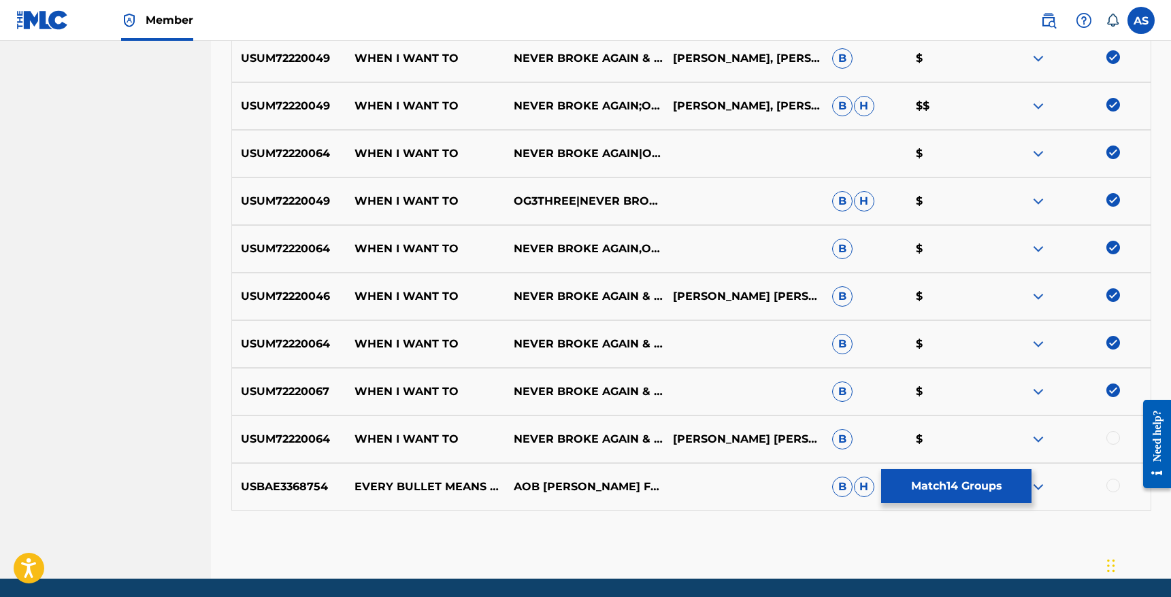
scroll to position [1388, 0]
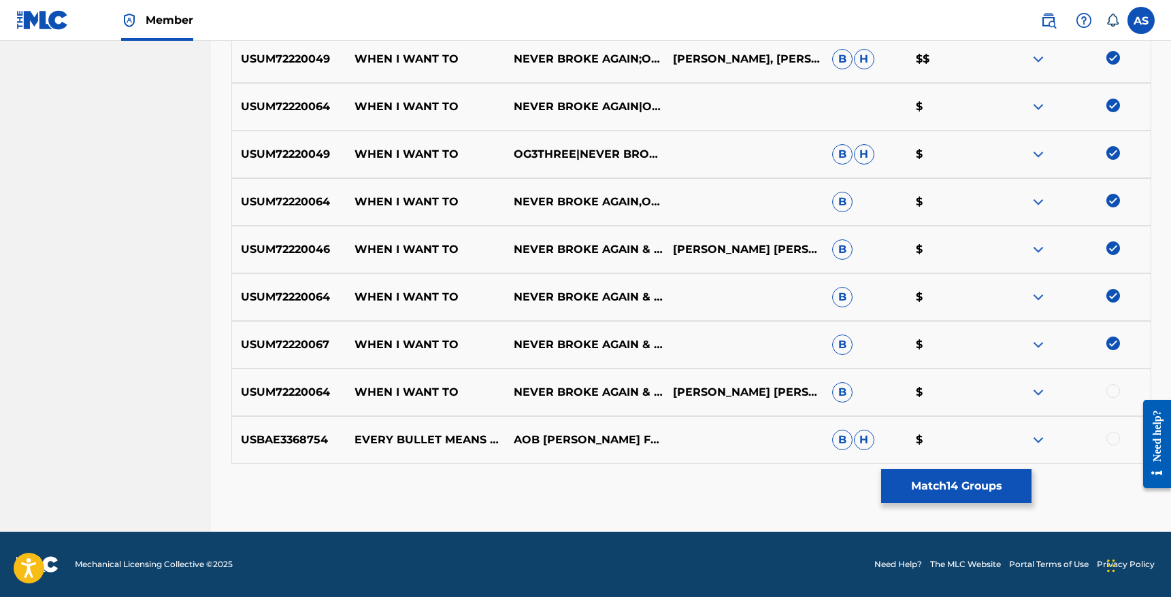
click at [1112, 391] on div at bounding box center [1113, 391] width 14 height 14
click at [973, 482] on button "Match 15 Groups" at bounding box center [956, 486] width 150 height 34
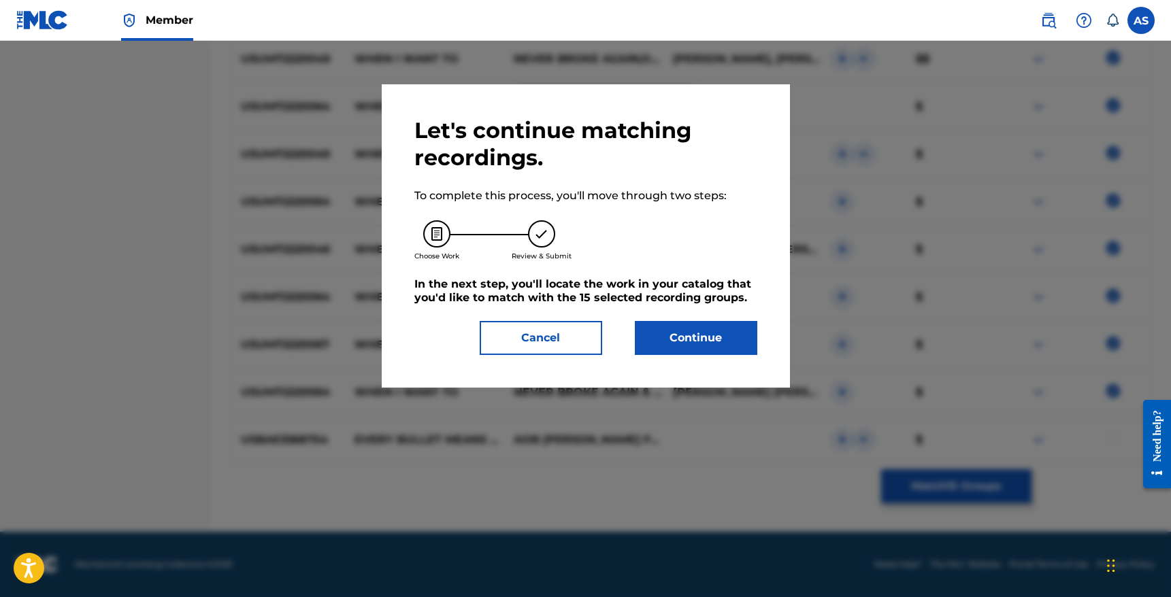
click at [668, 334] on button "Continue" at bounding box center [696, 338] width 122 height 34
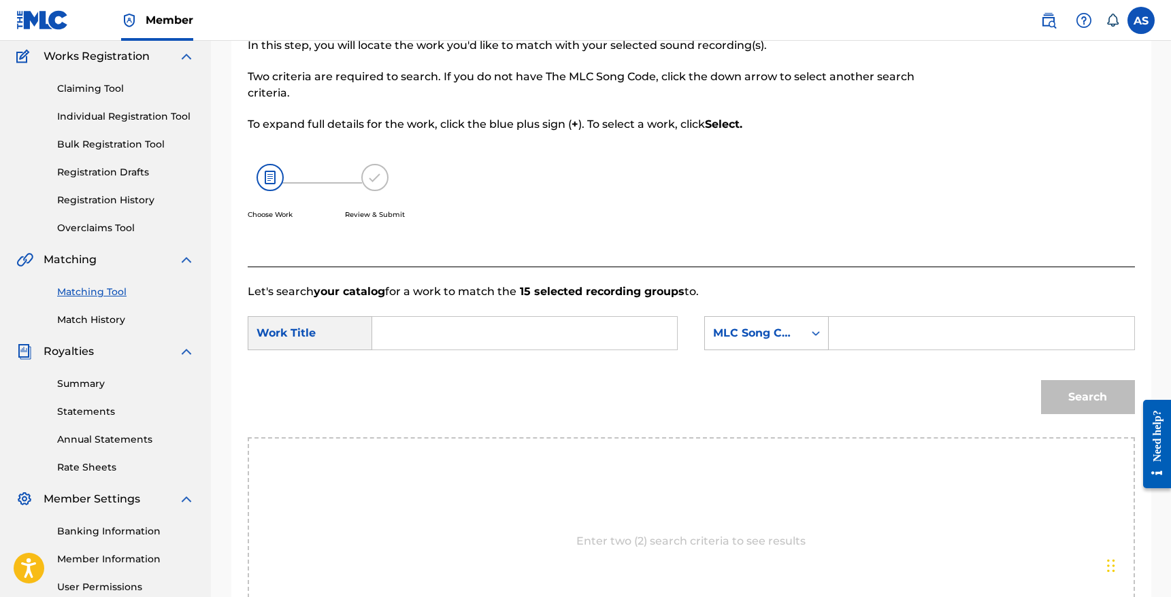
scroll to position [235, 0]
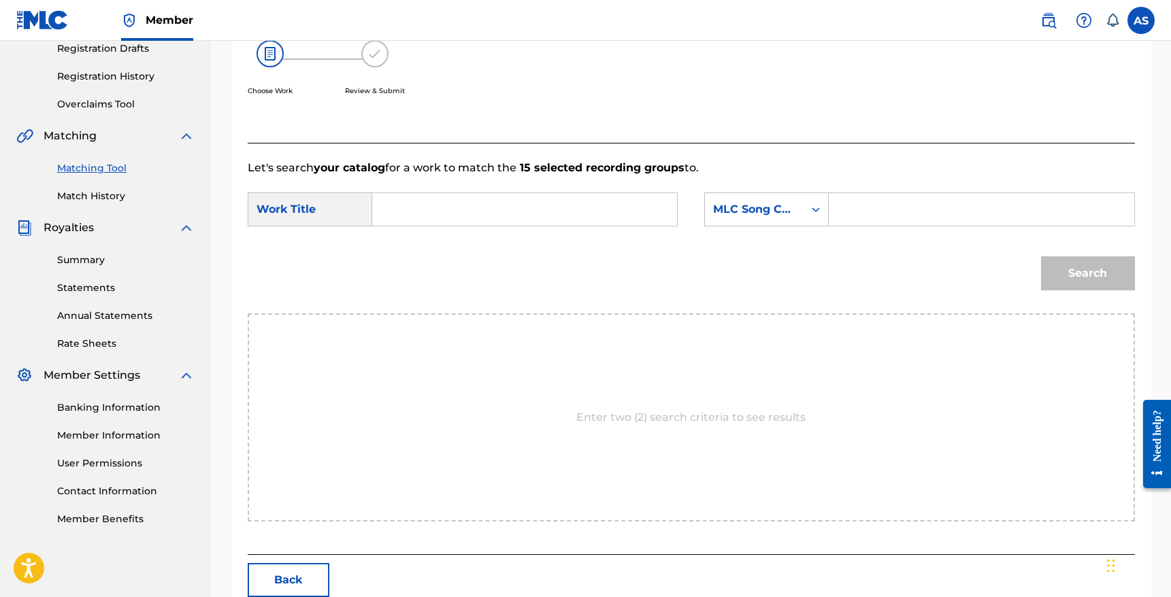
click at [430, 212] on input "Search Form" at bounding box center [525, 209] width 282 height 33
type input "w"
type input "when i want to"
click at [792, 204] on div "MLC Song Code" at bounding box center [754, 209] width 82 height 16
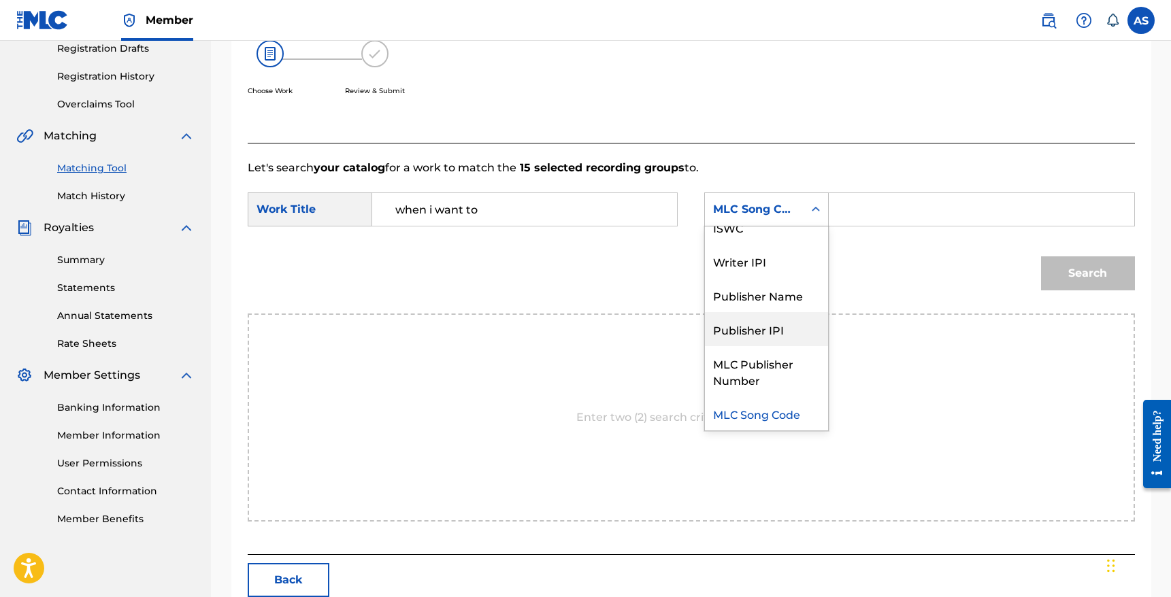
scroll to position [0, 0]
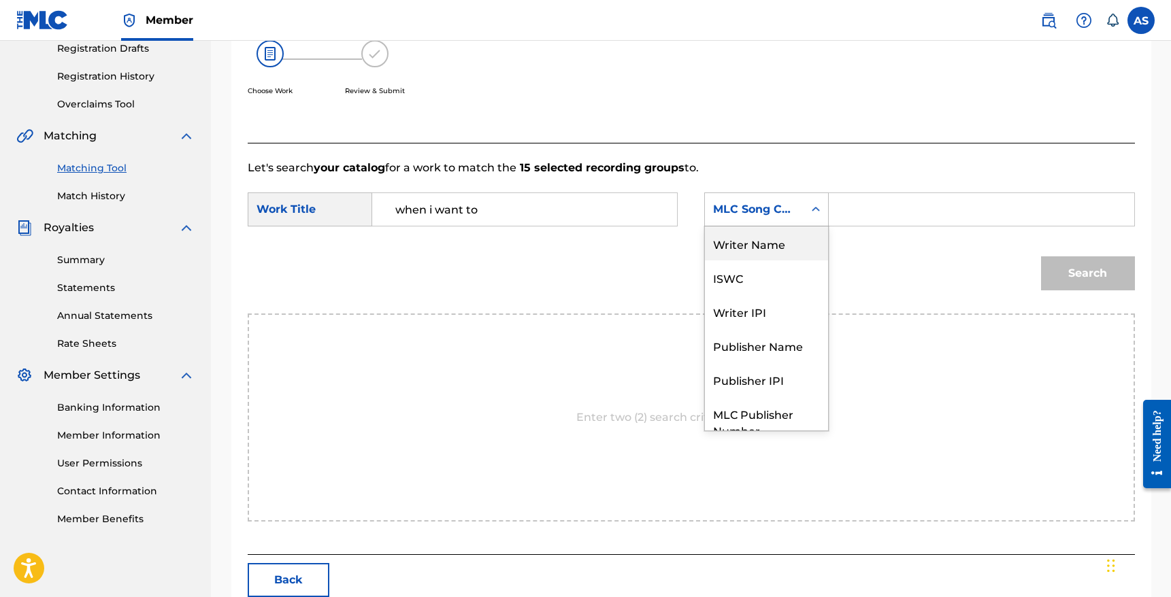
click at [758, 250] on div "Writer Name" at bounding box center [766, 244] width 123 height 34
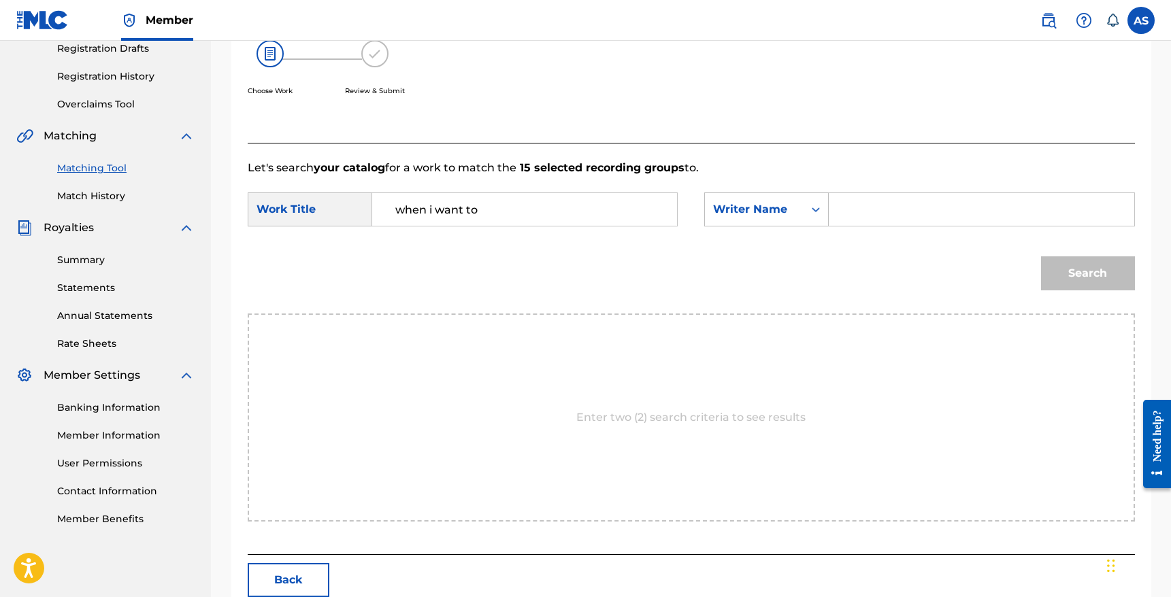
click at [877, 222] on input "Search Form" at bounding box center [981, 209] width 282 height 33
type input "[PERSON_NAME]"
click at [1041, 256] on button "Search" at bounding box center [1088, 273] width 94 height 34
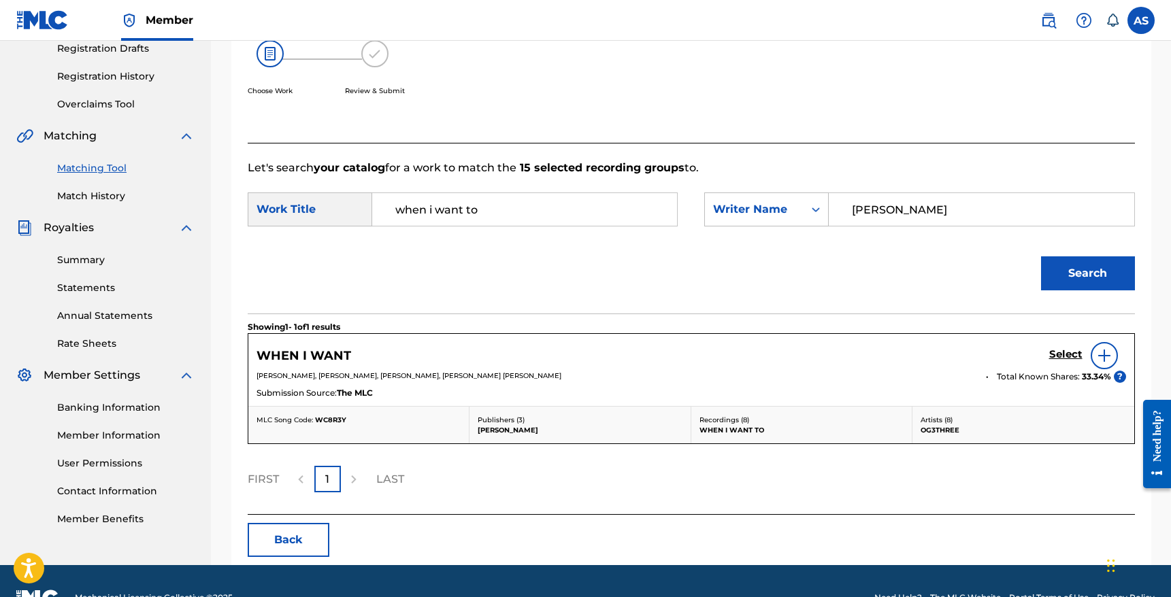
click at [1104, 363] on img at bounding box center [1104, 356] width 16 height 16
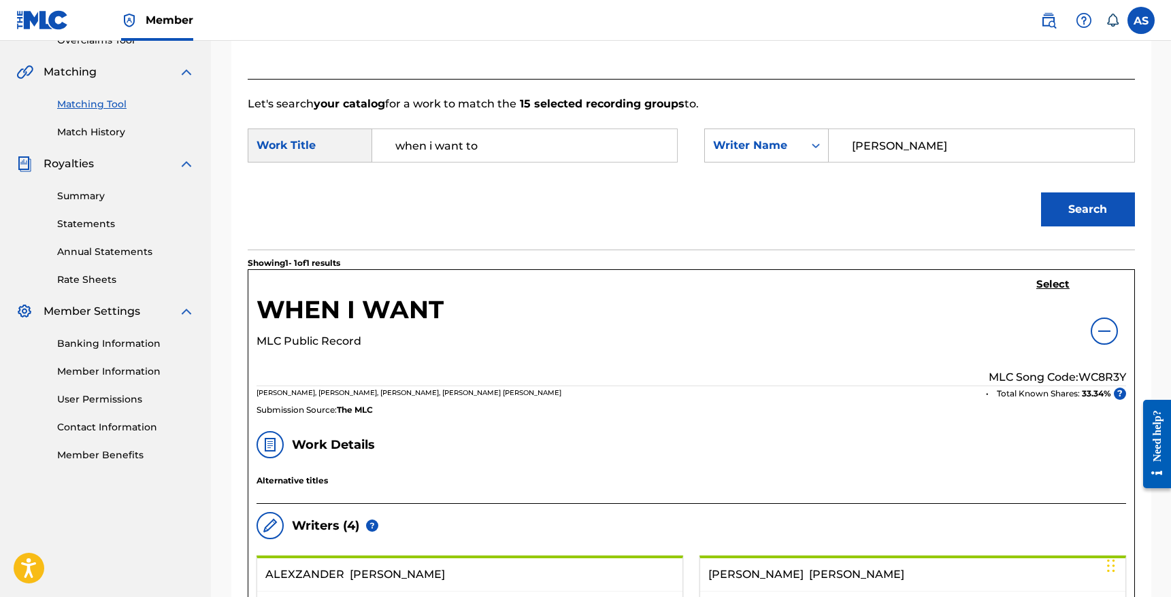
scroll to position [307, 0]
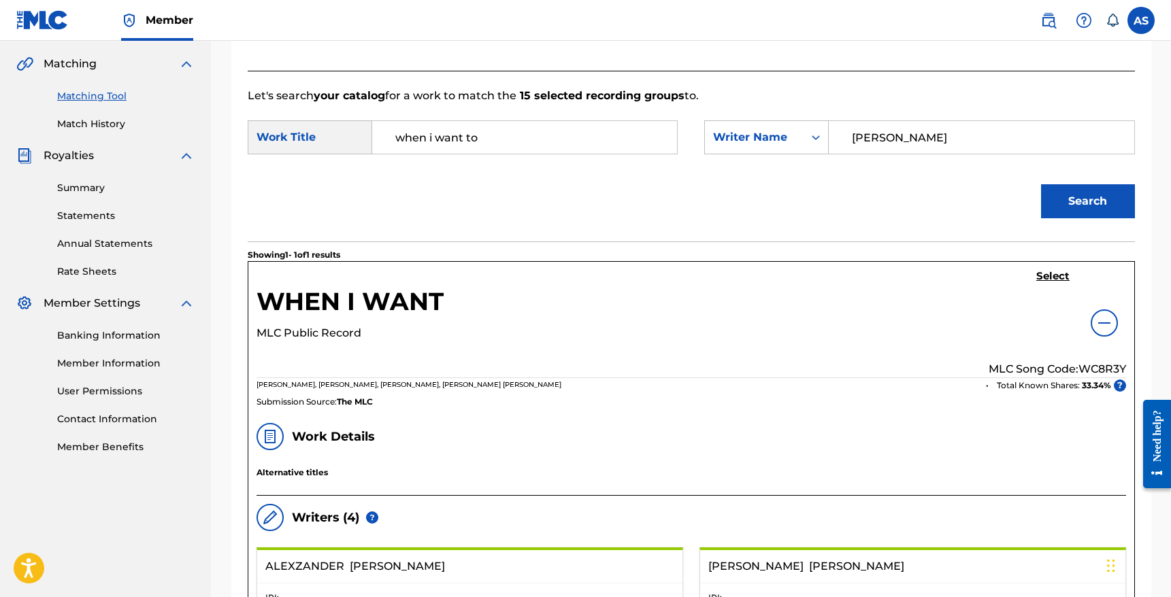
click at [1103, 325] on img at bounding box center [1104, 323] width 16 height 16
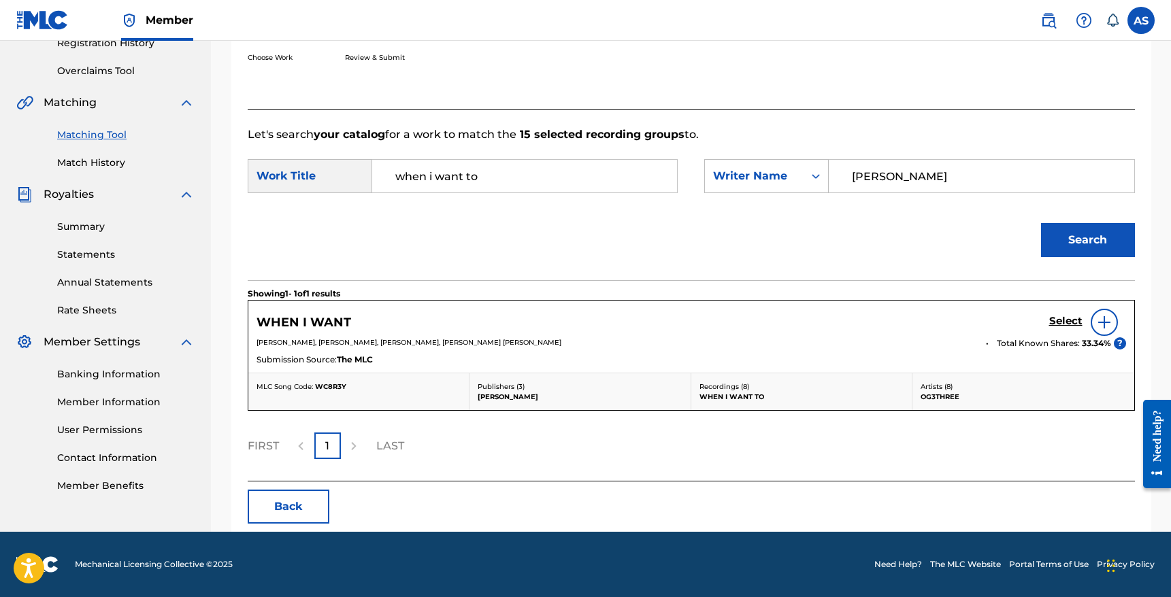
click at [1070, 326] on h5 "Select" at bounding box center [1065, 321] width 33 height 13
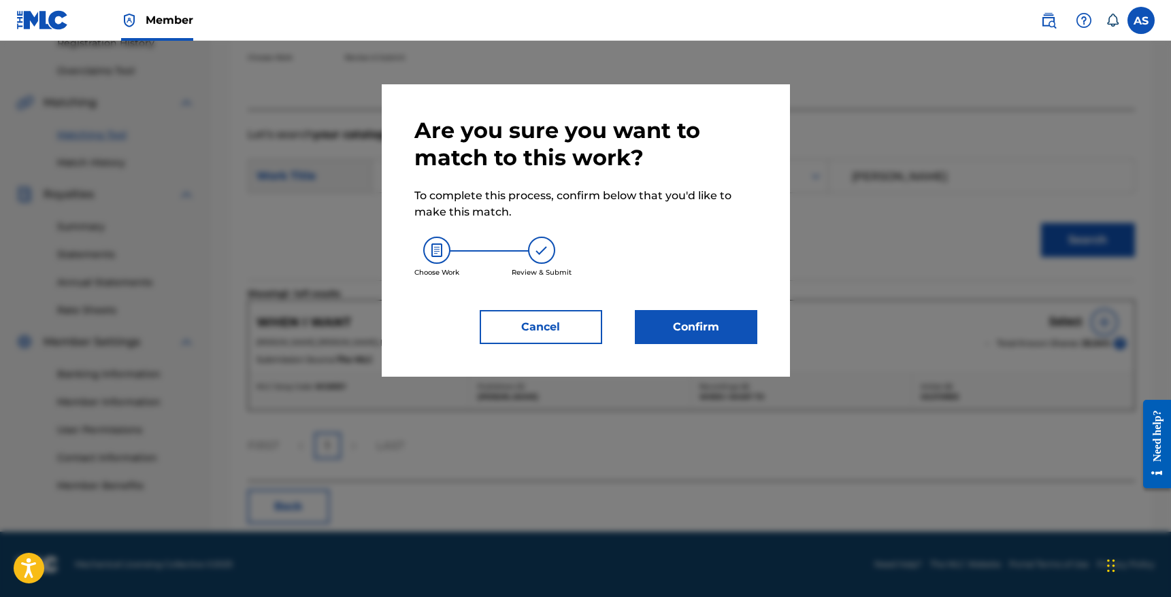
click at [686, 324] on button "Confirm" at bounding box center [696, 327] width 122 height 34
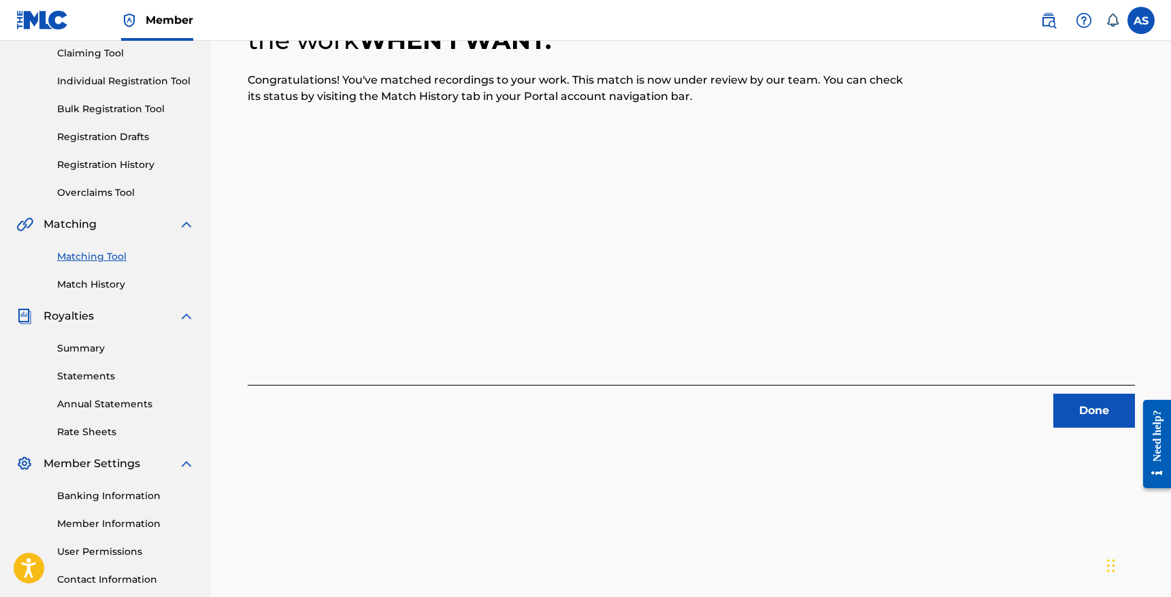
scroll to position [0, 0]
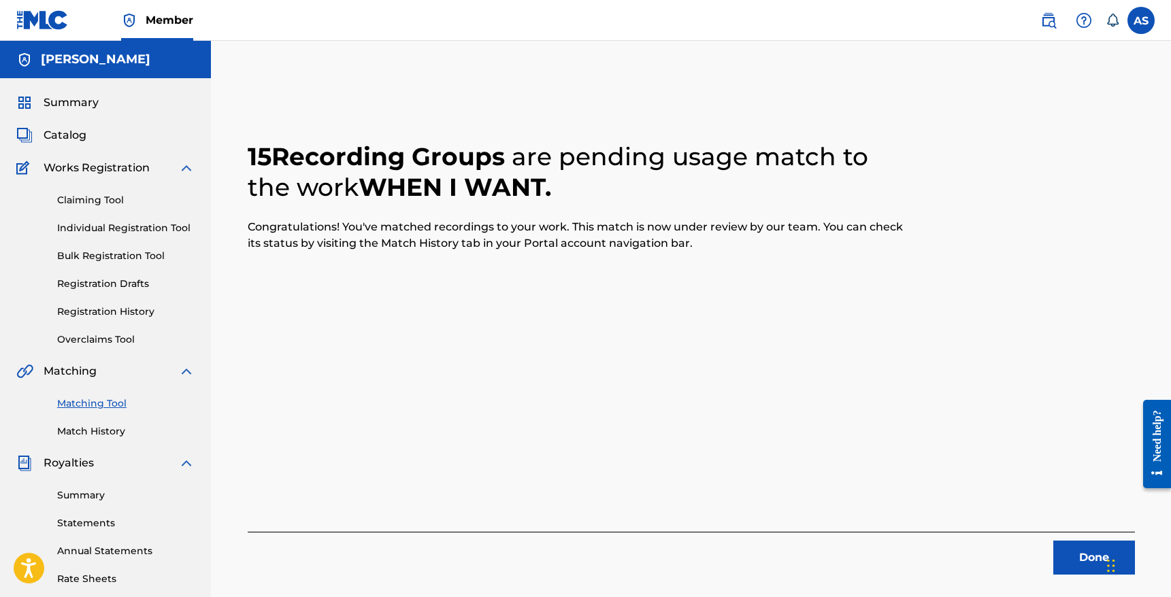
click at [88, 204] on link "Claiming Tool" at bounding box center [125, 200] width 137 height 14
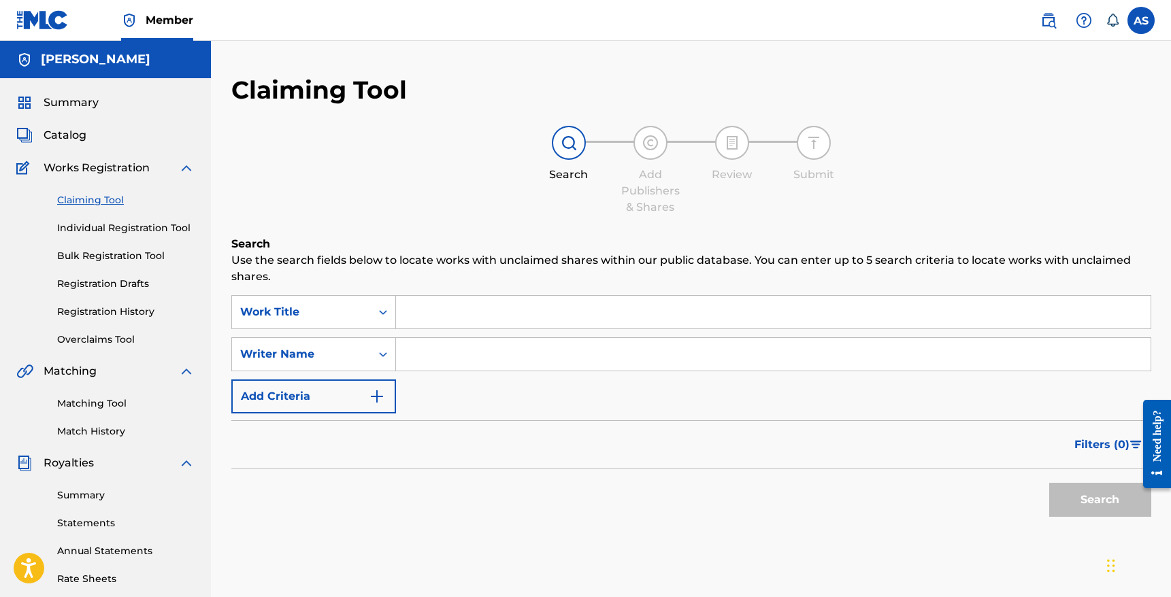
click at [108, 427] on link "Match History" at bounding box center [125, 431] width 137 height 14
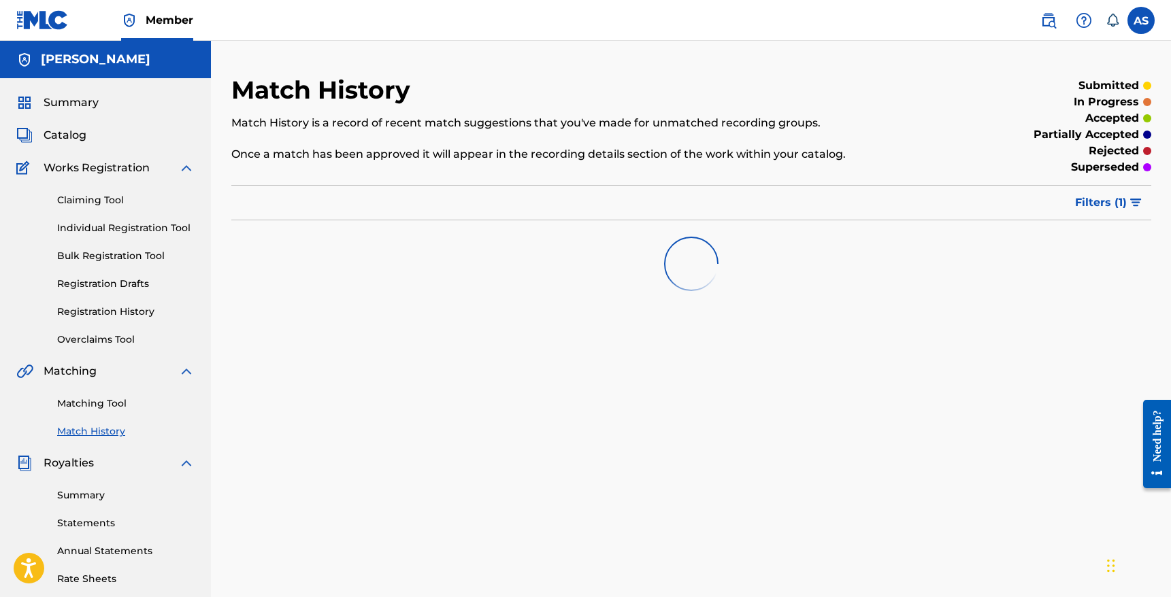
click at [102, 406] on link "Matching Tool" at bounding box center [125, 404] width 137 height 14
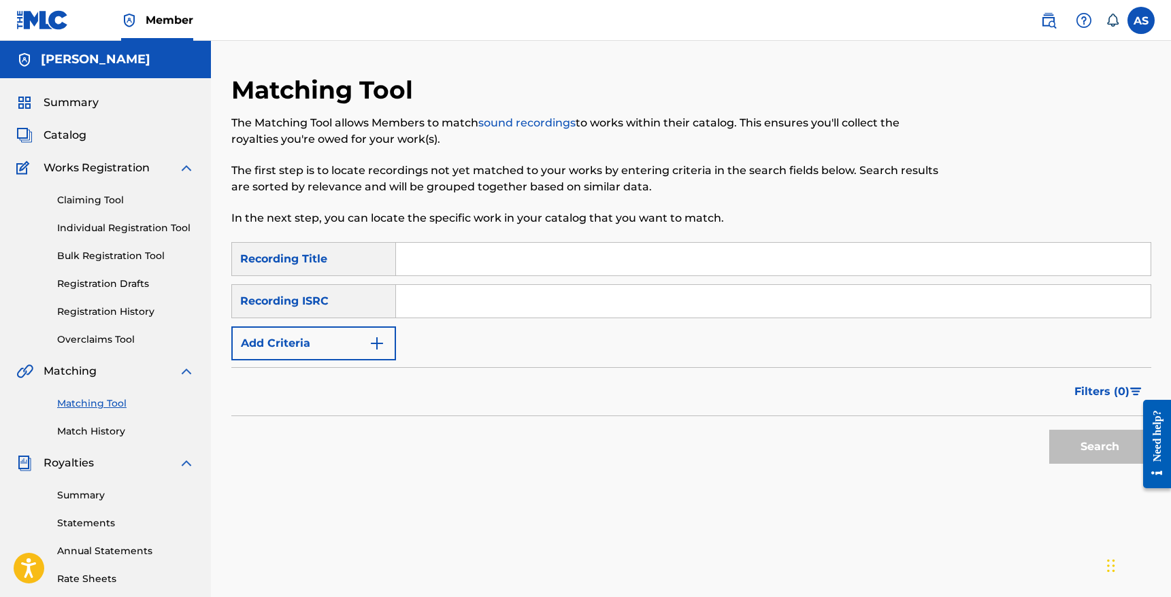
click at [484, 309] on input "Search Form" at bounding box center [773, 301] width 754 height 33
drag, startPoint x: 484, startPoint y: 309, endPoint x: 484, endPoint y: 295, distance: 13.6
click at [484, 305] on input "Search Form" at bounding box center [773, 301] width 754 height 33
click at [479, 270] on input "Search Form" at bounding box center [773, 259] width 754 height 33
type input "big"
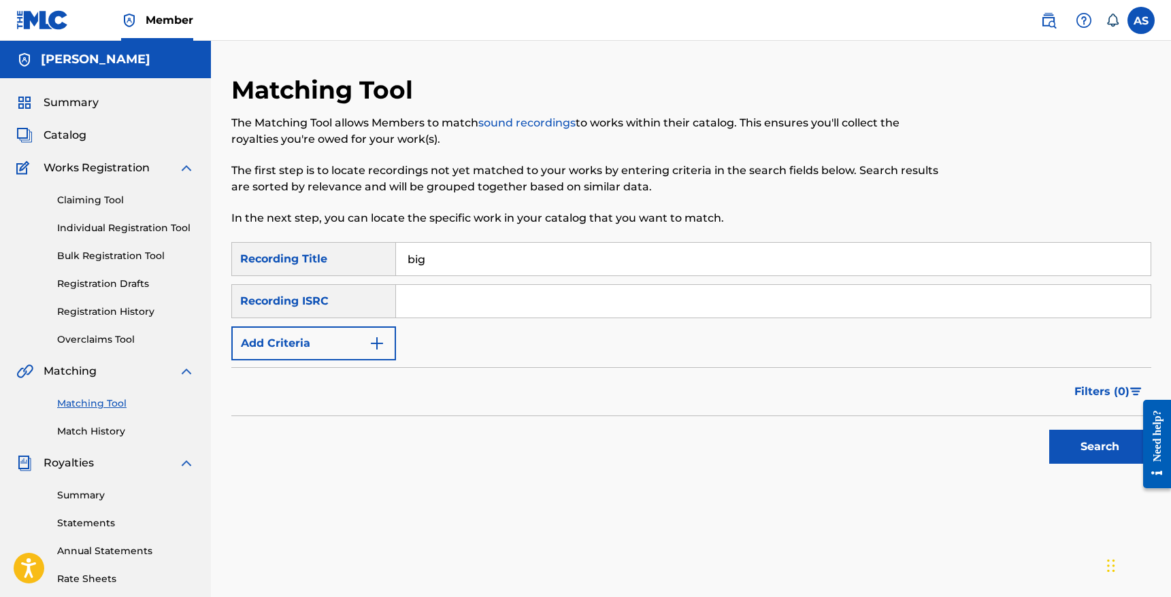
click at [316, 338] on button "Add Criteria" at bounding box center [313, 343] width 165 height 34
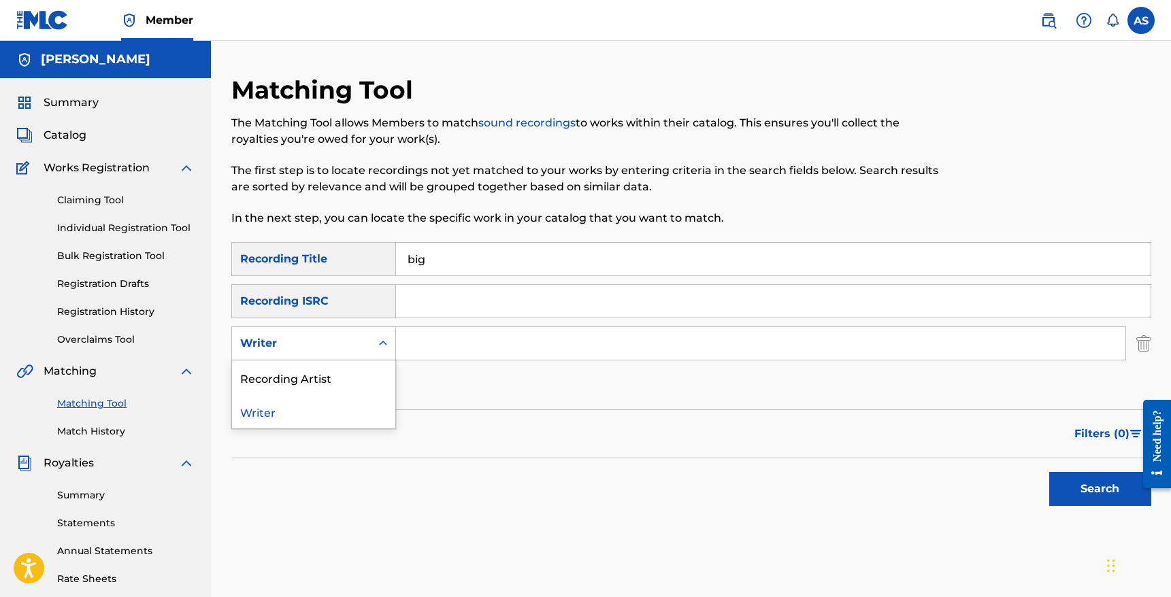
click at [305, 344] on div "Writer" at bounding box center [301, 343] width 122 height 16
click at [304, 372] on div "Recording Artist" at bounding box center [313, 378] width 163 height 34
click at [507, 337] on input "Search Form" at bounding box center [760, 343] width 729 height 33
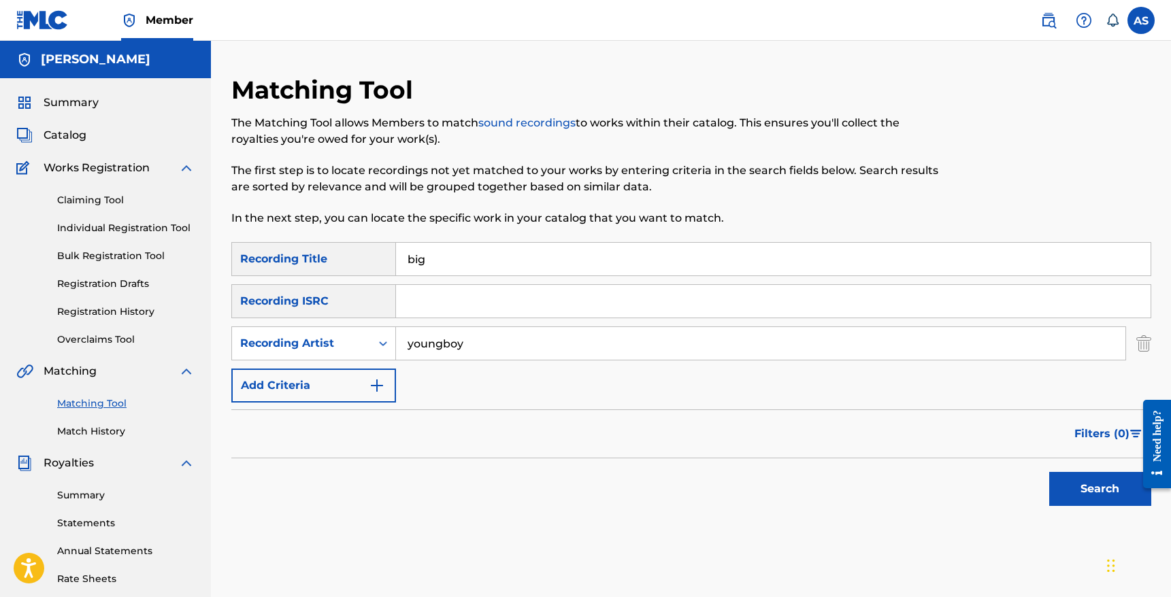
type input "youngboy"
click at [1049, 472] on button "Search" at bounding box center [1100, 489] width 102 height 34
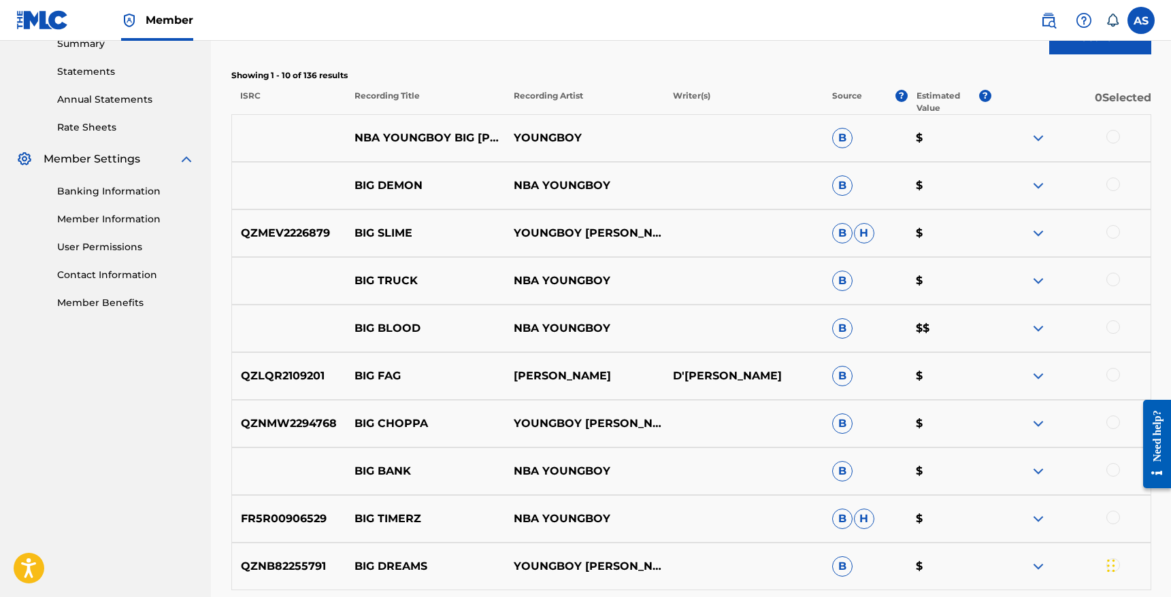
scroll to position [453, 0]
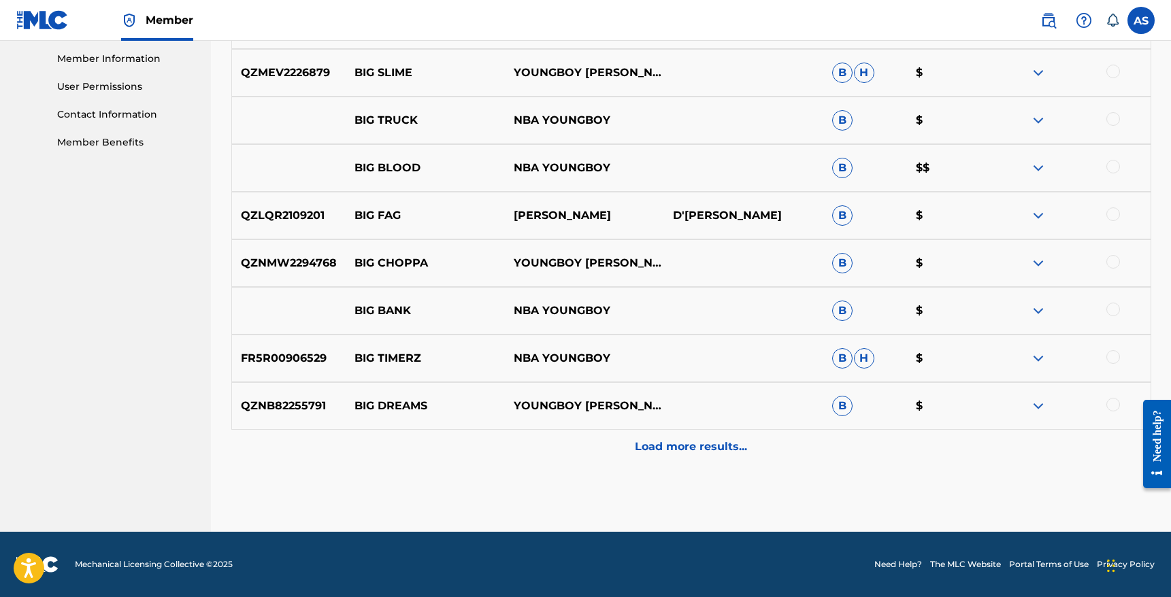
click at [658, 439] on p "Load more results..." at bounding box center [691, 447] width 112 height 16
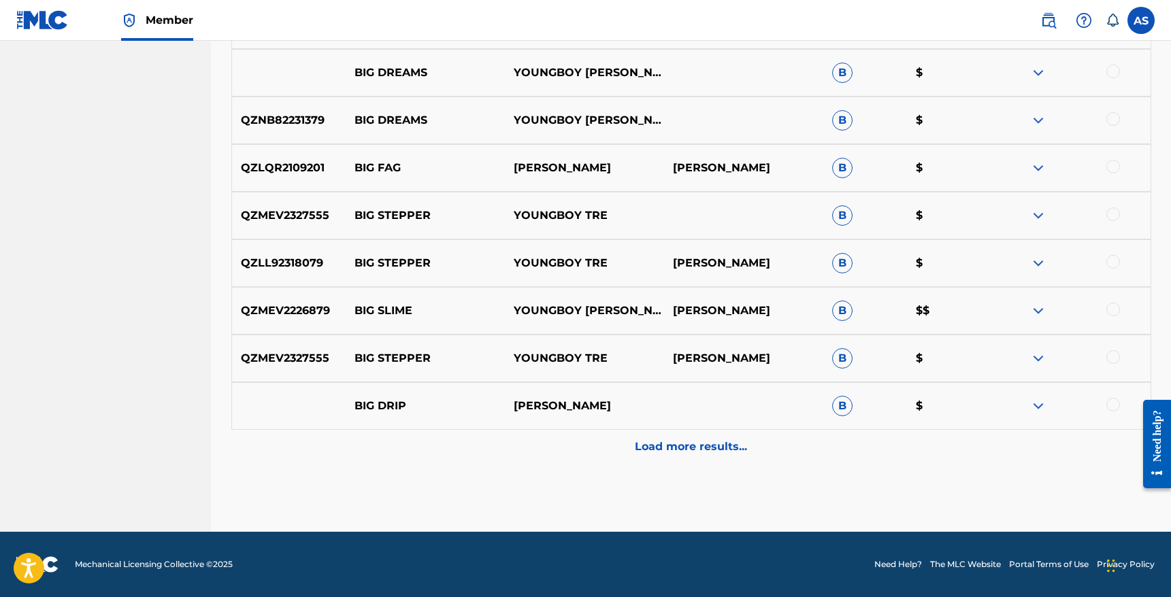
click at [607, 463] on div "Load more results..." at bounding box center [691, 447] width 920 height 34
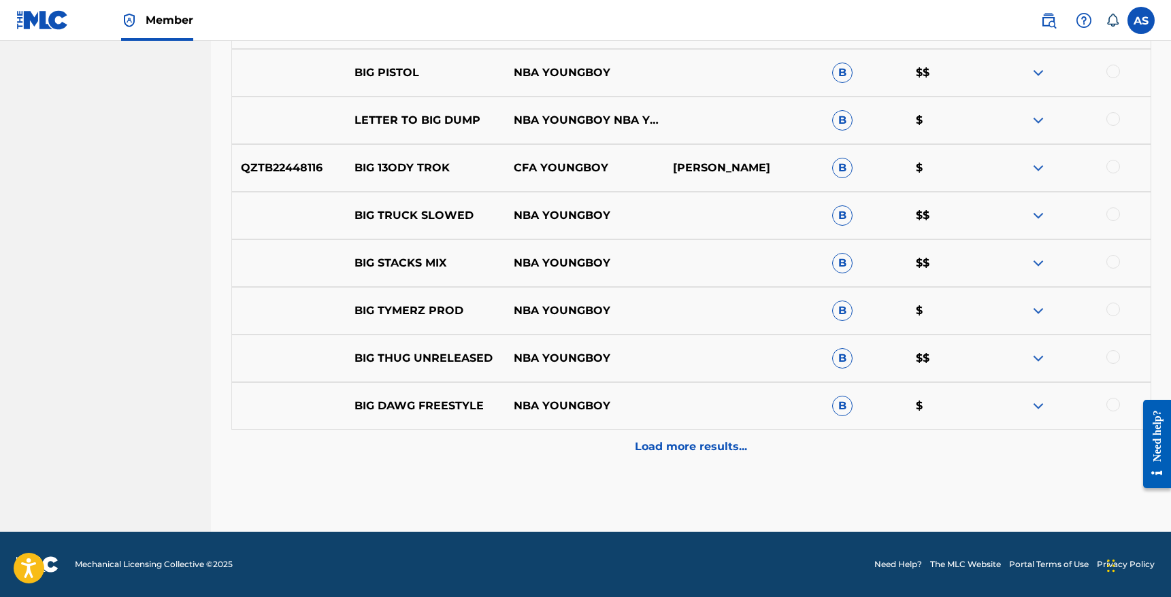
click at [666, 457] on div "Load more results..." at bounding box center [691, 447] width 920 height 34
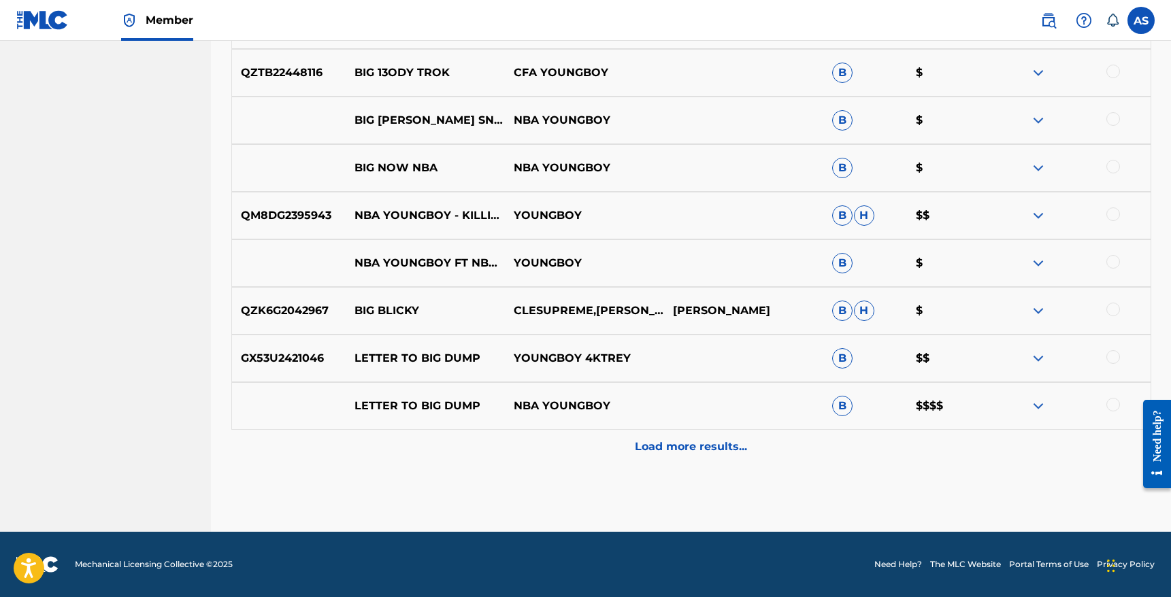
click at [666, 457] on div "Load more results..." at bounding box center [691, 447] width 920 height 34
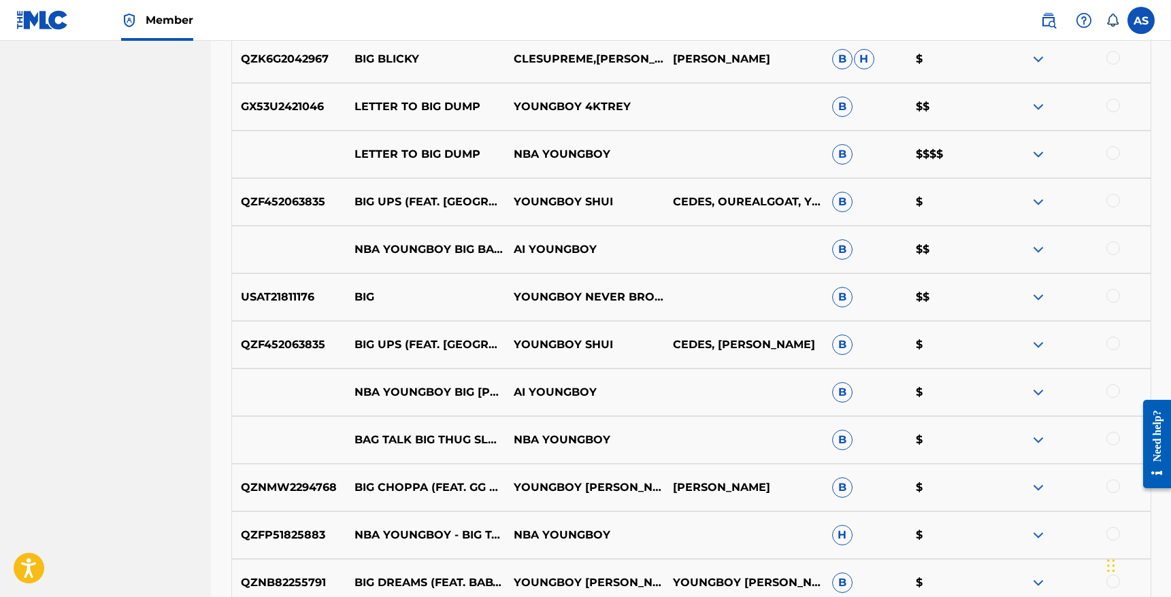
scroll to position [2288, 0]
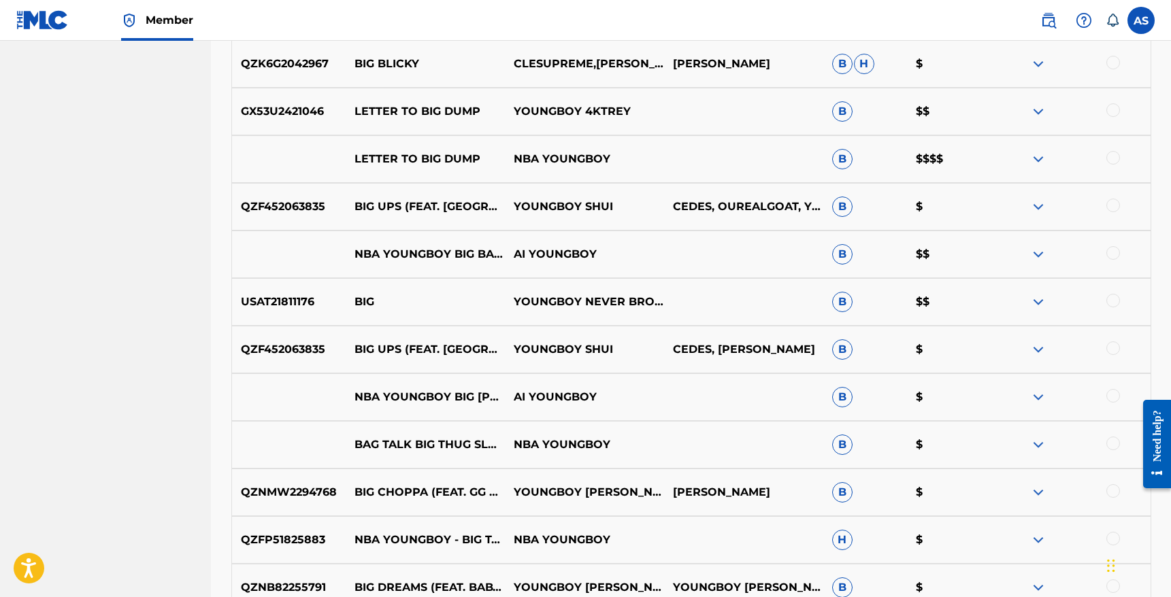
click at [1116, 301] on div at bounding box center [1113, 301] width 14 height 14
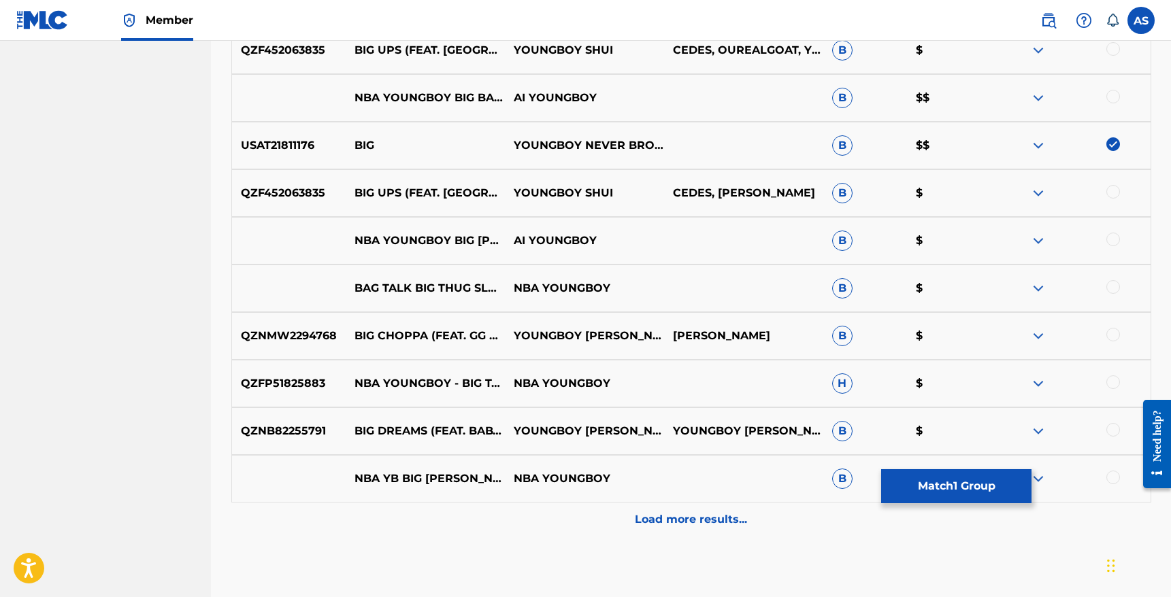
scroll to position [2517, 0]
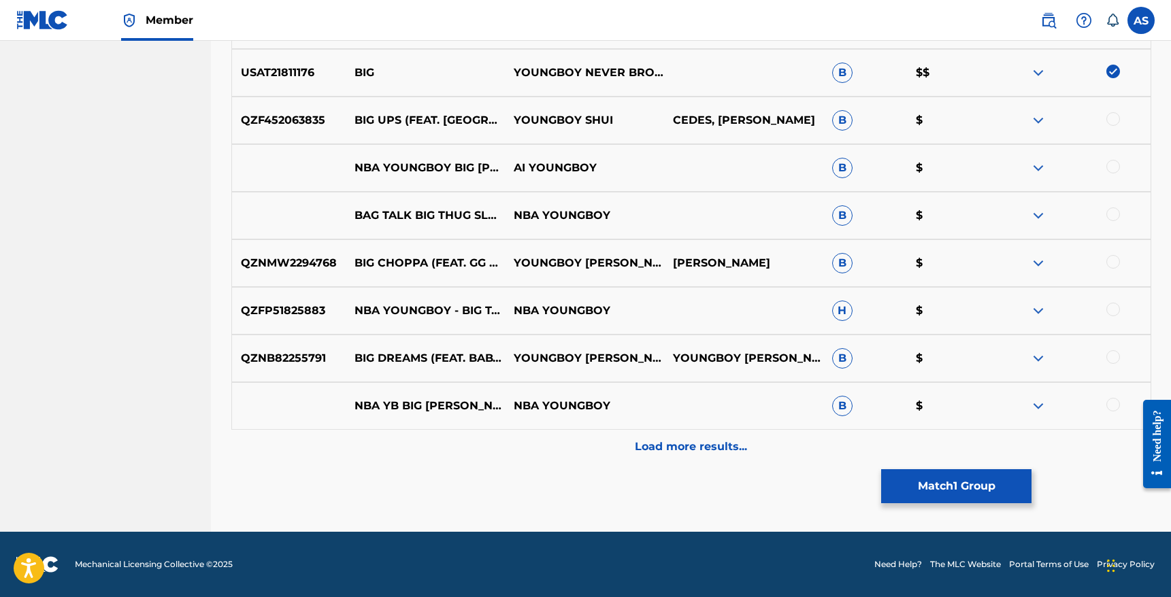
click at [656, 448] on p "Load more results..." at bounding box center [691, 447] width 112 height 16
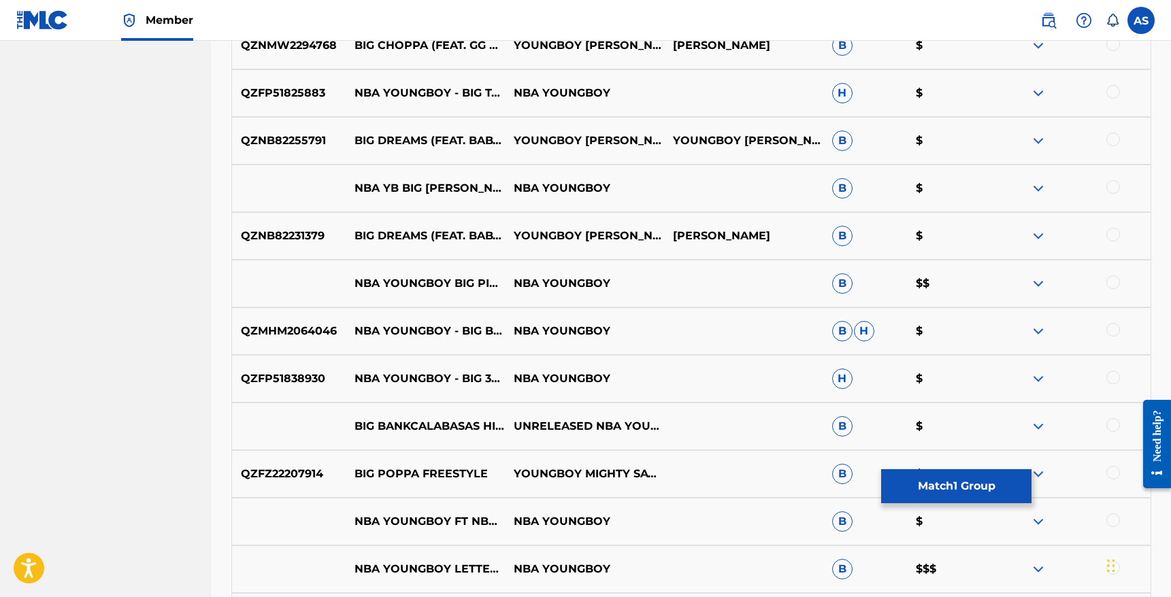
scroll to position [2778, 0]
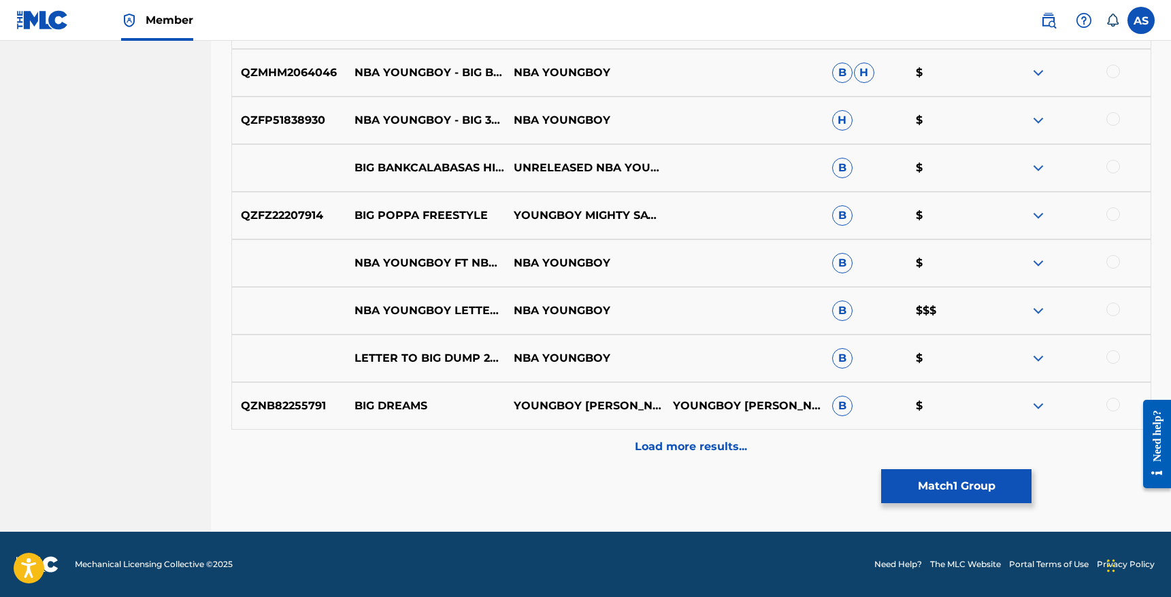
click at [566, 450] on div "Load more results..." at bounding box center [691, 447] width 920 height 34
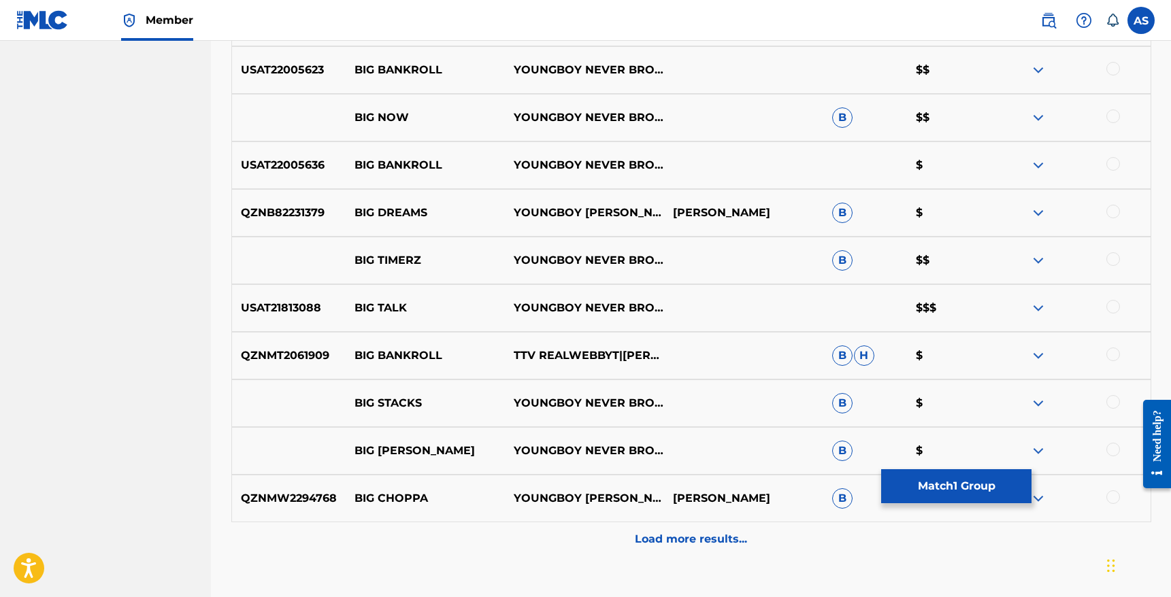
scroll to position [3469, 0]
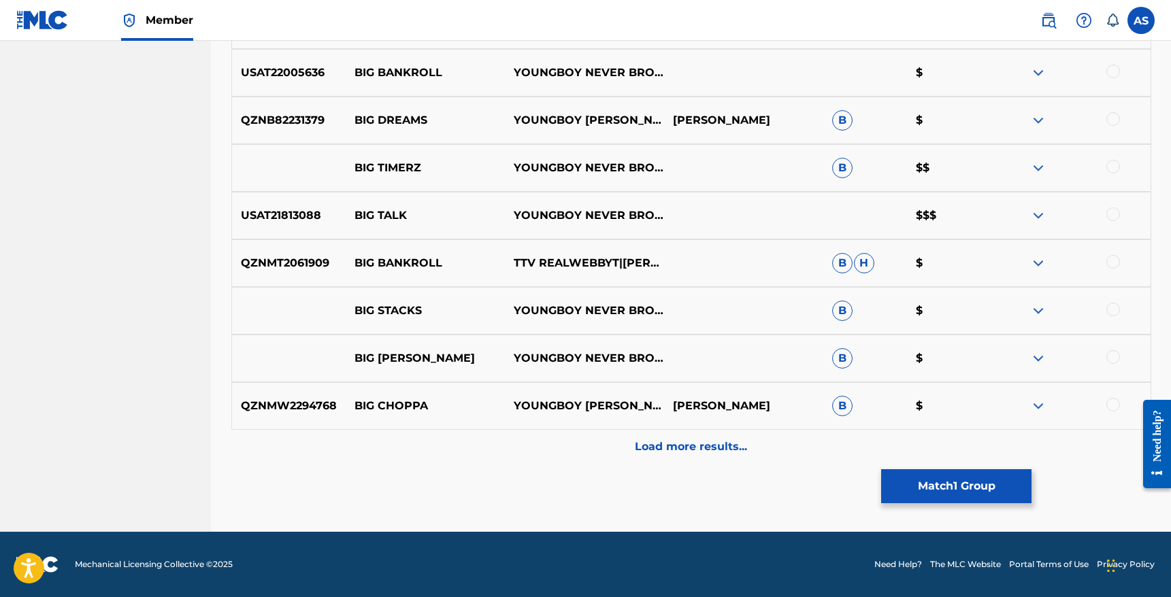
click at [576, 455] on div "Load more results..." at bounding box center [691, 447] width 920 height 34
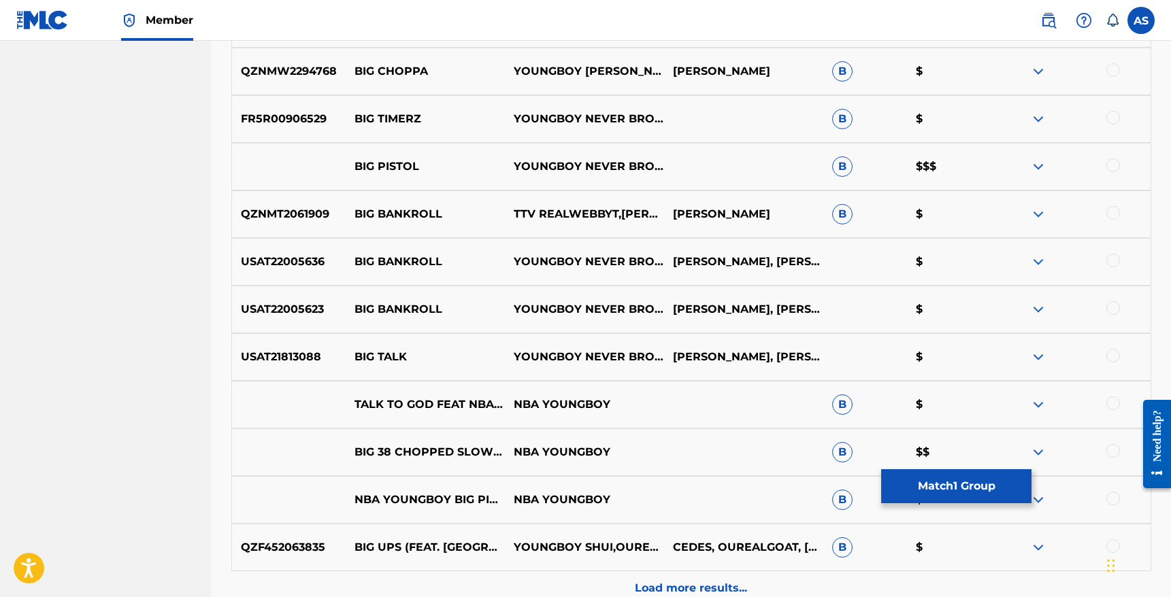
scroll to position [3945, 0]
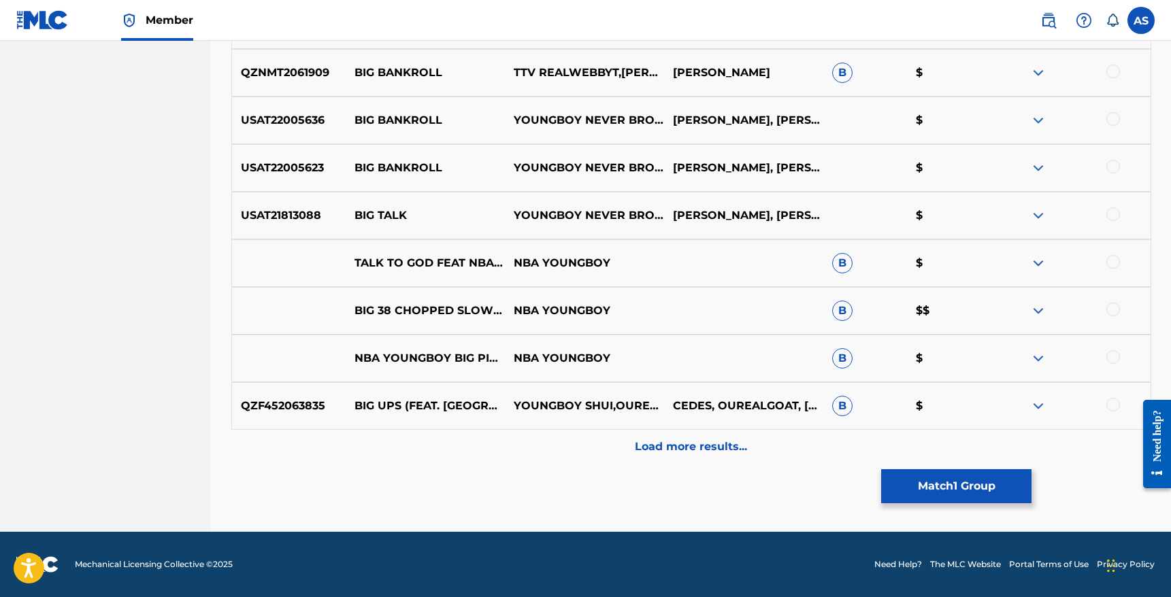
click at [667, 447] on p "Load more results..." at bounding box center [691, 447] width 112 height 16
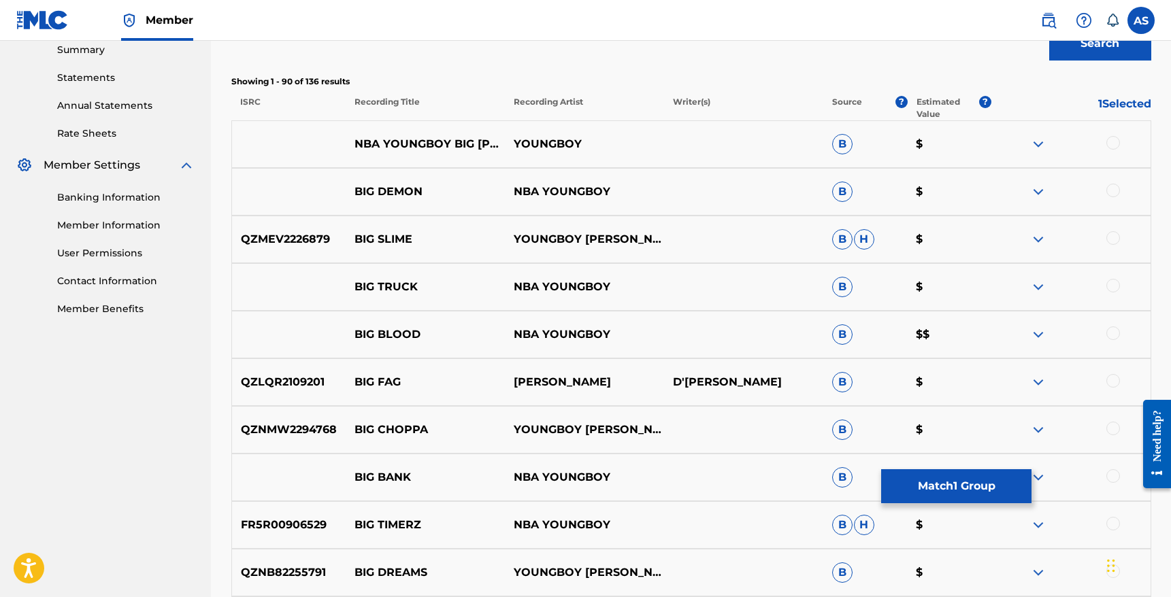
scroll to position [0, 0]
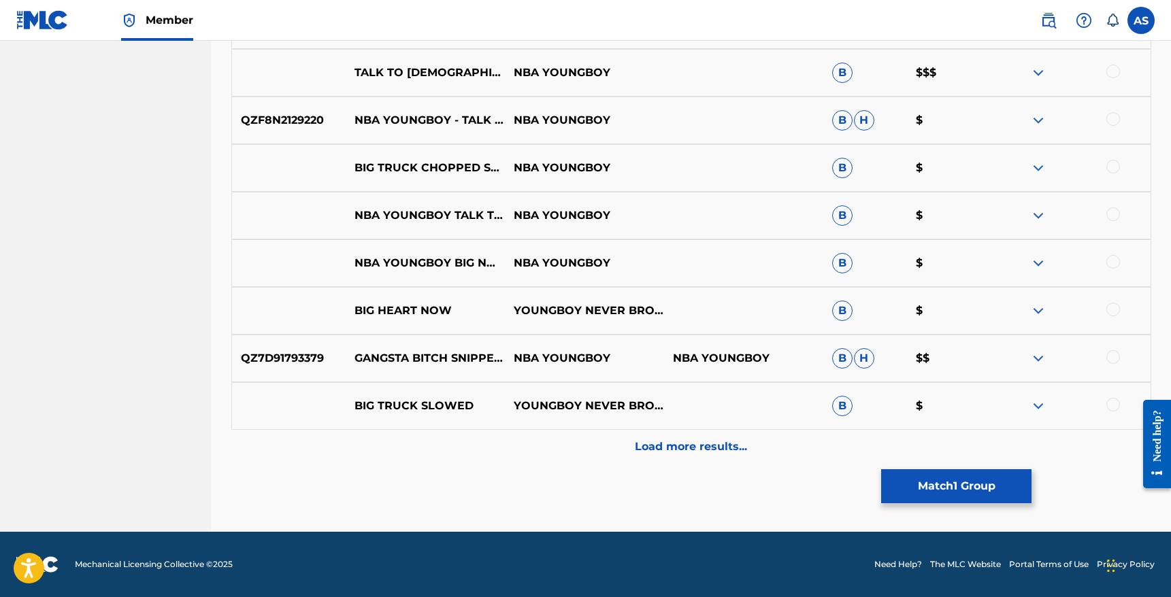
click at [671, 450] on p "Load more results..." at bounding box center [691, 447] width 112 height 16
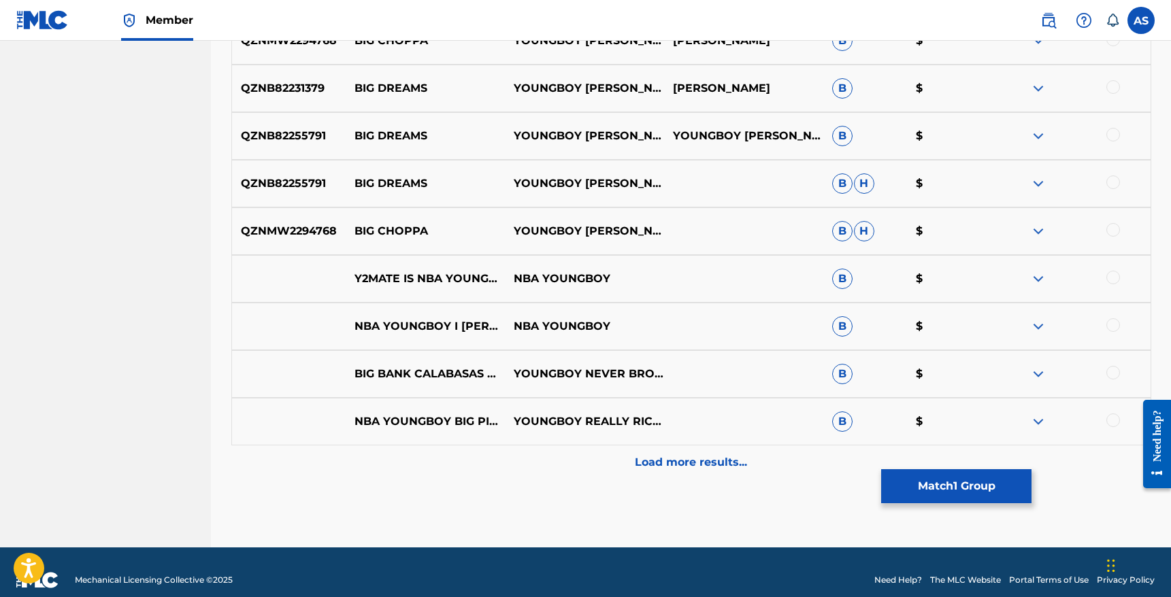
click at [667, 464] on p "Load more results..." at bounding box center [691, 462] width 112 height 16
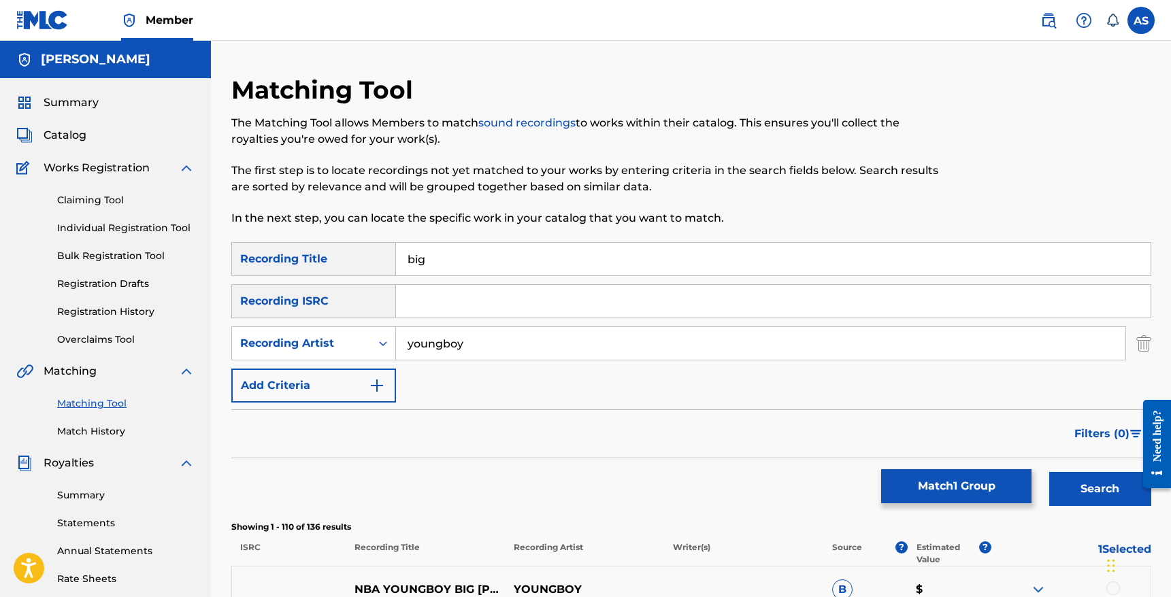
drag, startPoint x: 471, startPoint y: 254, endPoint x: 348, endPoint y: 248, distance: 123.9
click at [350, 249] on div "SearchWithCriteriac15da87b-4698-4905-956c-f8cac774601d Recording Title big" at bounding box center [691, 259] width 920 height 34
click at [1049, 472] on button "Search" at bounding box center [1100, 489] width 102 height 34
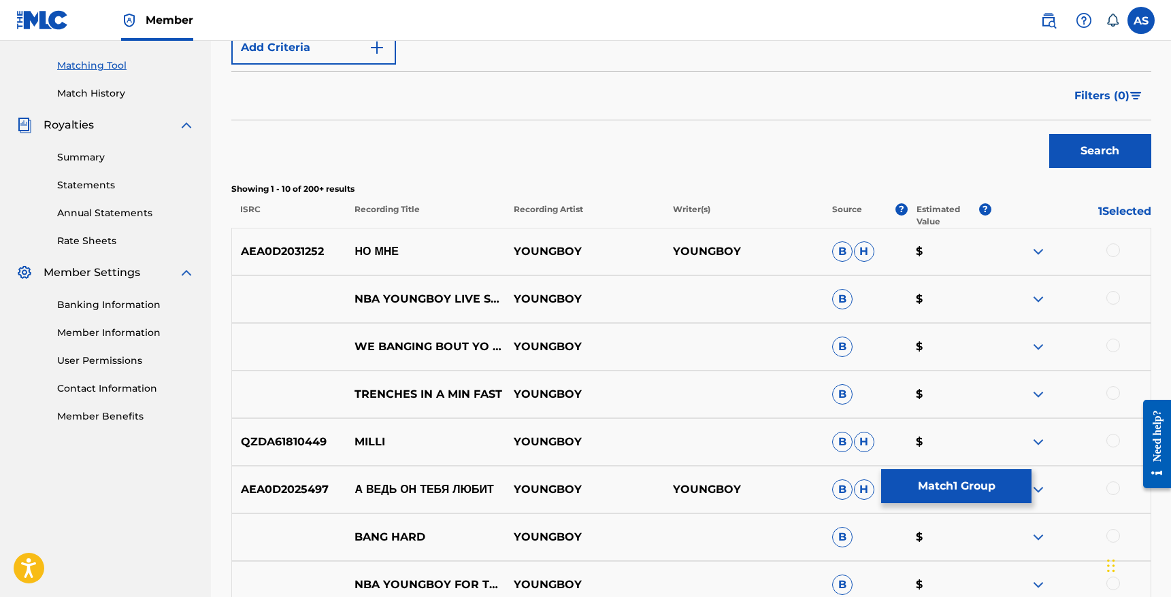
scroll to position [312, 0]
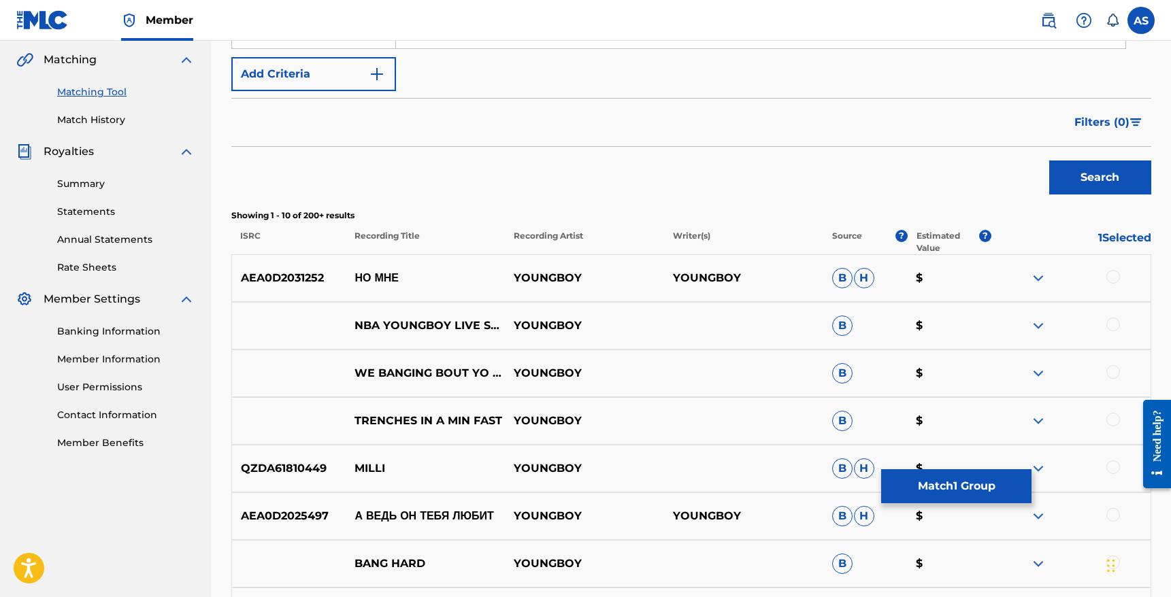
click at [1108, 114] on span "Filters ( 0 )" at bounding box center [1101, 122] width 55 height 16
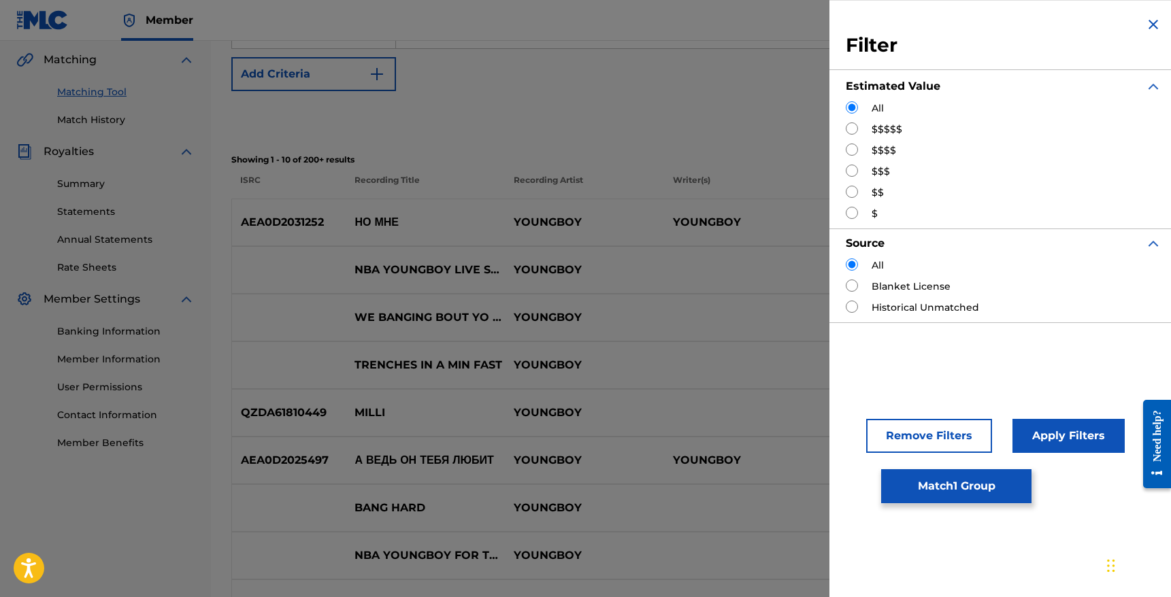
click at [852, 129] on input "Search Form" at bounding box center [851, 128] width 12 height 12
radio input "true"
click at [1048, 434] on button "Apply Filters" at bounding box center [1068, 436] width 112 height 34
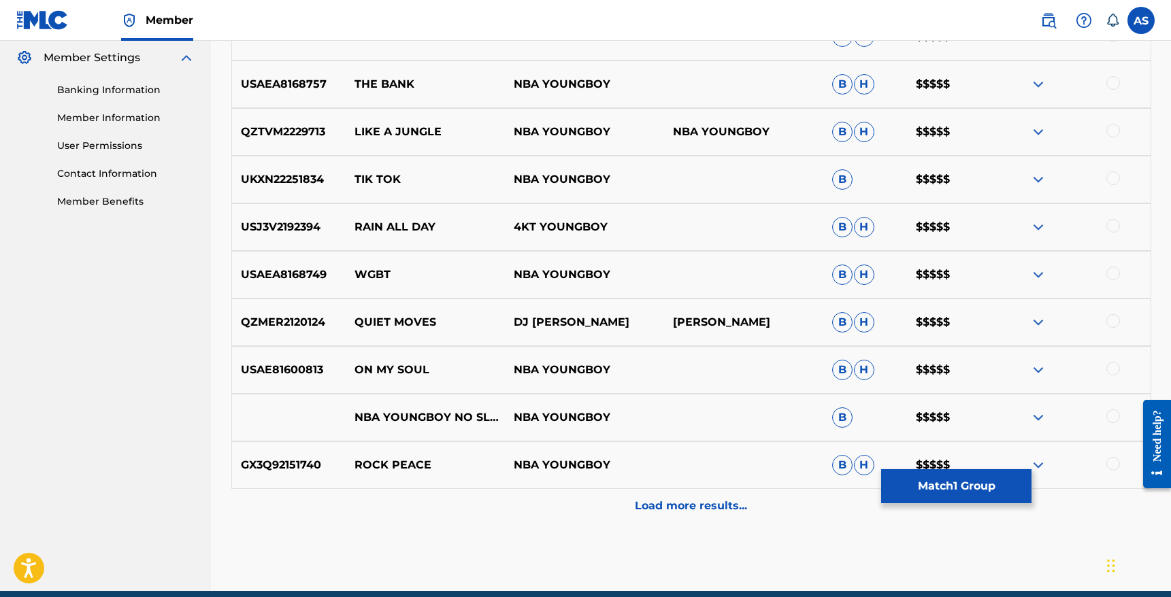
scroll to position [556, 0]
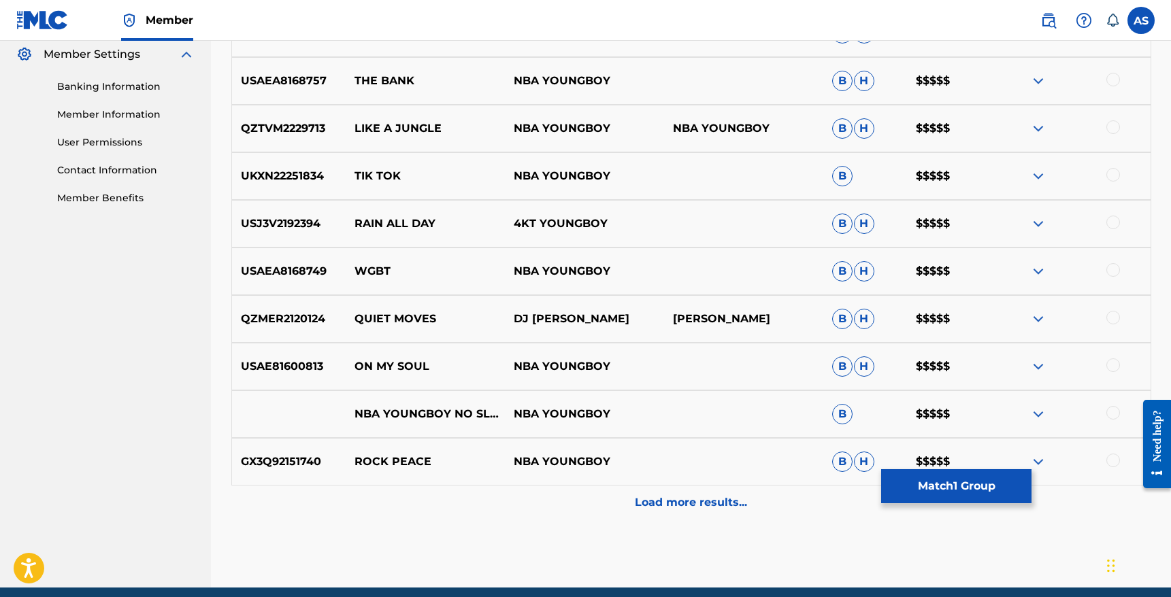
click at [646, 496] on p "Load more results..." at bounding box center [691, 503] width 112 height 16
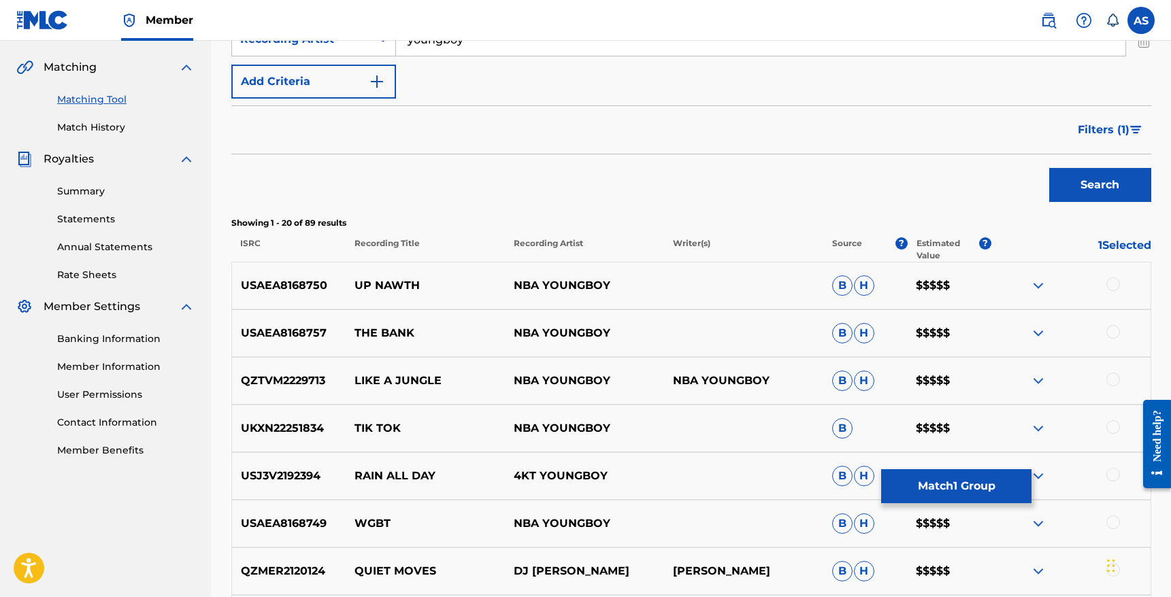
scroll to position [320, 0]
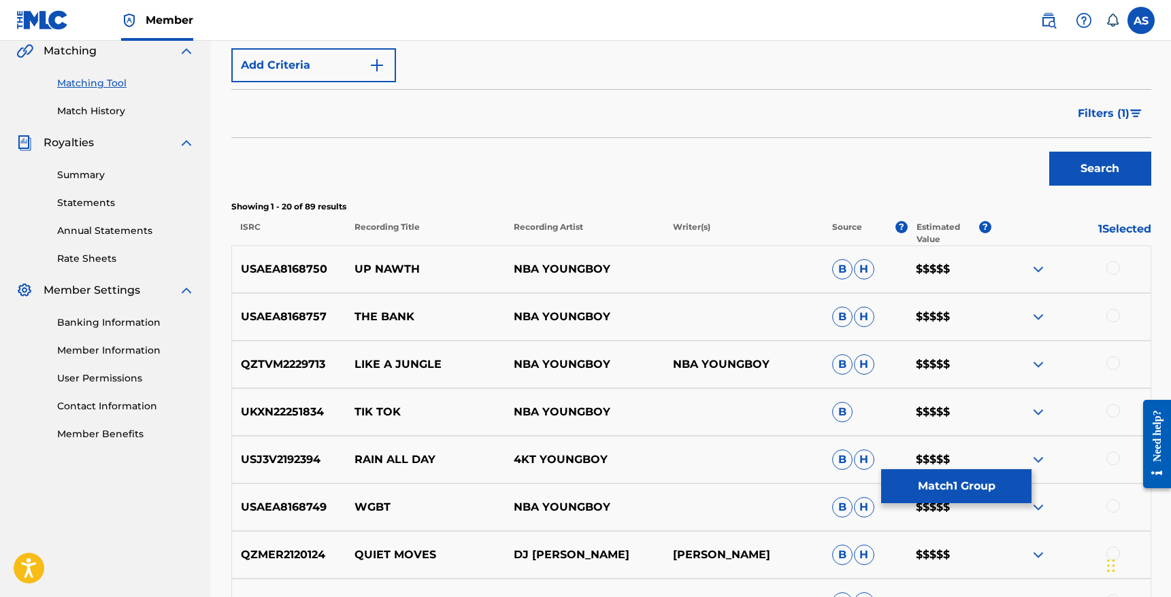
click at [1044, 273] on img at bounding box center [1038, 269] width 16 height 16
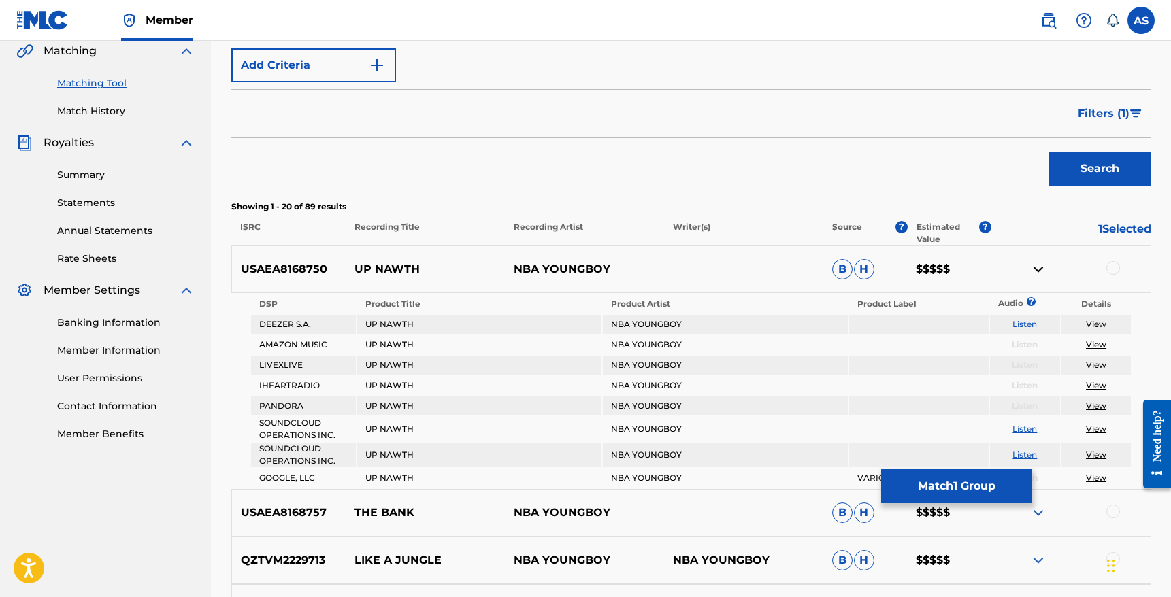
click at [1039, 270] on img at bounding box center [1038, 269] width 16 height 16
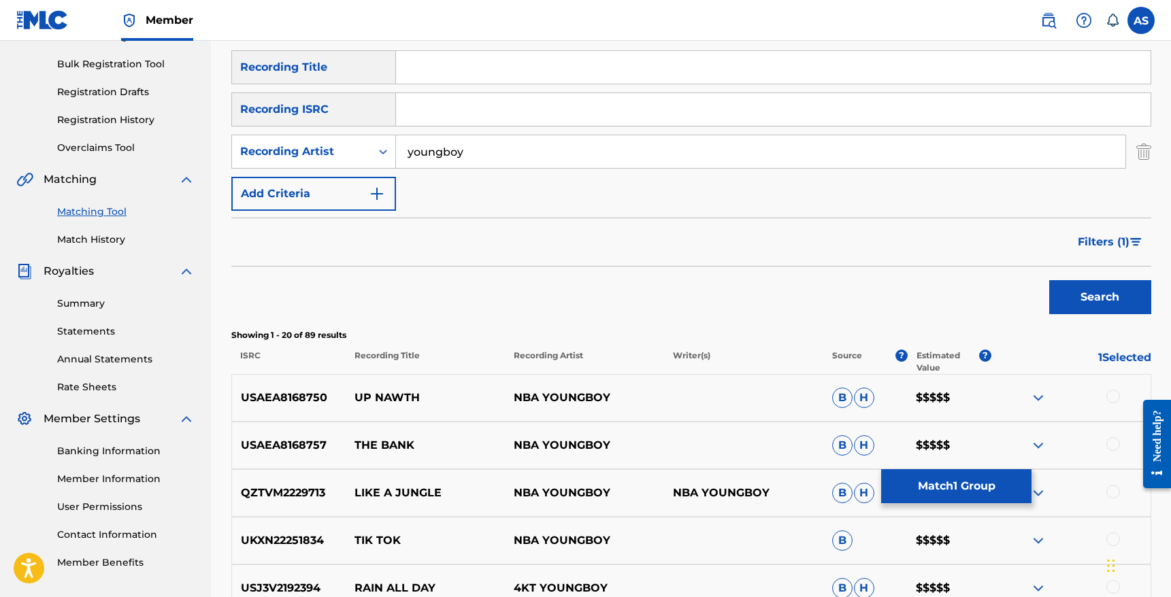
scroll to position [41, 0]
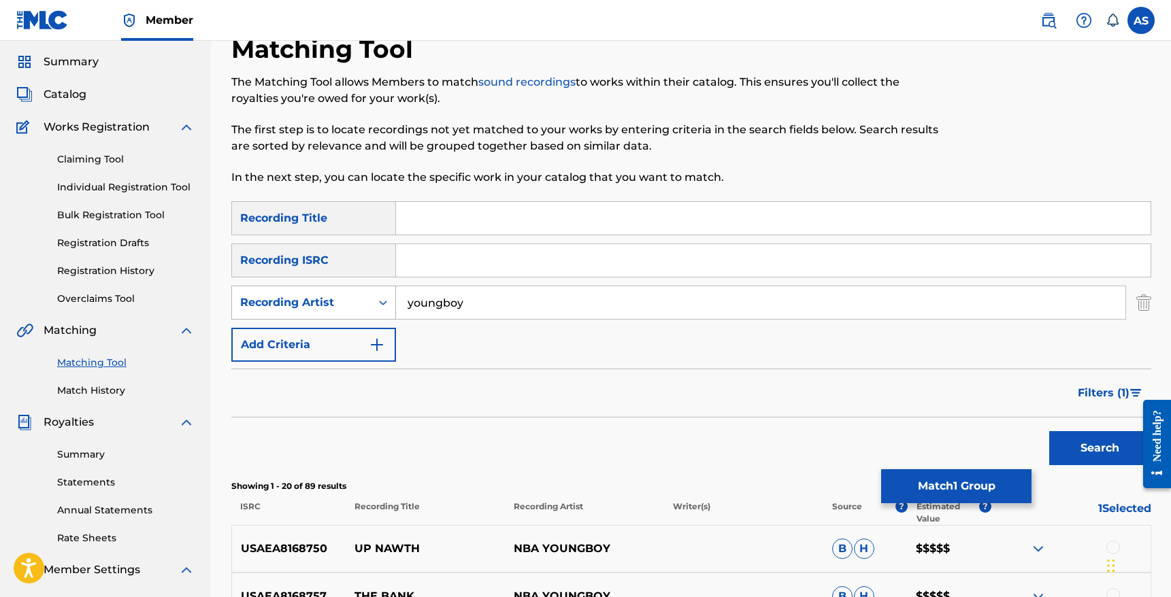
drag, startPoint x: 488, startPoint y: 307, endPoint x: 377, endPoint y: 290, distance: 112.2
click at [378, 290] on div "SearchWithCriteriac616539b-a383-4b0f-8edc-8d02420337b7 Recording Artist youngboy" at bounding box center [691, 303] width 920 height 34
click at [1049, 431] on button "Search" at bounding box center [1100, 448] width 102 height 34
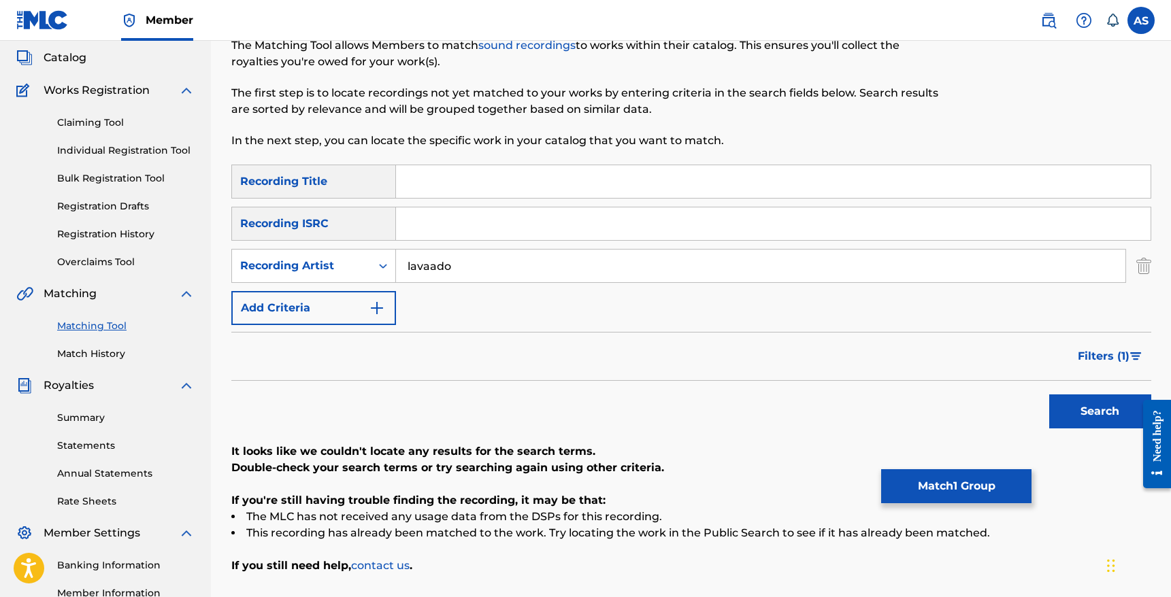
scroll to position [82, 0]
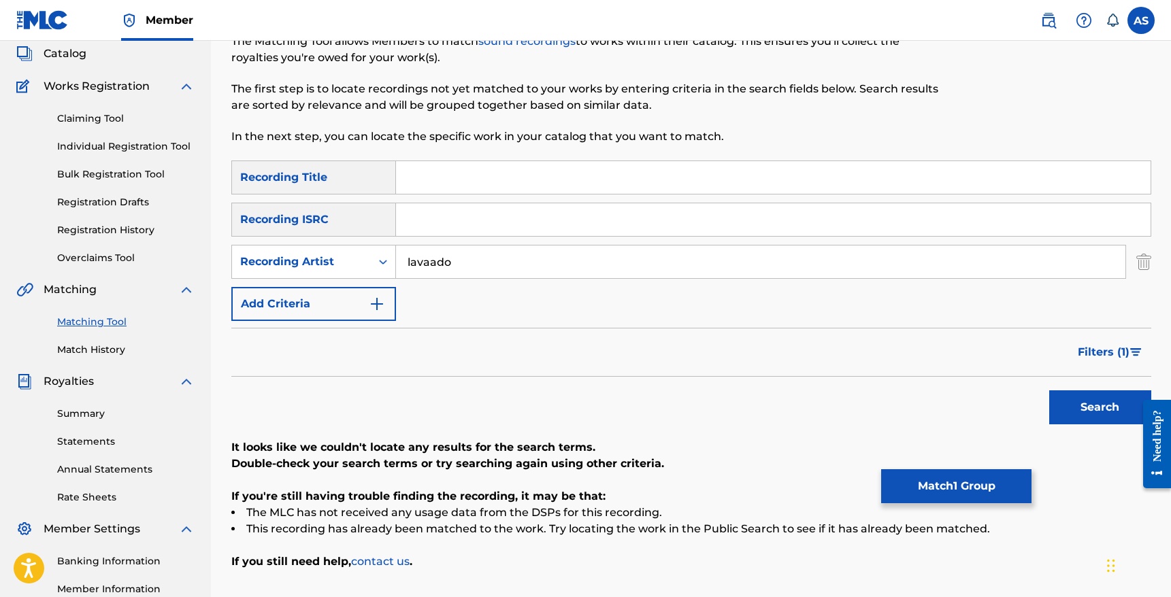
click at [434, 261] on input "lavaado" at bounding box center [760, 262] width 729 height 33
type input "lavado"
click at [1049, 390] on button "Search" at bounding box center [1100, 407] width 102 height 34
drag, startPoint x: 463, startPoint y: 264, endPoint x: 392, endPoint y: 257, distance: 71.7
click at [392, 258] on div "SearchWithCriteriac616539b-a383-4b0f-8edc-8d02420337b7 Recording Artist lavado" at bounding box center [691, 262] width 920 height 34
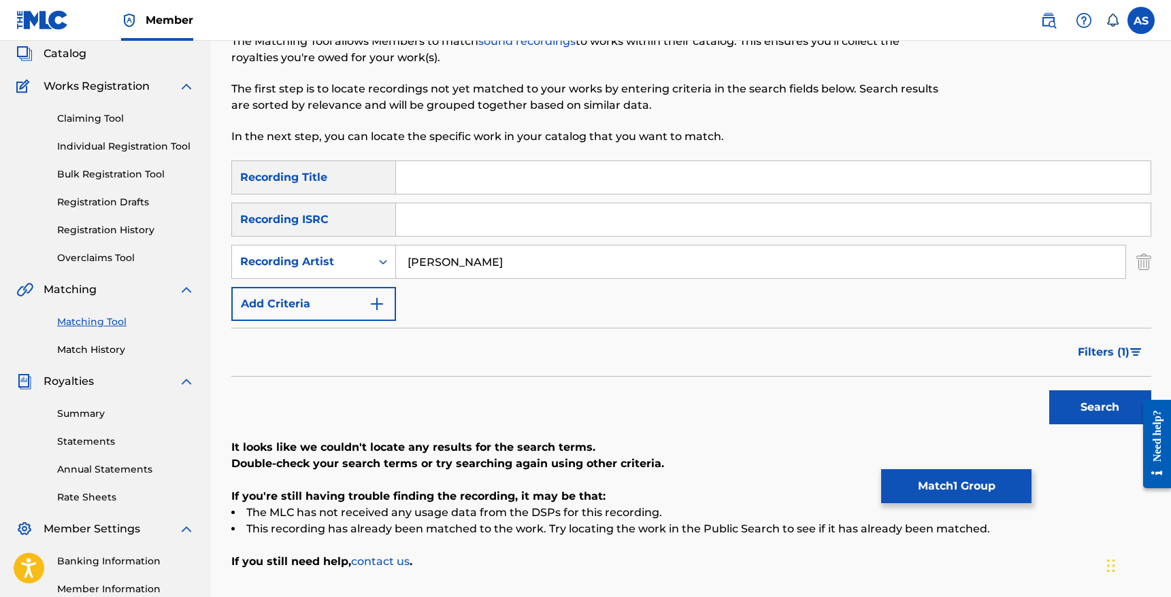
type input "[PERSON_NAME]"
click at [1049, 390] on button "Search" at bounding box center [1100, 407] width 102 height 34
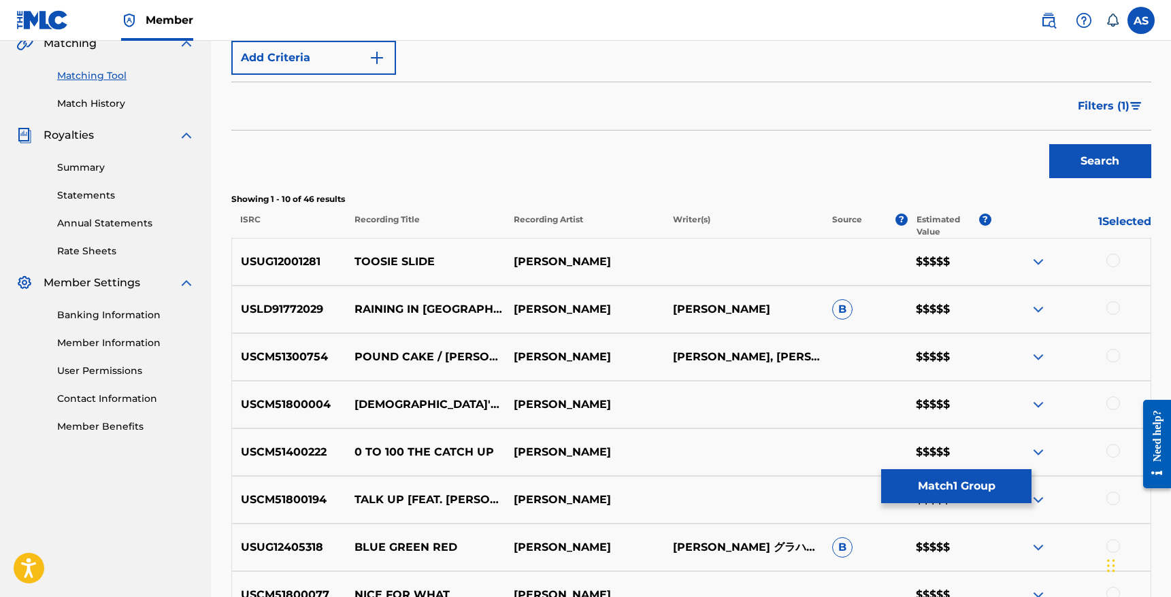
scroll to position [335, 0]
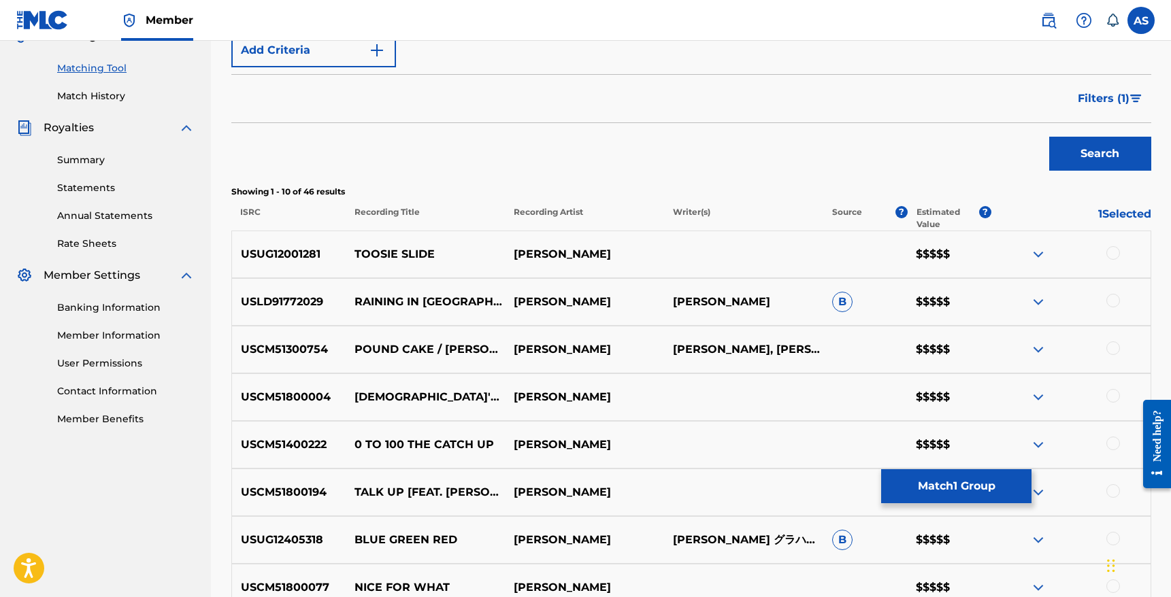
click at [1032, 253] on img at bounding box center [1038, 254] width 16 height 16
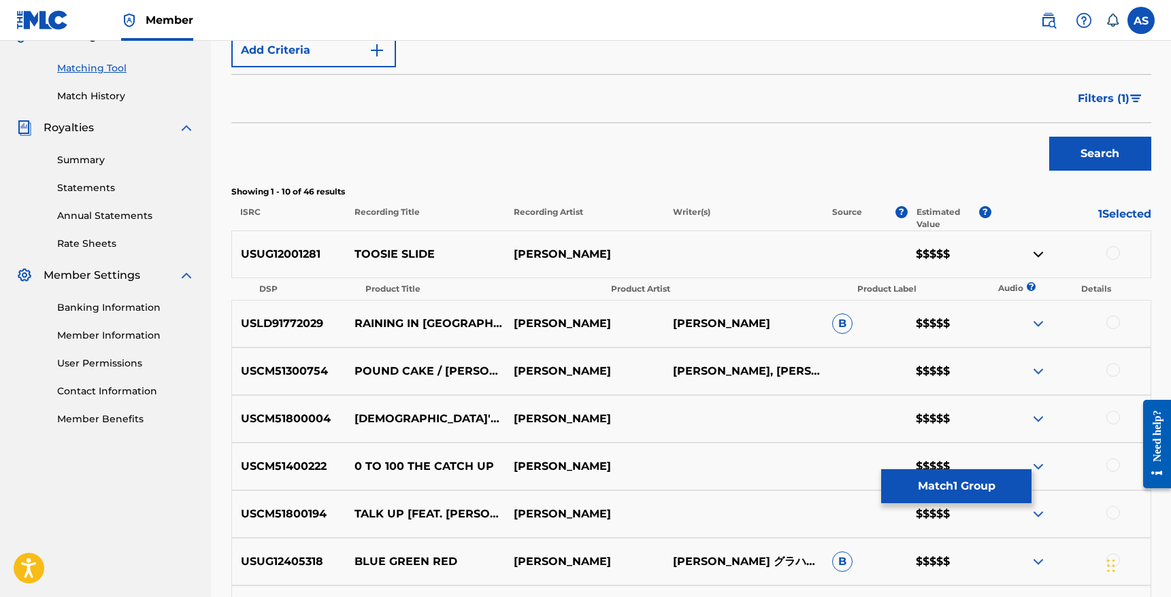
click at [1037, 254] on img at bounding box center [1038, 254] width 16 height 16
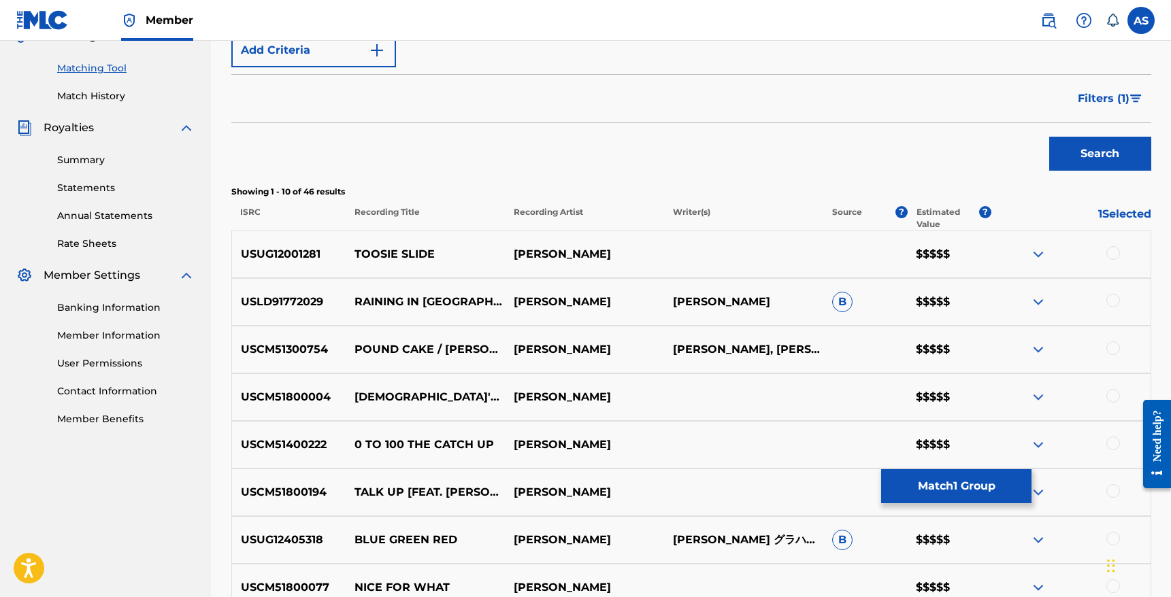
click at [1039, 292] on div "USLD91772029 RAINING IN [GEOGRAPHIC_DATA][PERSON_NAME] [PERSON_NAME] B $$$$$" at bounding box center [691, 302] width 920 height 48
click at [1037, 296] on img at bounding box center [1038, 302] width 16 height 16
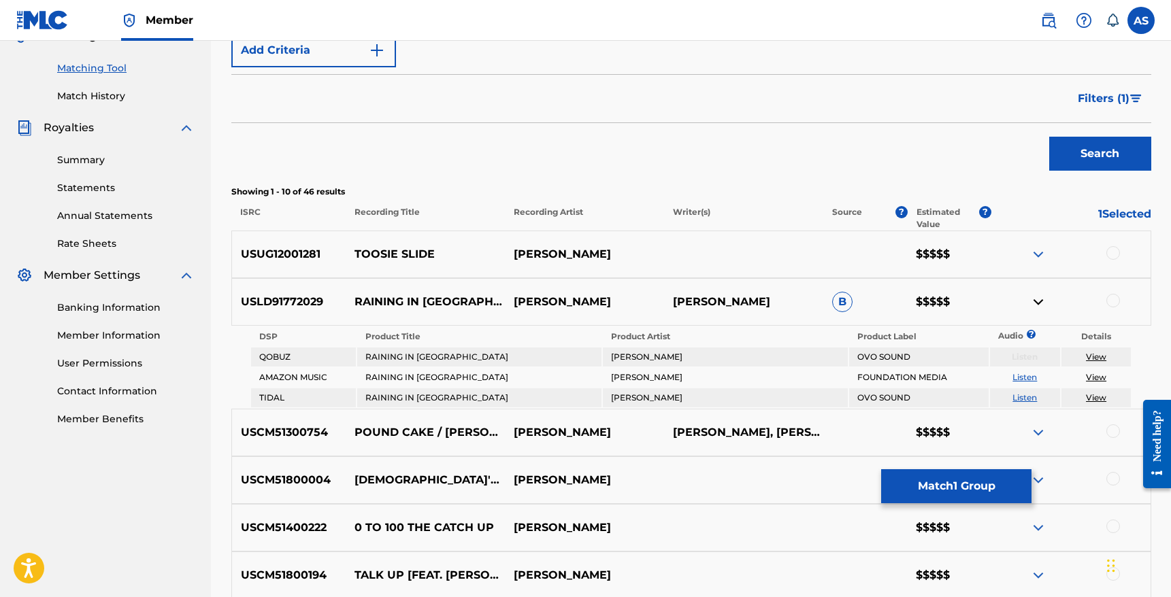
click at [1037, 296] on img at bounding box center [1038, 302] width 16 height 16
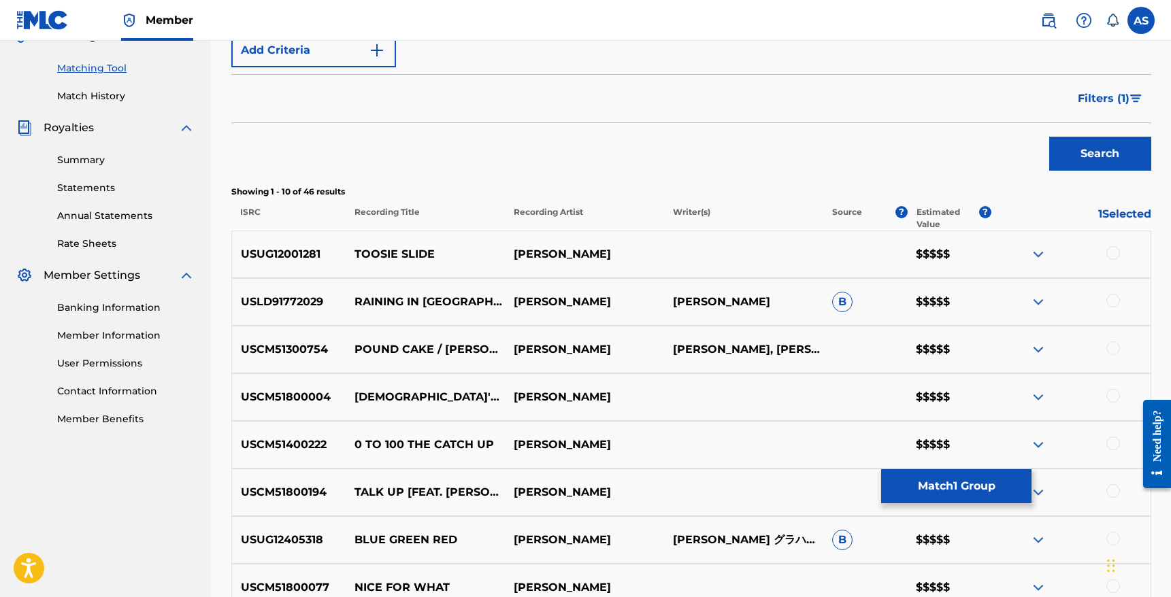
scroll to position [352, 0]
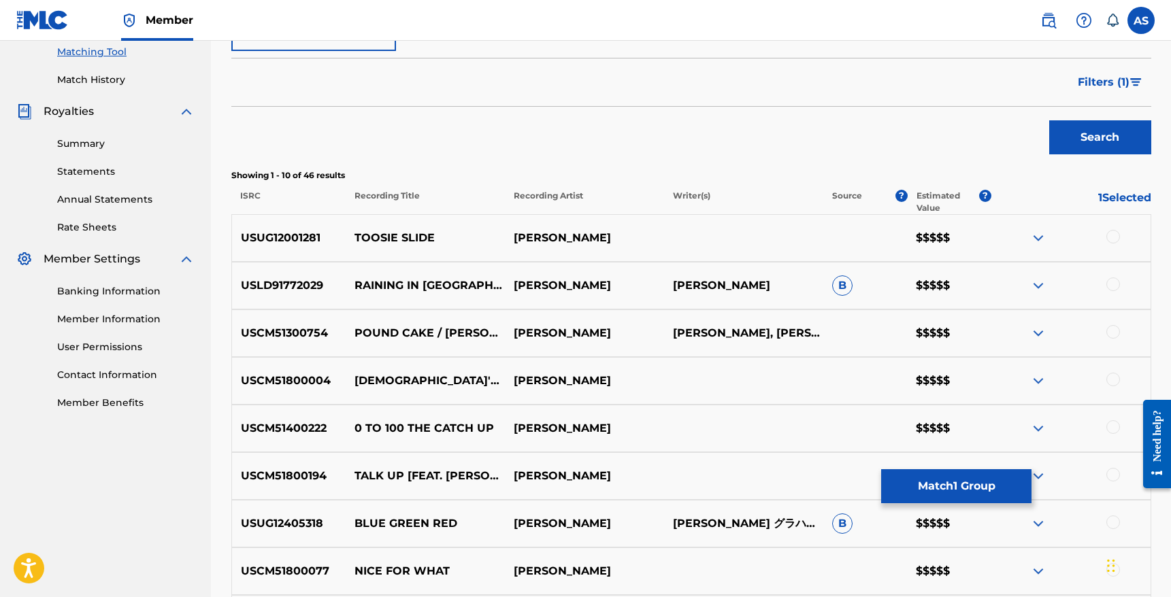
click at [784, 237] on div "USUG12001281 [PERSON_NAME] $$$$$" at bounding box center [691, 238] width 920 height 48
click at [1044, 234] on img at bounding box center [1038, 238] width 16 height 16
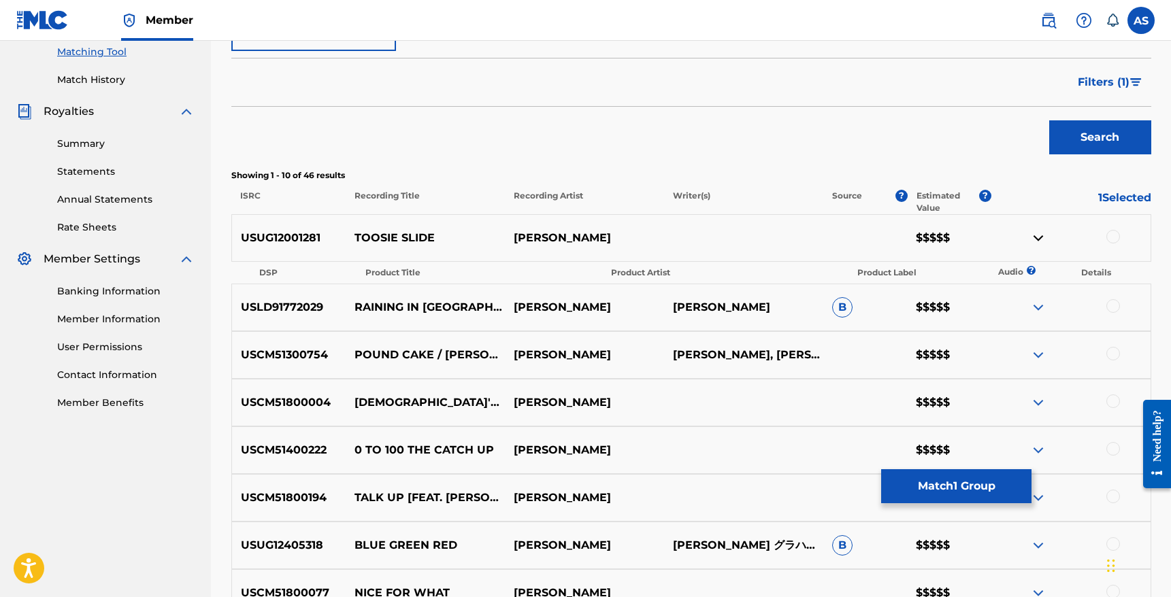
click at [1043, 235] on img at bounding box center [1038, 238] width 16 height 16
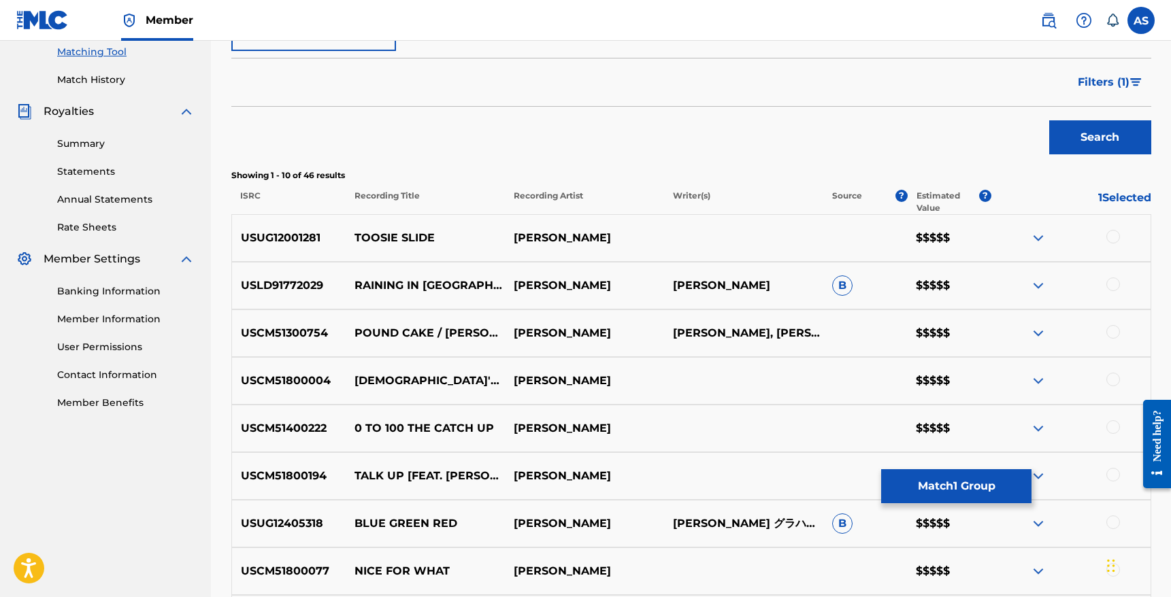
click at [1121, 235] on div at bounding box center [1070, 238] width 159 height 16
click at [1113, 235] on div at bounding box center [1113, 237] width 14 height 14
click at [1113, 235] on img at bounding box center [1113, 237] width 14 height 14
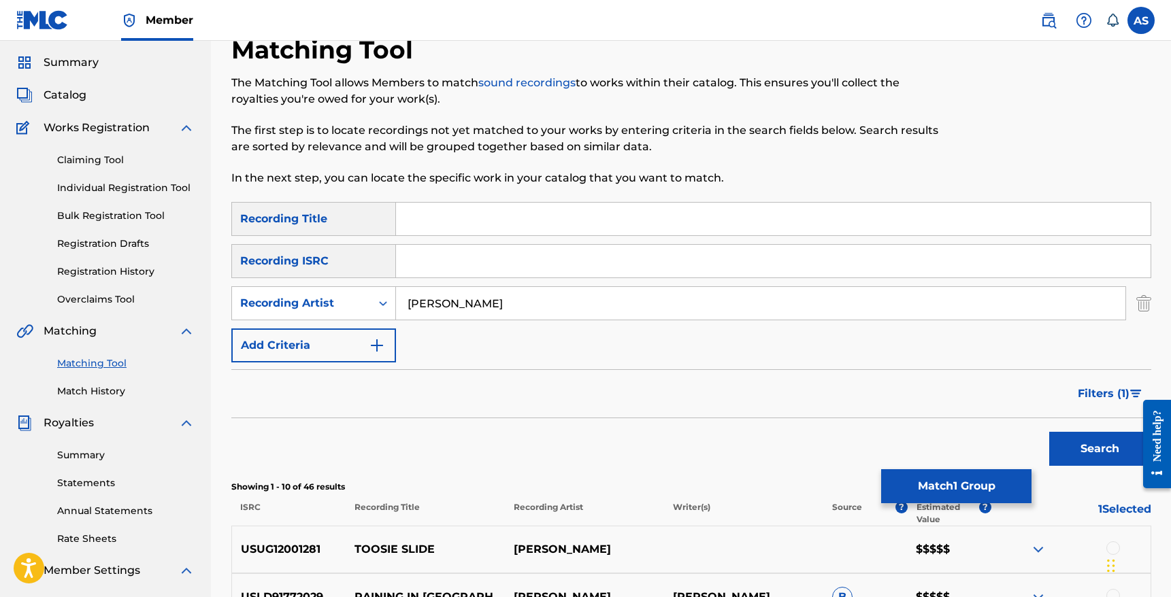
scroll to position [0, 0]
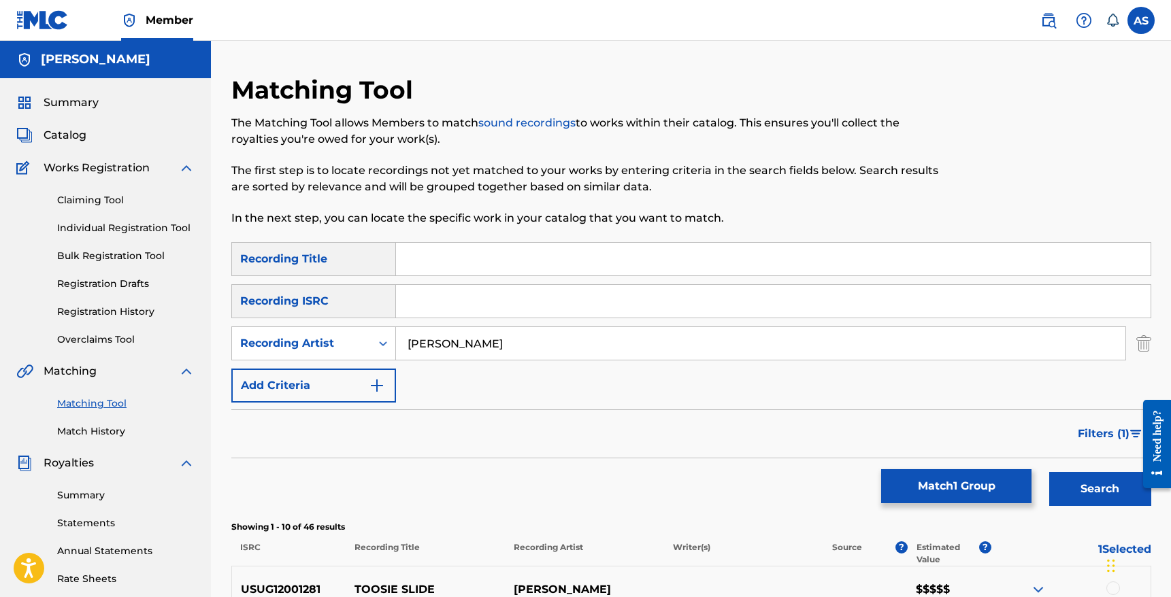
click at [107, 197] on link "Claiming Tool" at bounding box center [125, 200] width 137 height 14
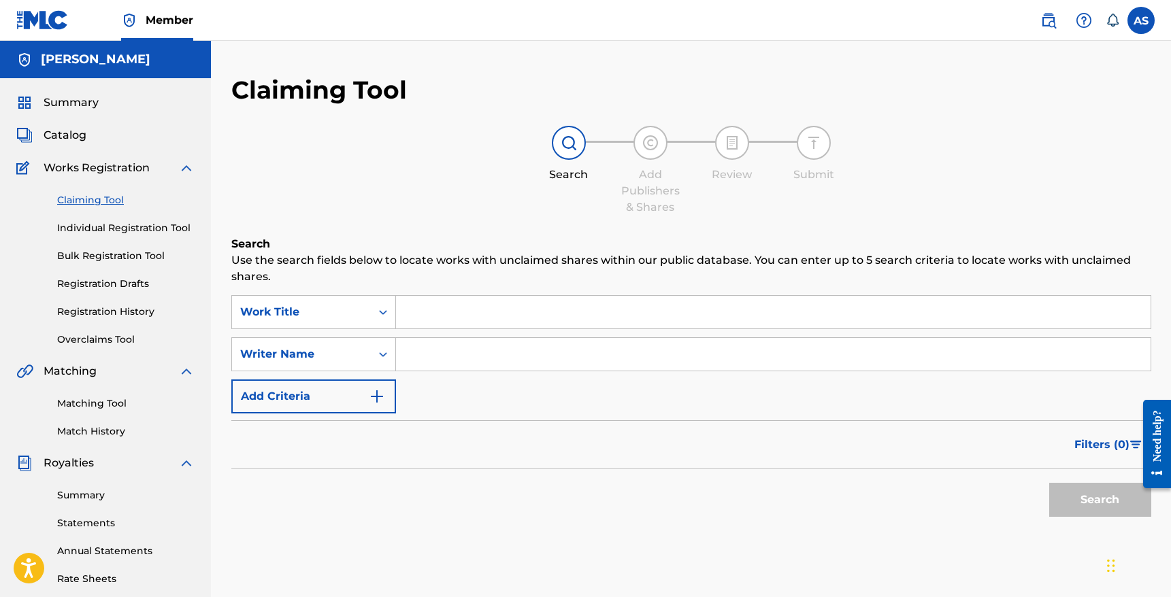
click at [446, 354] on input "Search Form" at bounding box center [773, 354] width 754 height 33
type input "[PERSON_NAME]"
click at [1049, 483] on button "Search" at bounding box center [1100, 500] width 102 height 34
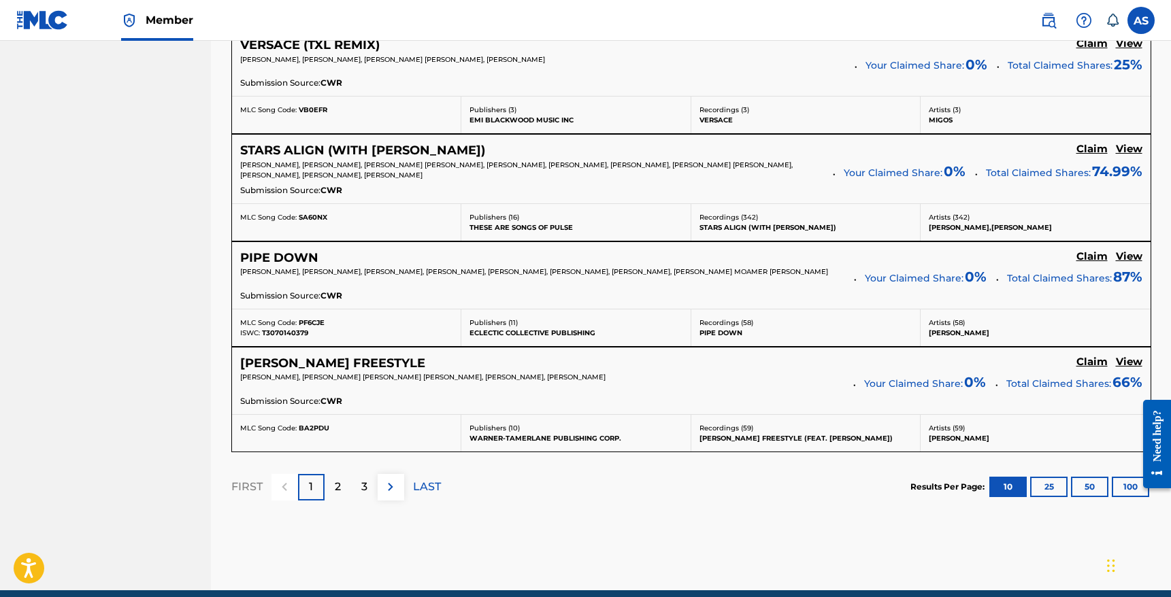
scroll to position [1209, 0]
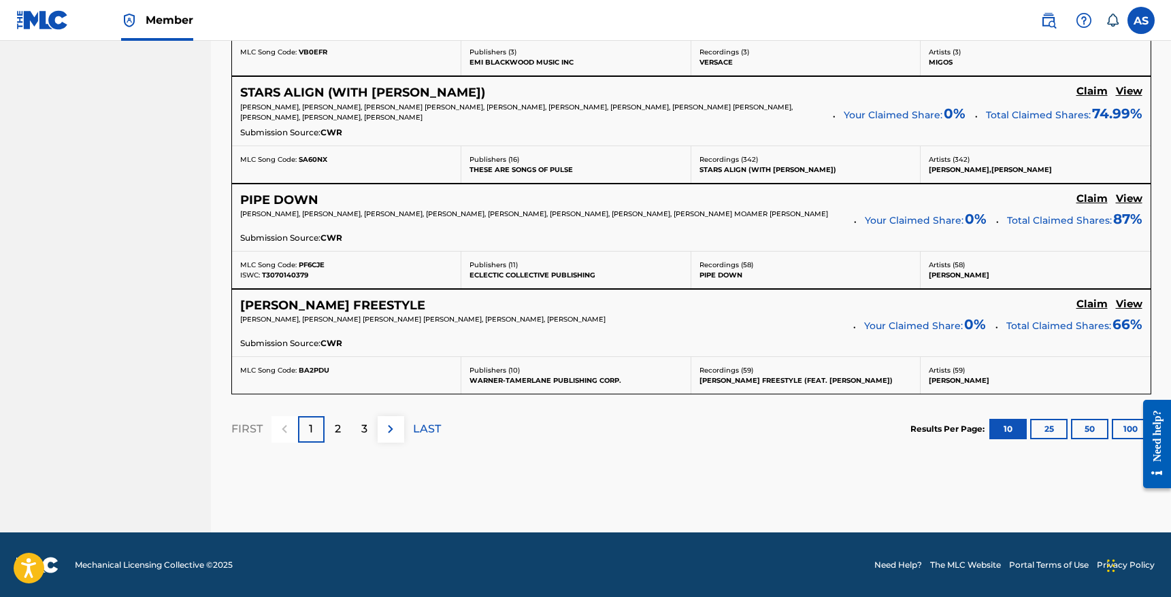
click at [343, 426] on div "2" at bounding box center [337, 429] width 27 height 27
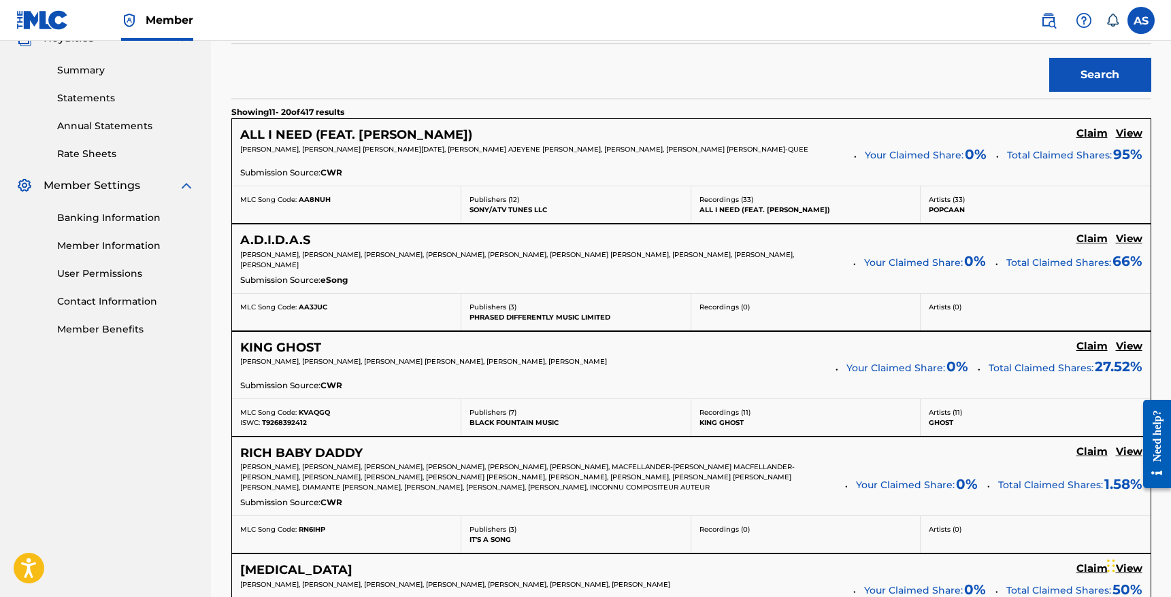
scroll to position [414, 0]
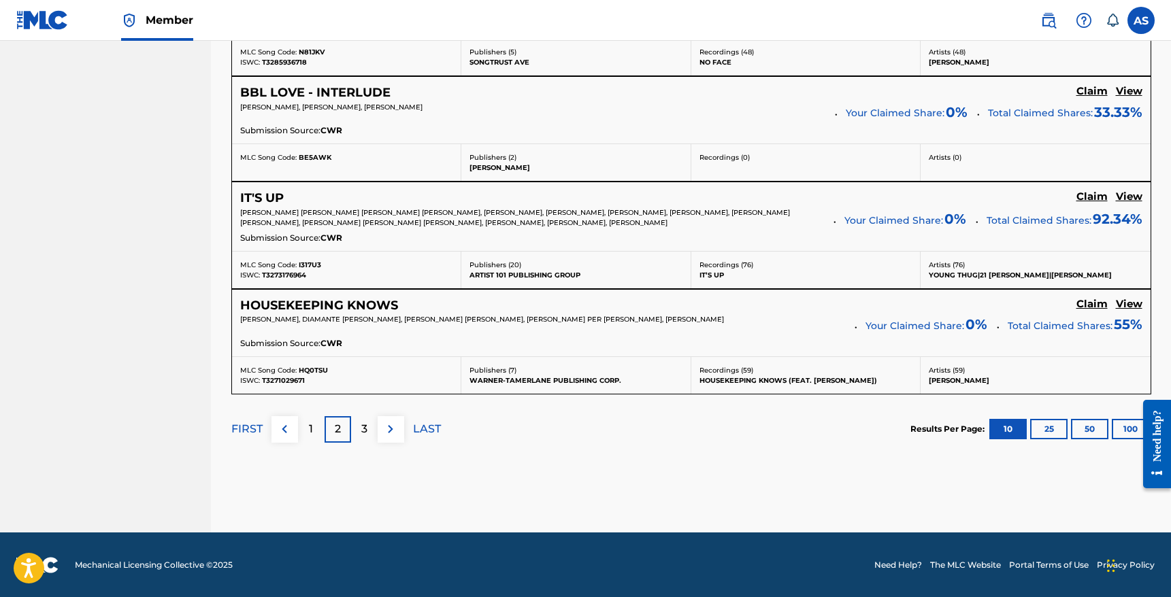
click at [365, 432] on p "3" at bounding box center [364, 429] width 6 height 16
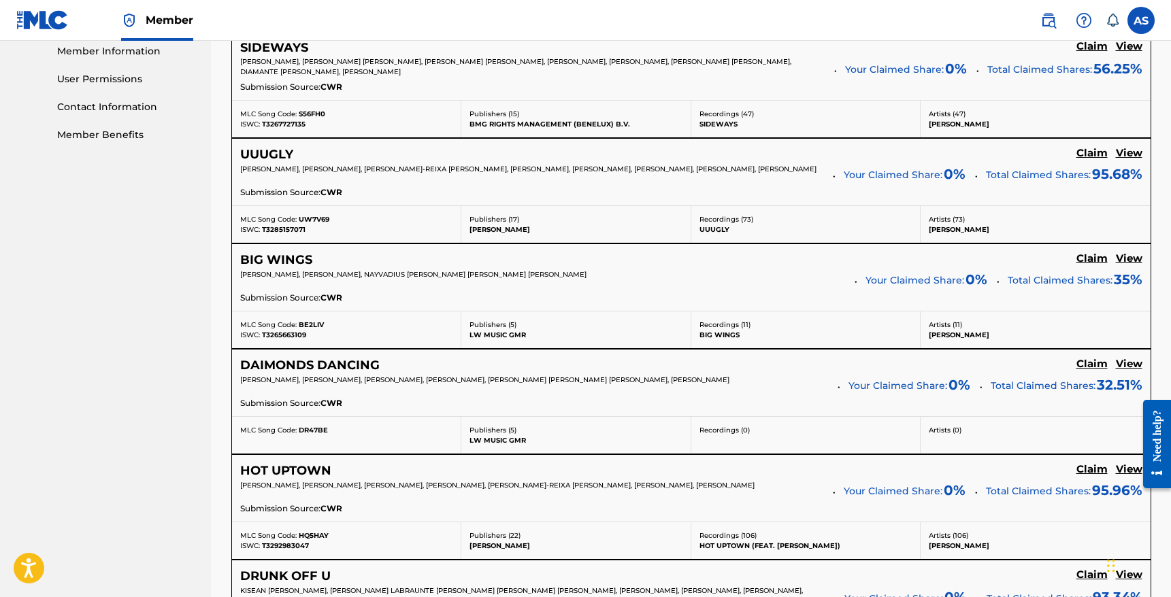
scroll to position [618, 0]
